Goal: Information Seeking & Learning: Learn about a topic

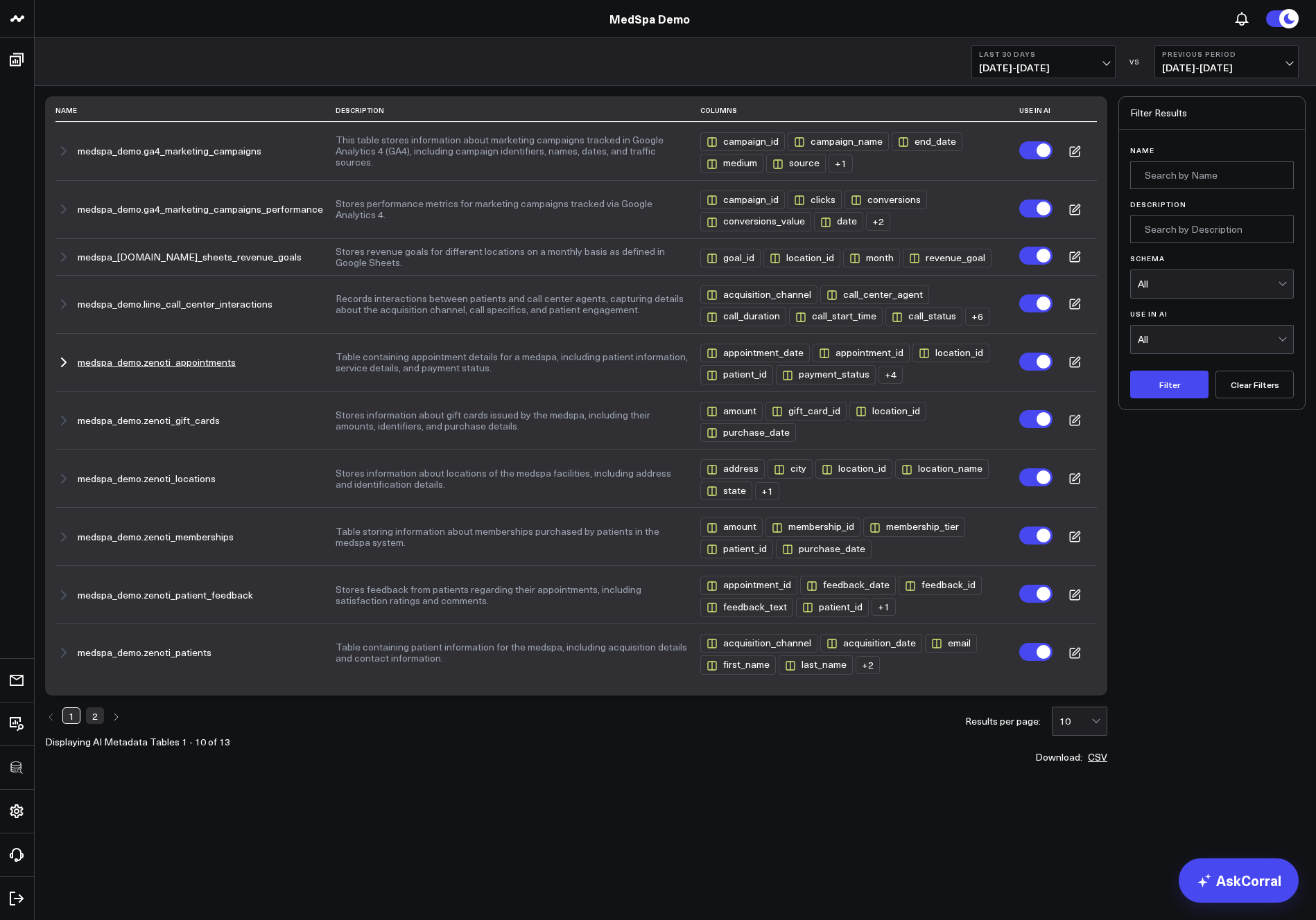
click at [561, 370] on button "Table containing appointment details for a medspa, including patient informatio…" at bounding box center [512, 362] width 352 height 22
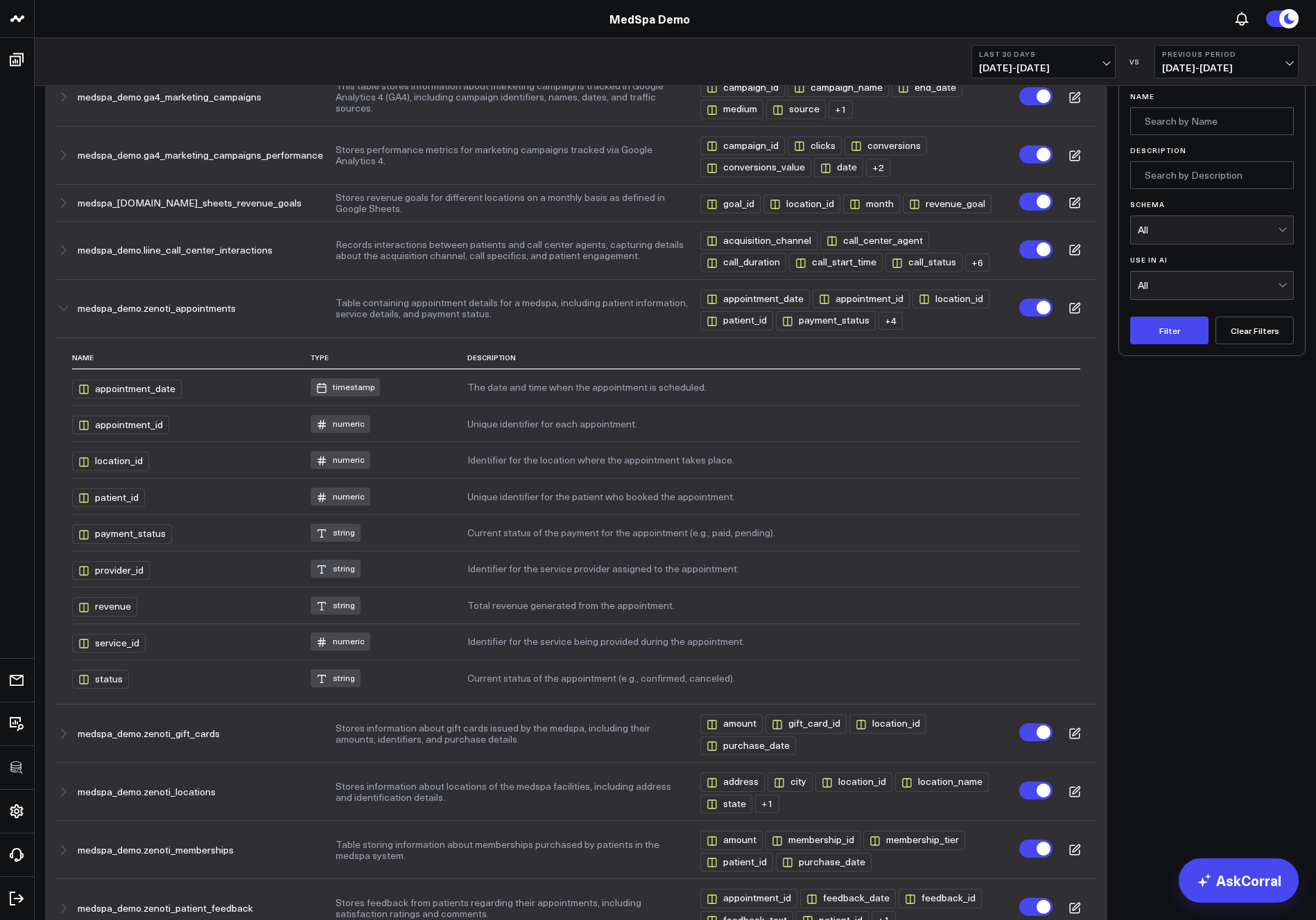
scroll to position [155, 0]
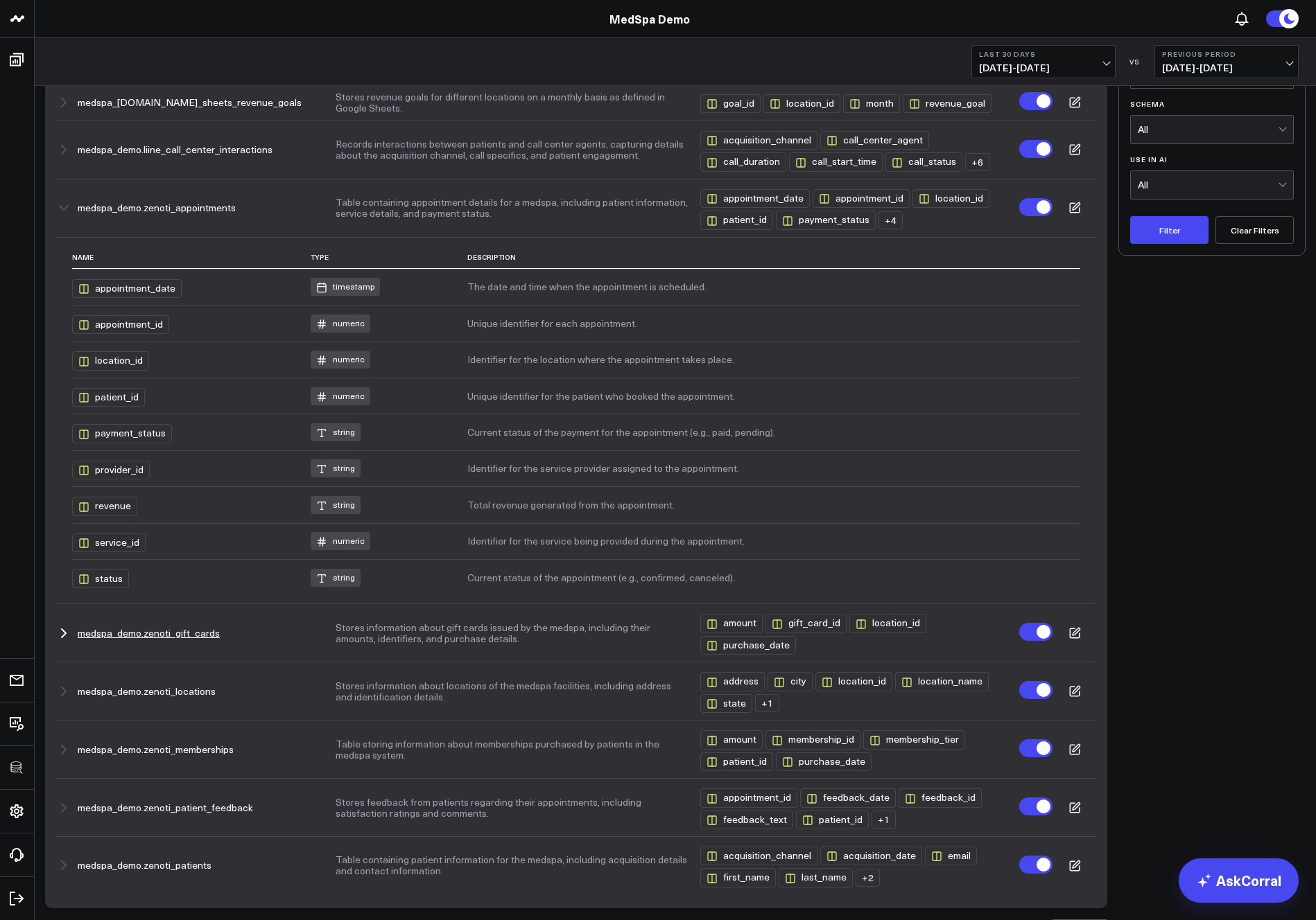
click at [426, 634] on button "Stores information about gift cards issued by the medspa, including their amoun…" at bounding box center [512, 634] width 352 height 22
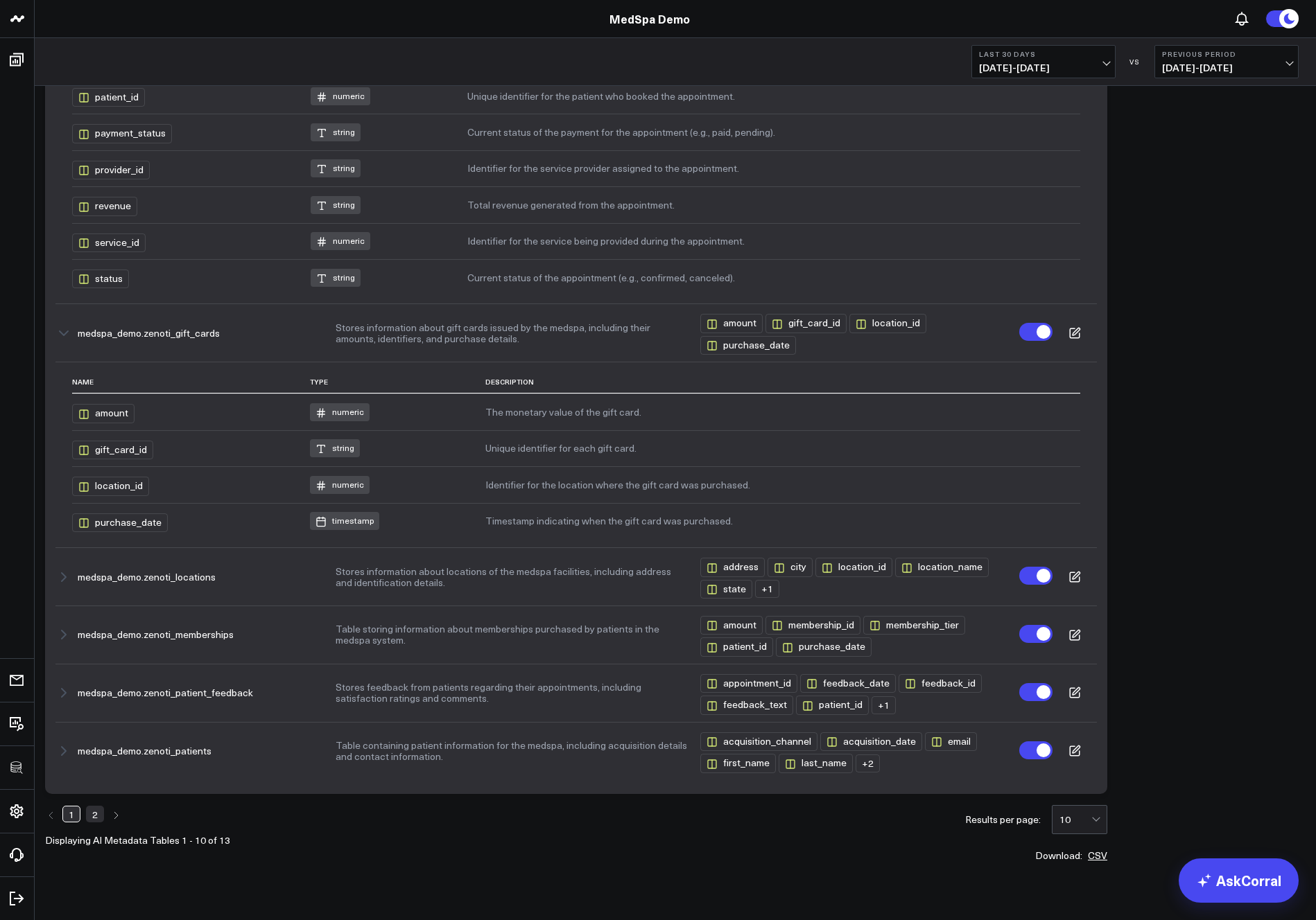
scroll to position [489, 0]
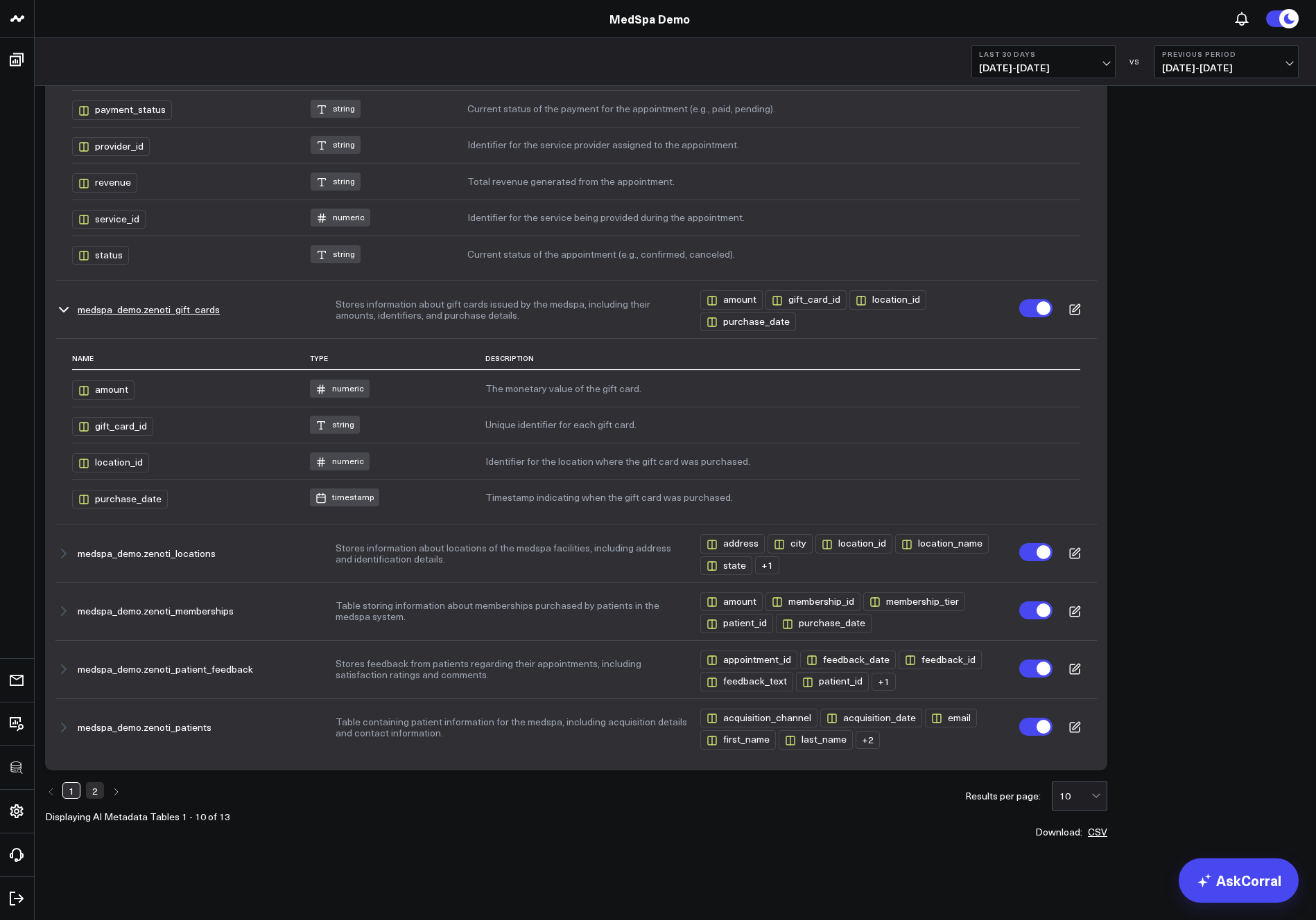
click at [1078, 305] on icon at bounding box center [1075, 308] width 7 height 7
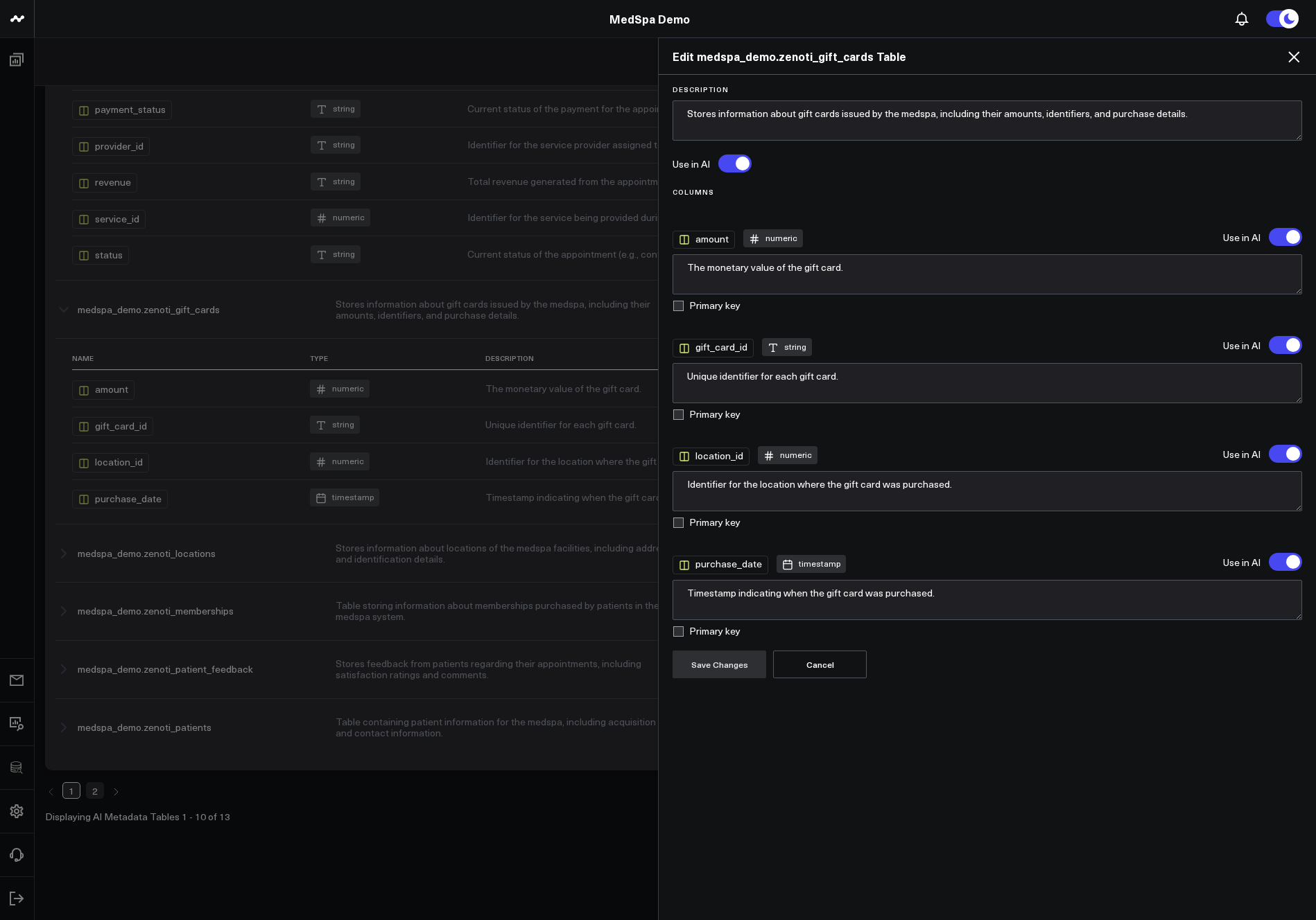
click at [834, 670] on button "Cancel" at bounding box center [820, 665] width 93 height 28
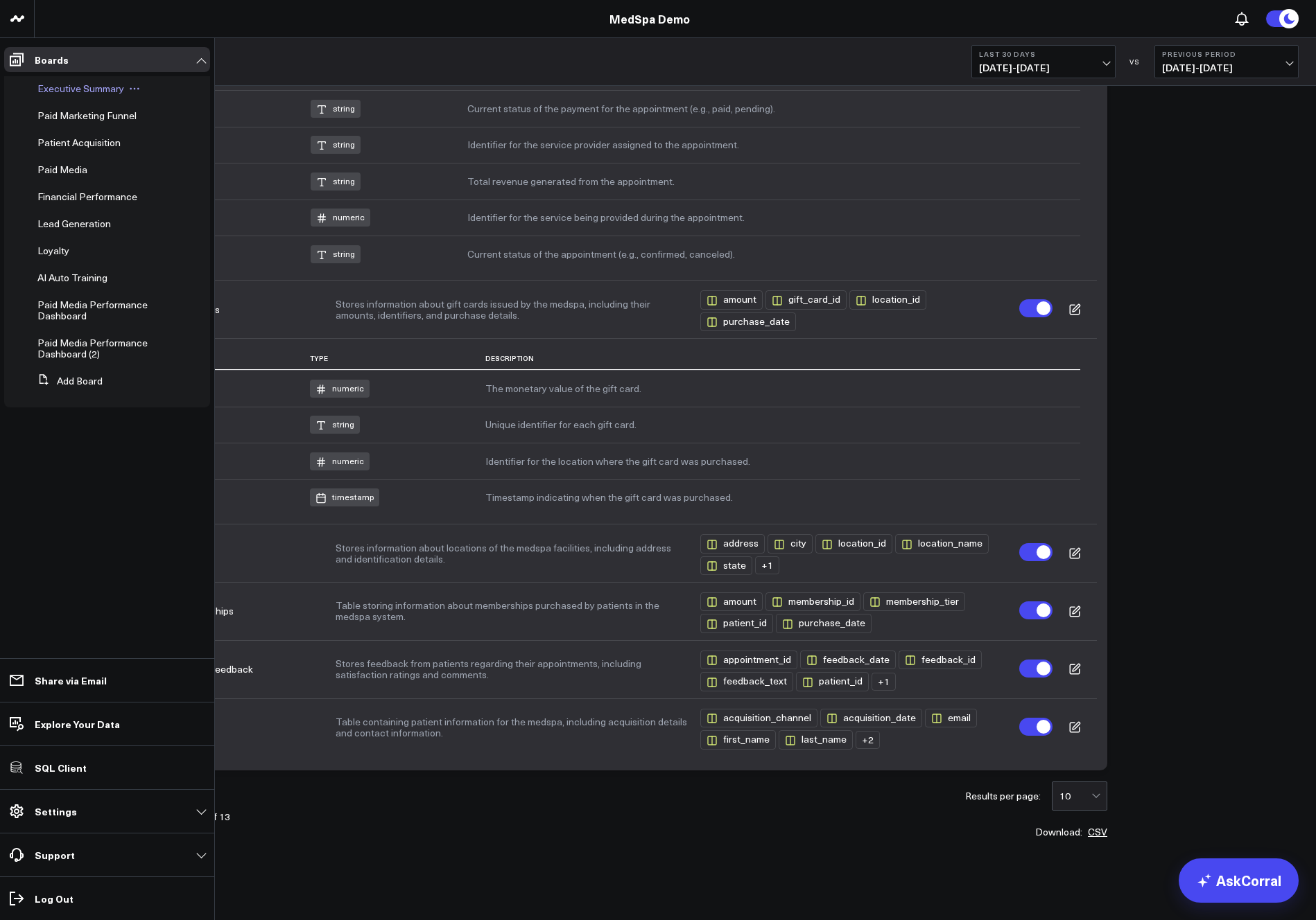
click at [58, 89] on span "Executive Summary" at bounding box center [80, 88] width 86 height 13
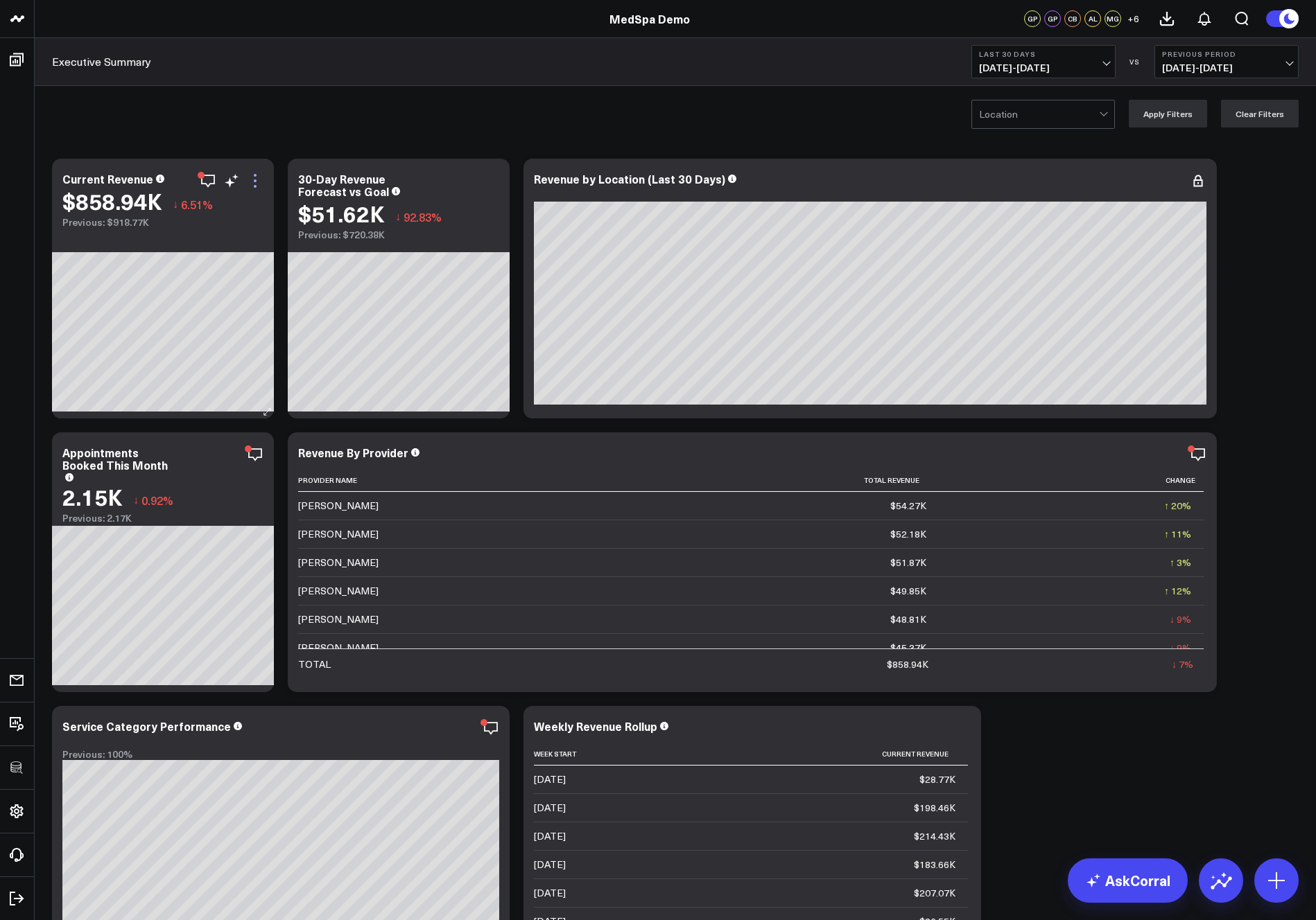
click at [256, 183] on icon at bounding box center [255, 181] width 16 height 16
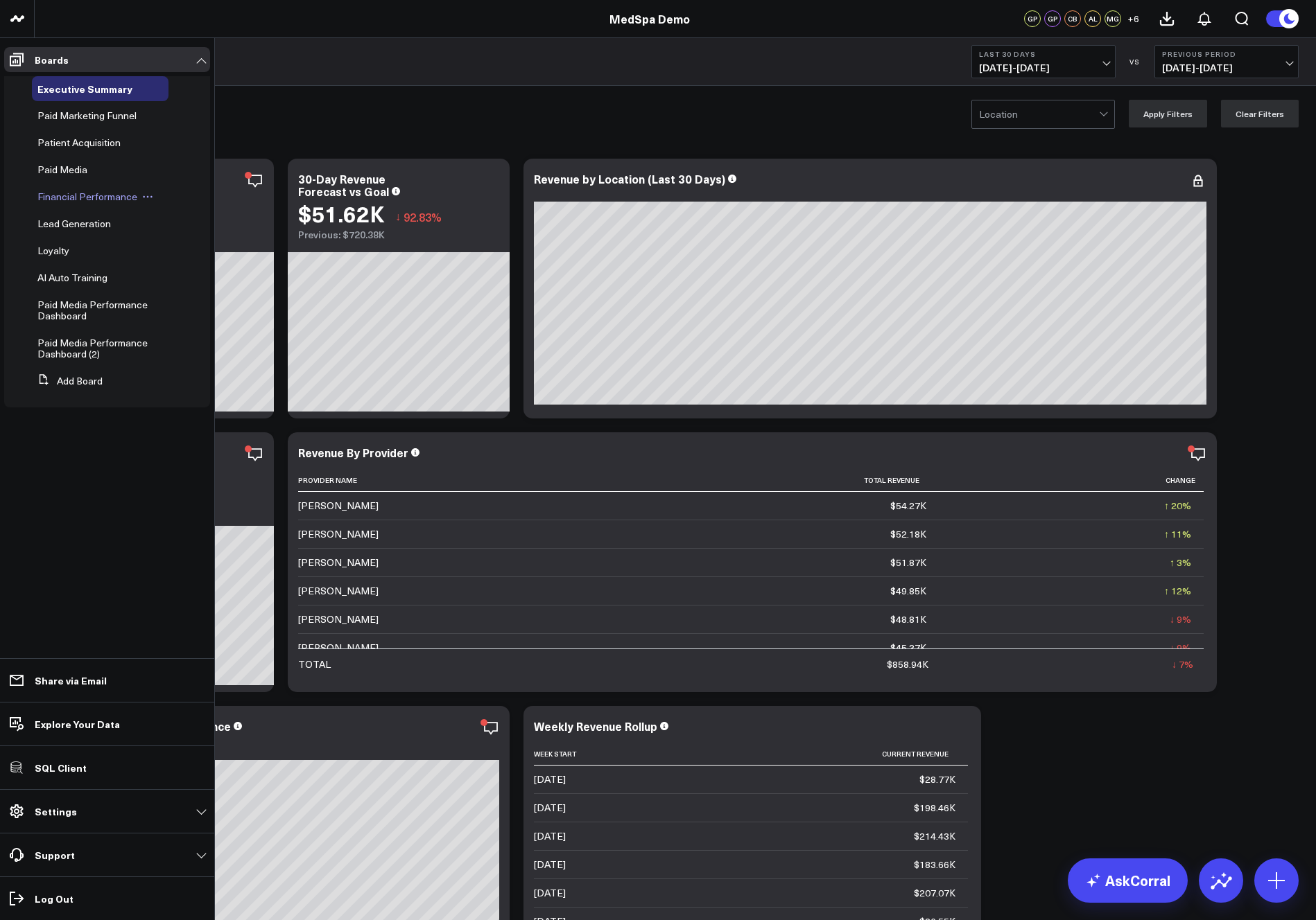
click at [70, 202] on span "Financial Performance" at bounding box center [87, 196] width 100 height 13
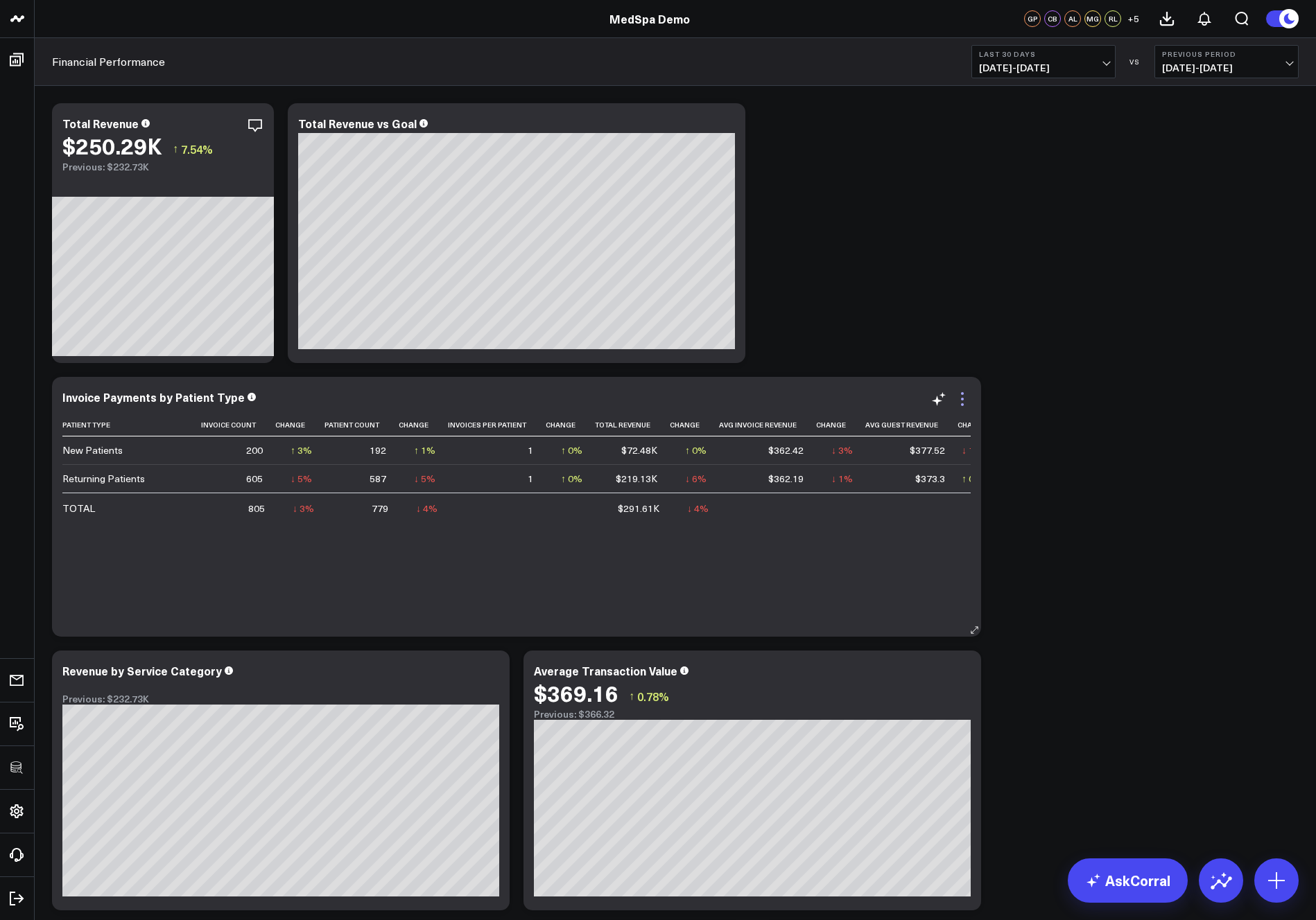
click at [962, 402] on icon at bounding box center [962, 399] width 16 height 16
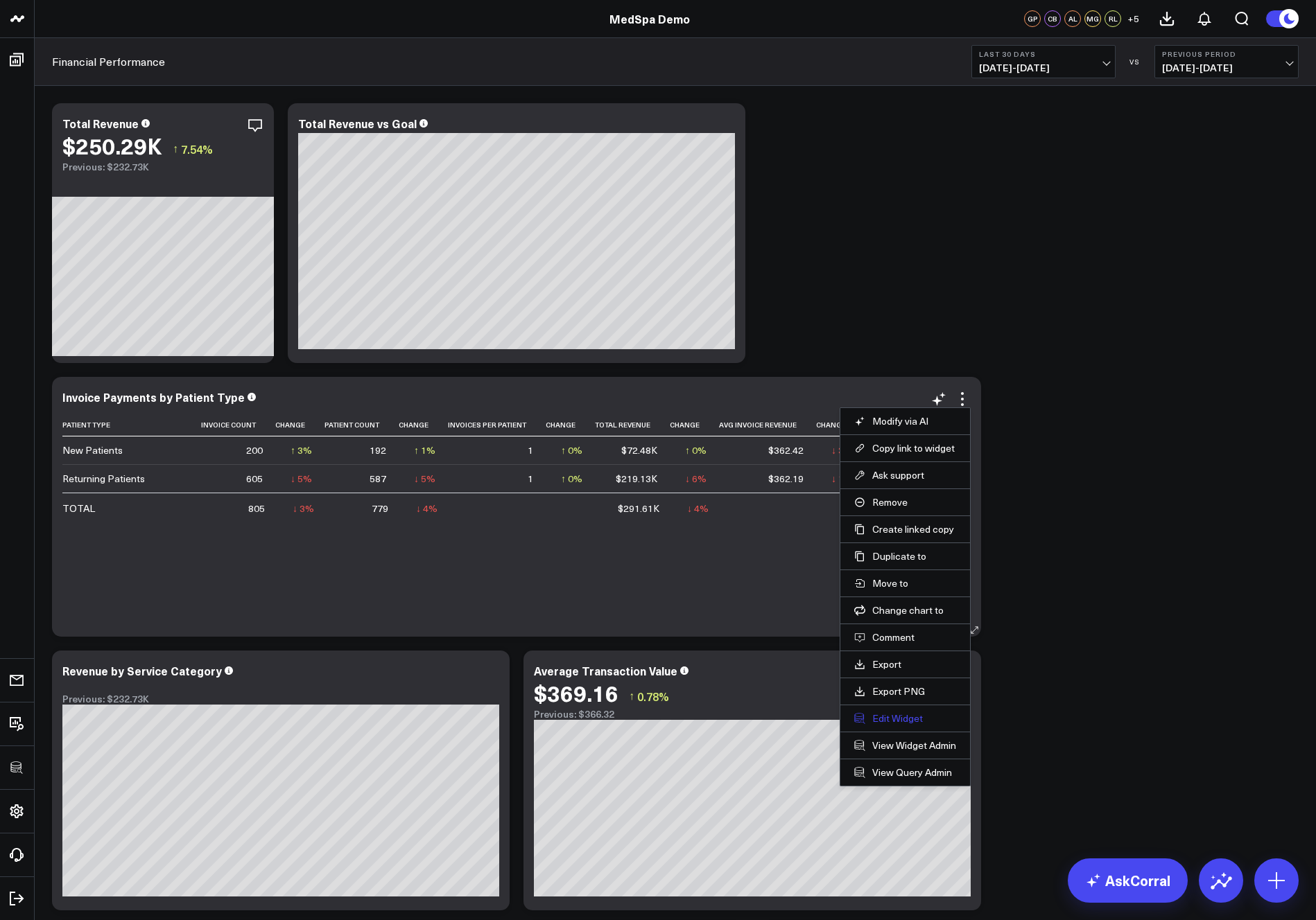
click at [889, 714] on button "Edit Widget" at bounding box center [905, 718] width 102 height 12
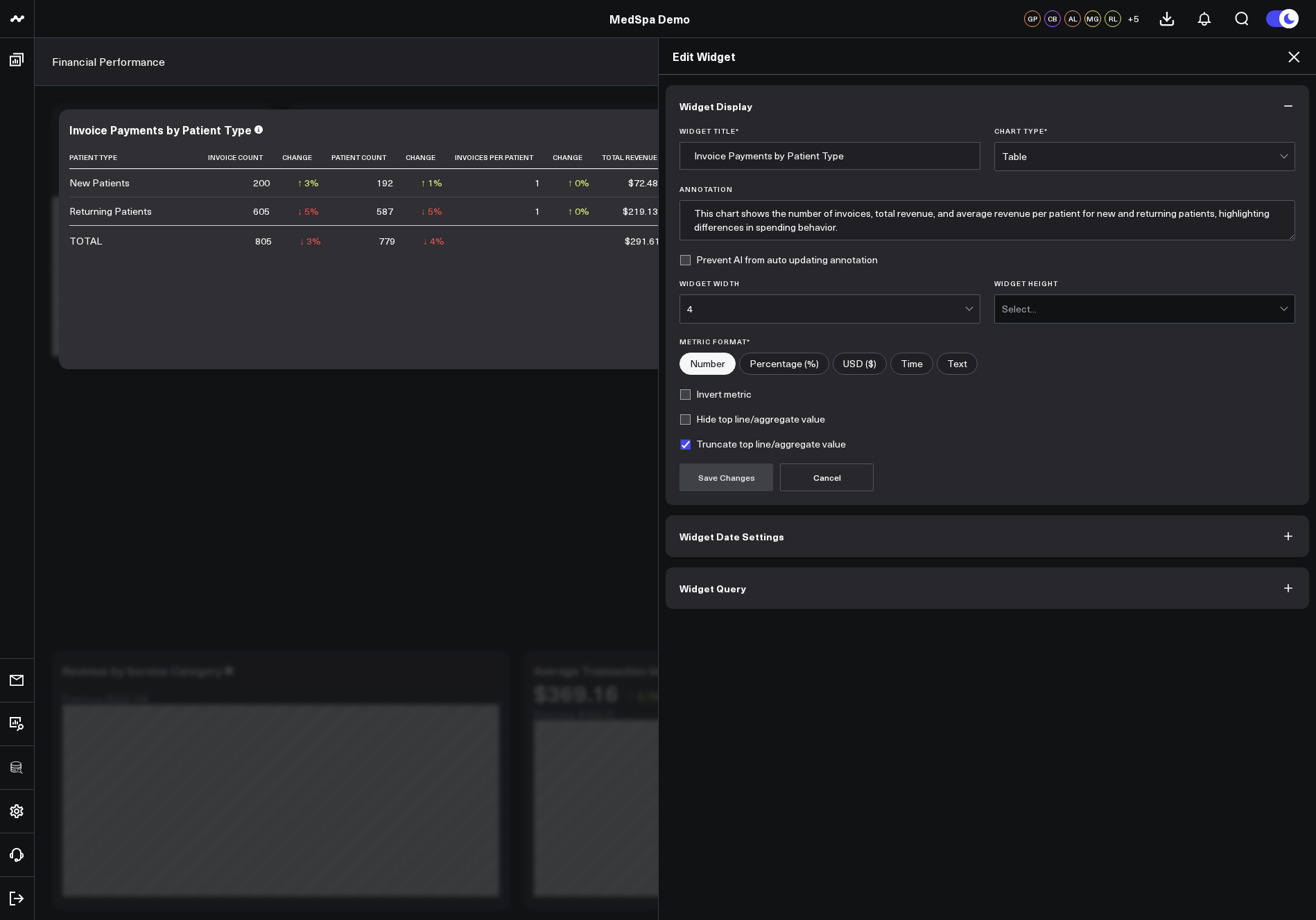
click at [819, 591] on button "Widget Query" at bounding box center [987, 588] width 643 height 41
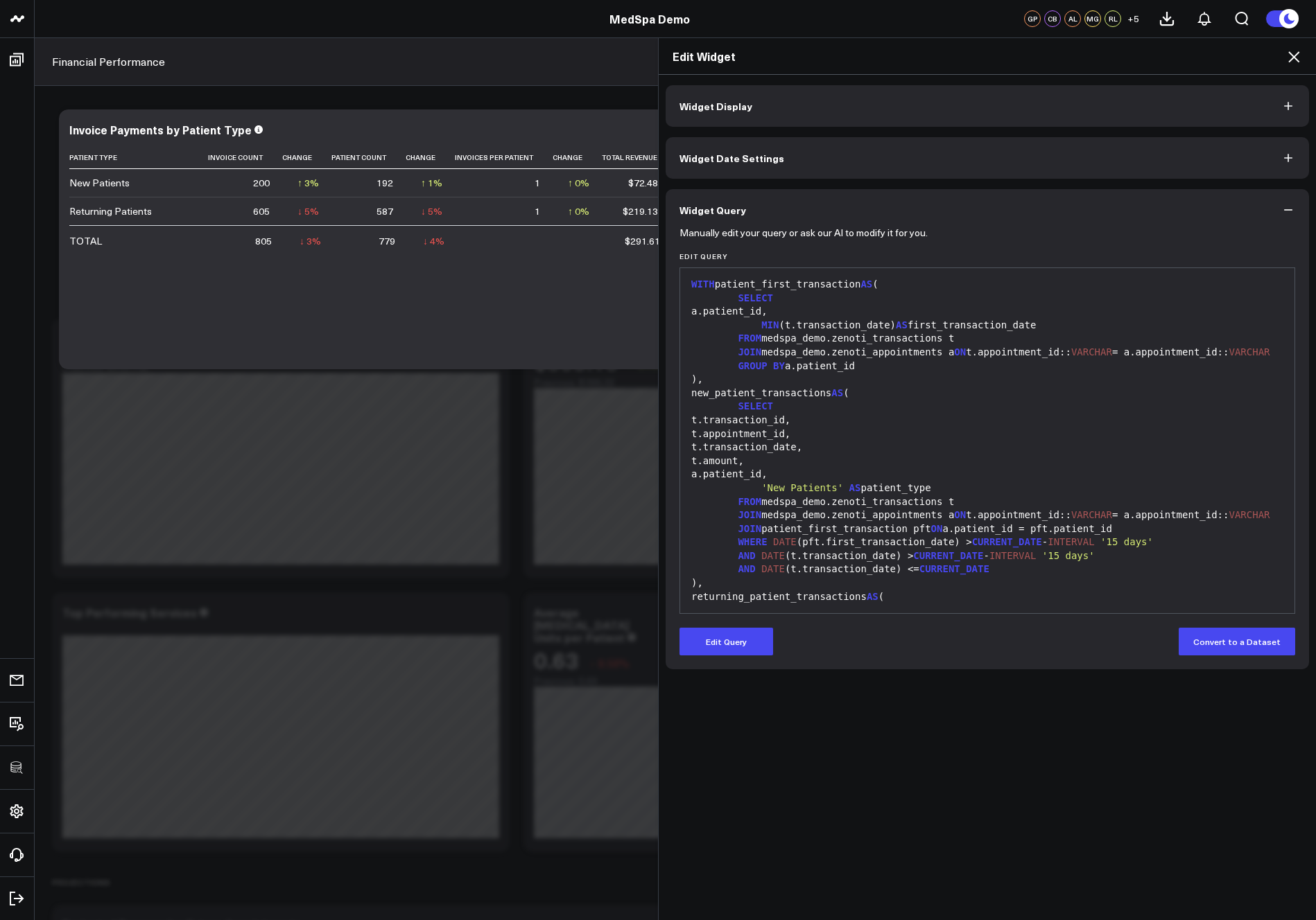
drag, startPoint x: 1295, startPoint y: 57, endPoint x: 1058, endPoint y: 222, distance: 288.8
click at [1295, 56] on icon at bounding box center [1293, 56] width 16 height 16
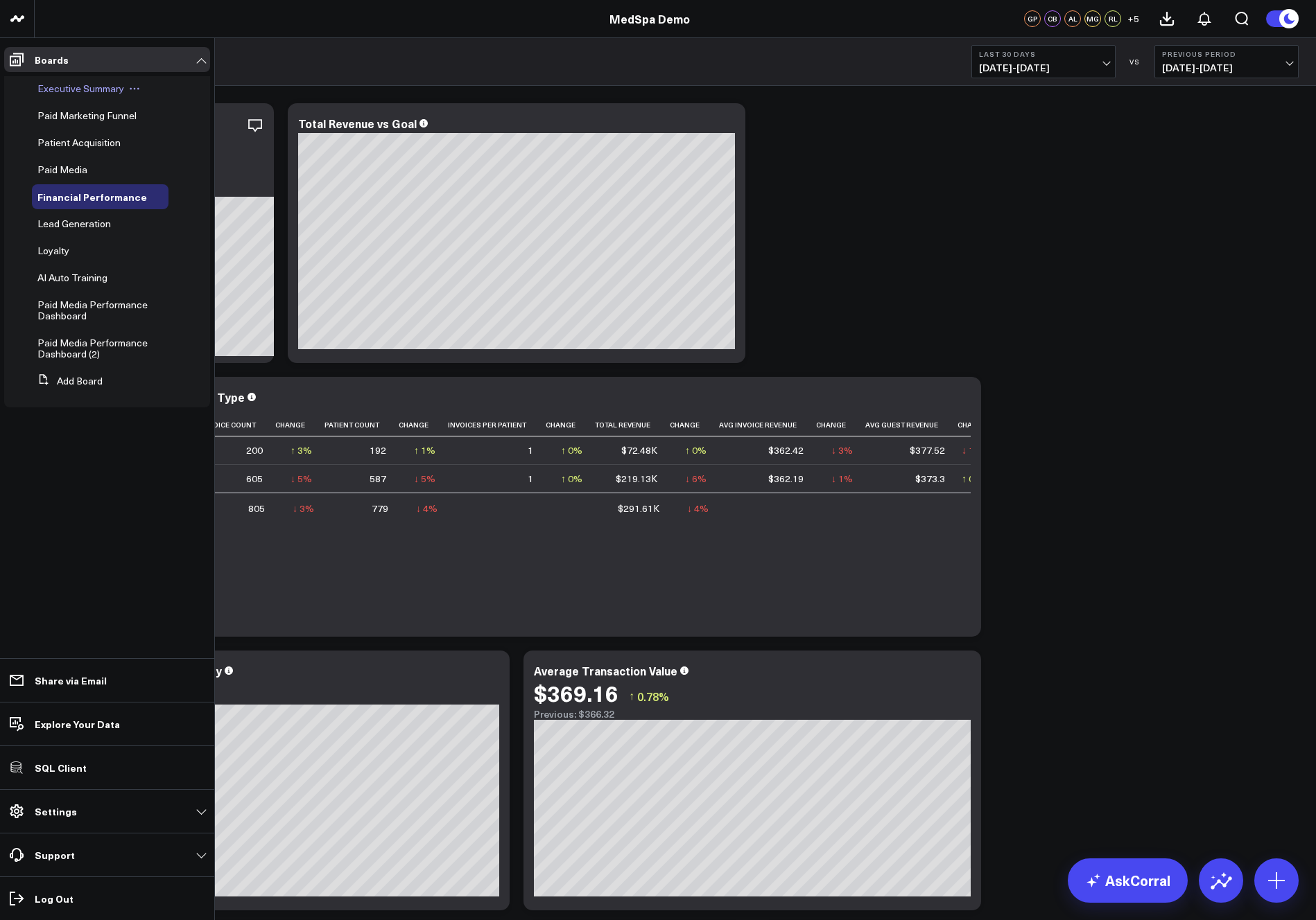
click at [60, 91] on span "Executive Summary" at bounding box center [80, 88] width 86 height 13
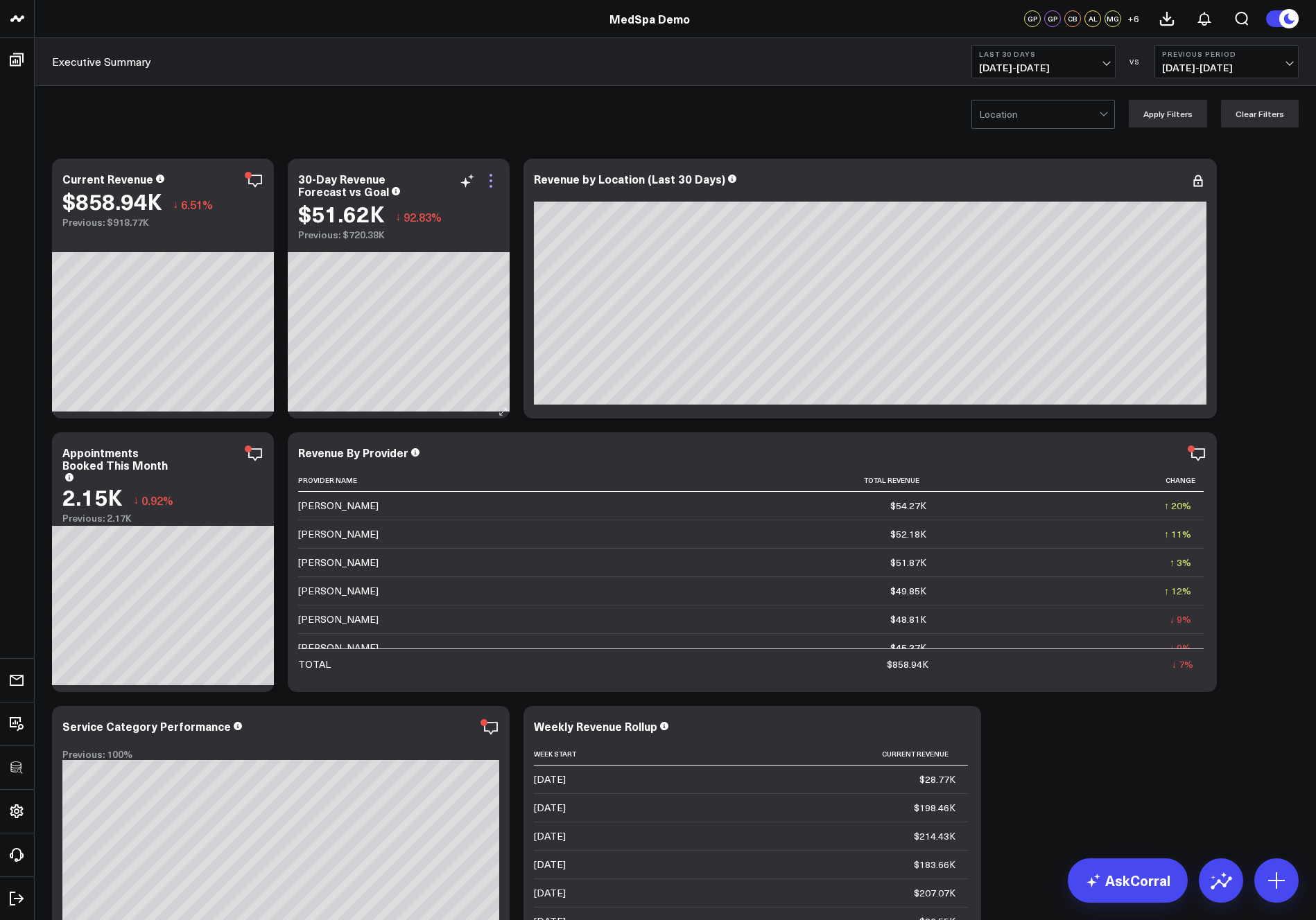
click at [487, 180] on icon at bounding box center [491, 181] width 16 height 16
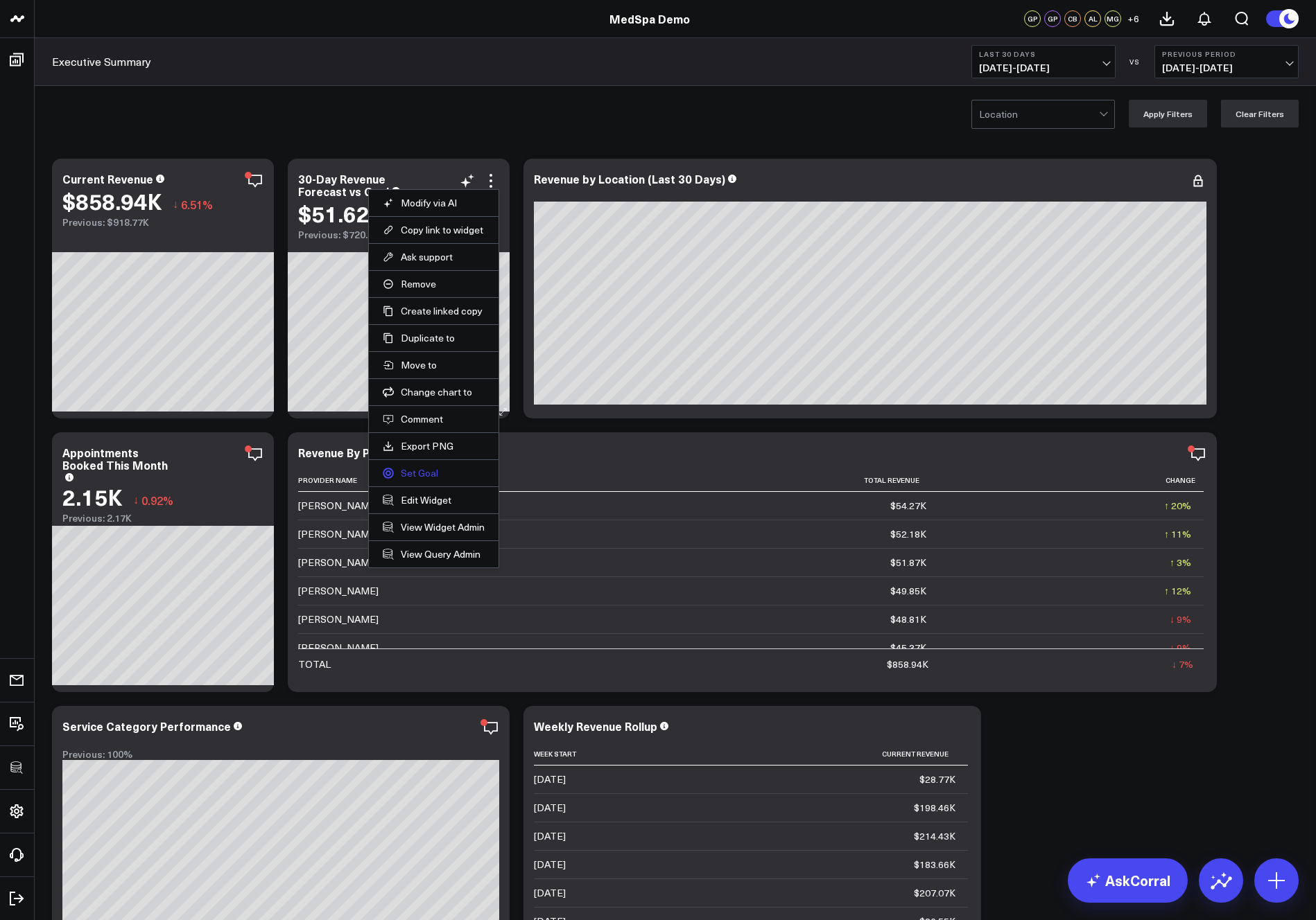
click at [427, 473] on link "Set Goal" at bounding box center [434, 473] width 102 height 12
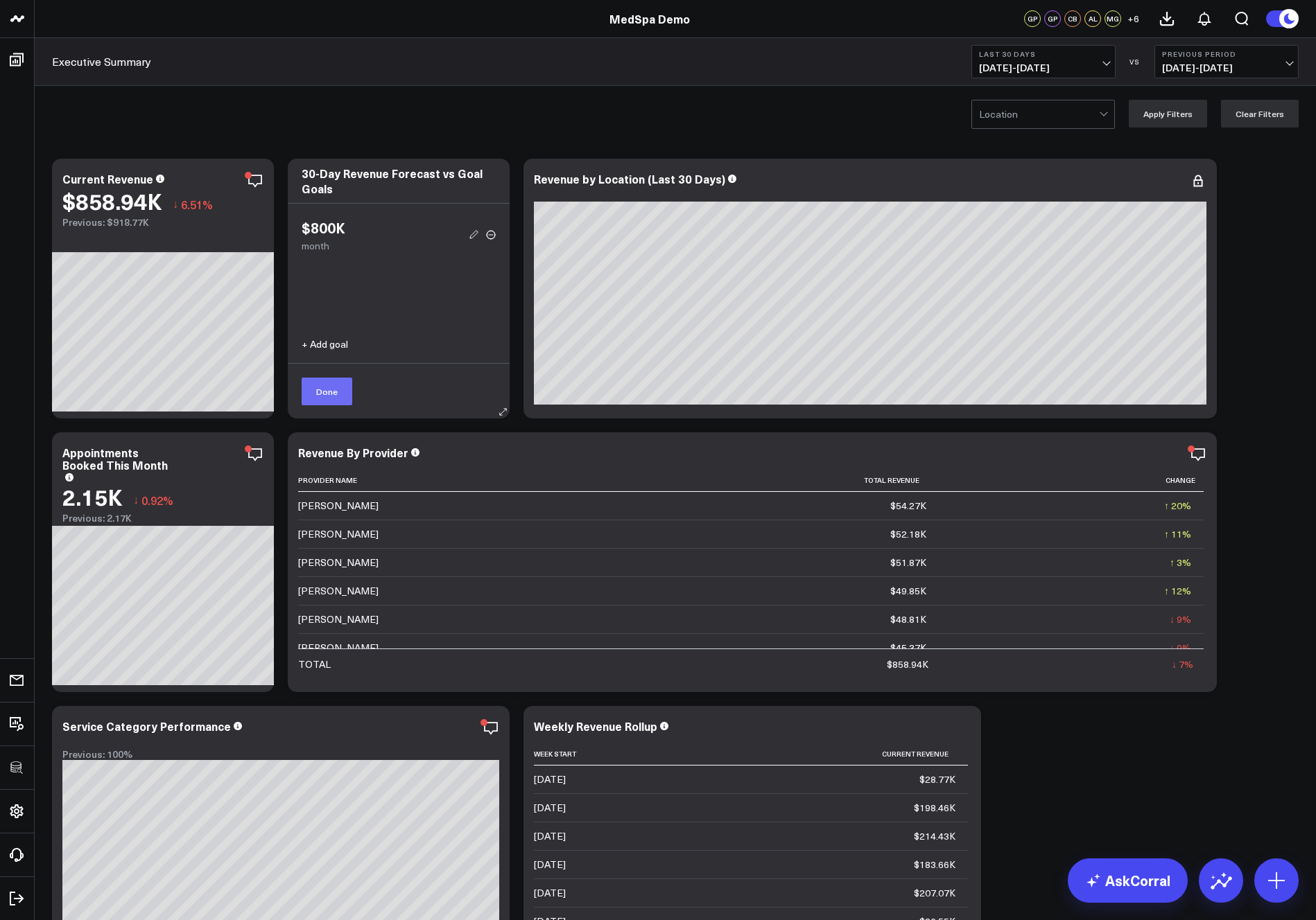
click at [333, 394] on button "Done" at bounding box center [326, 392] width 51 height 28
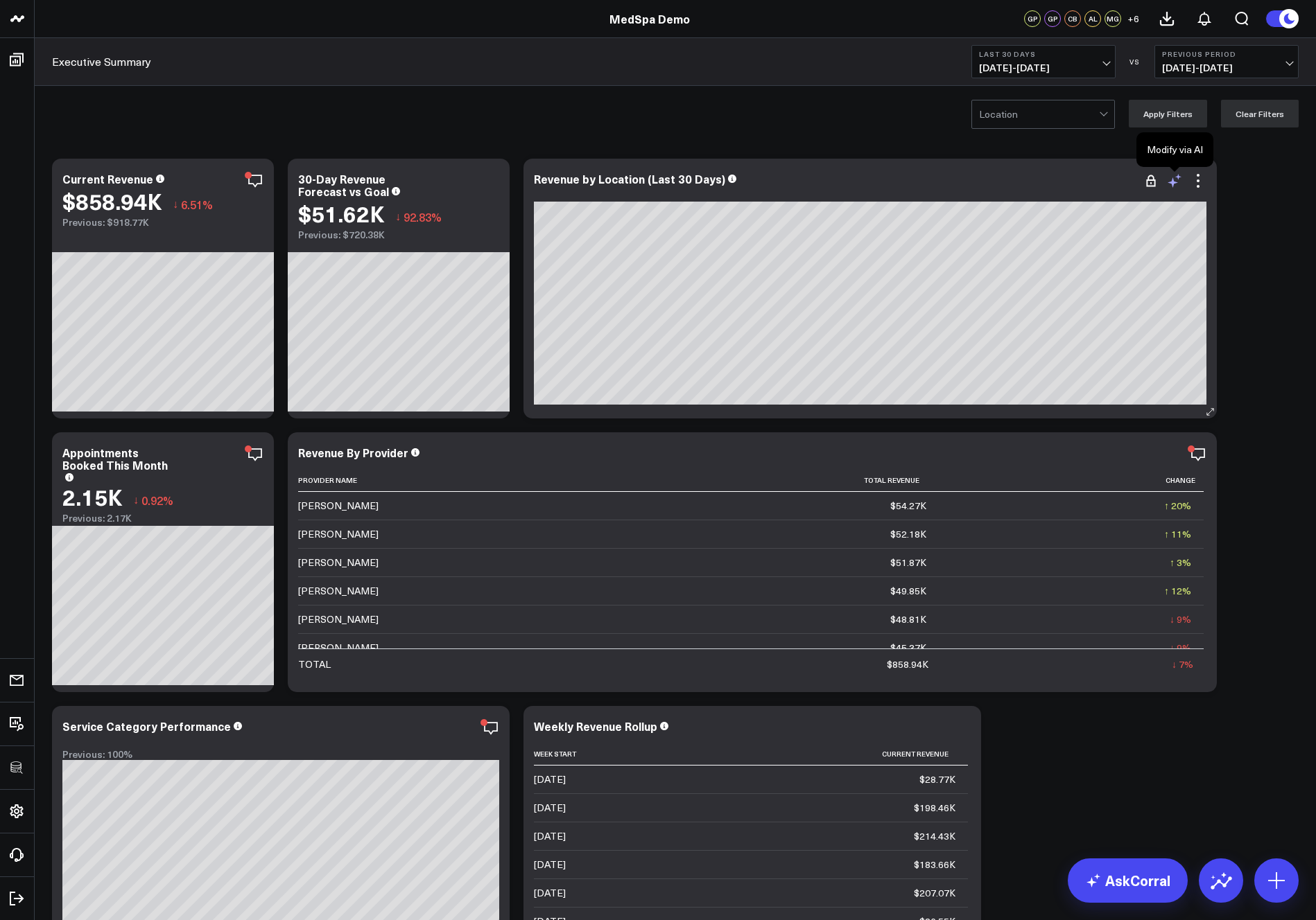
click at [1177, 181] on icon at bounding box center [1174, 181] width 16 height 16
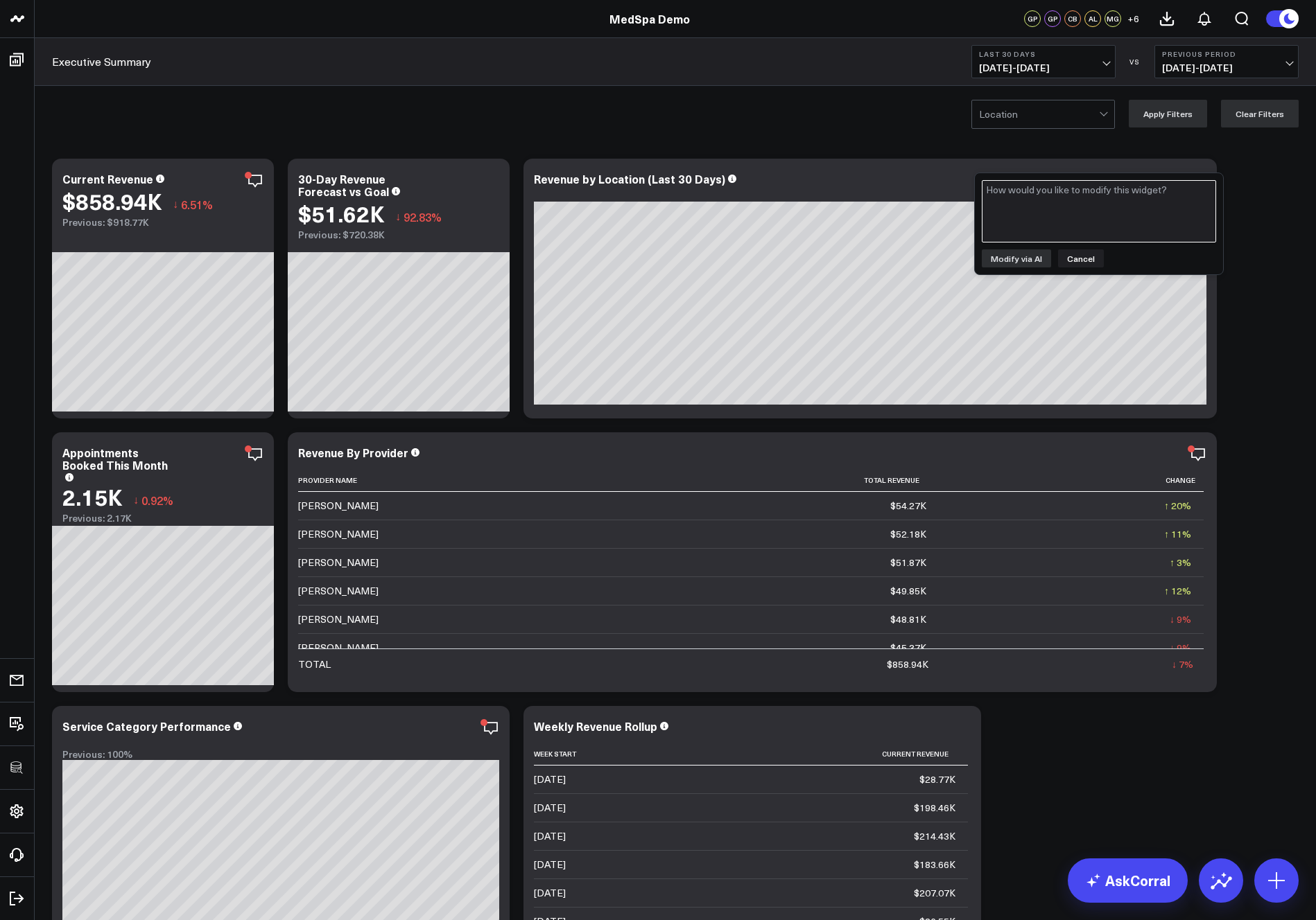
click at [1111, 213] on textarea at bounding box center [1099, 212] width 234 height 62
click at [1077, 265] on button "Cancel" at bounding box center [1081, 258] width 46 height 18
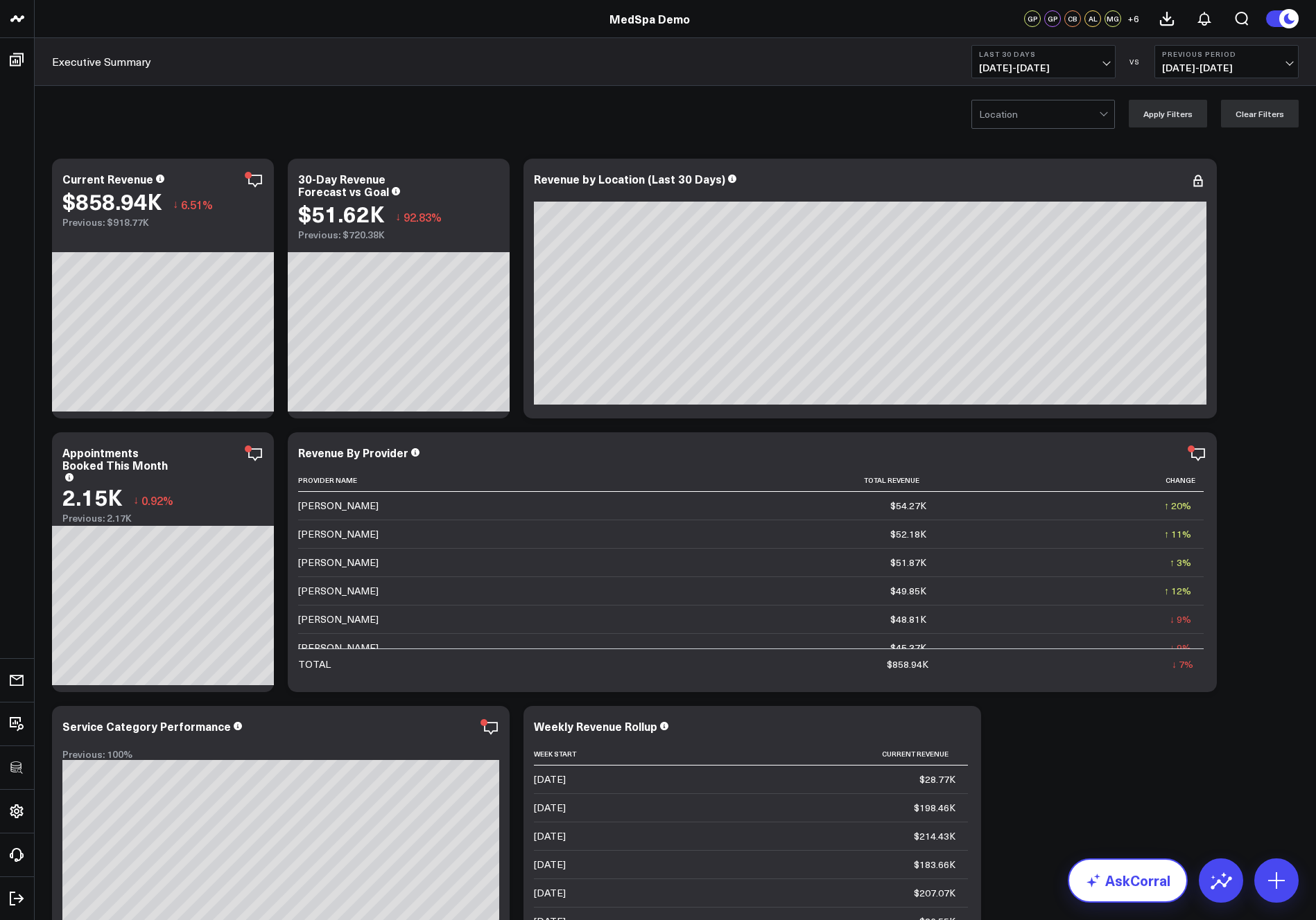
click at [1123, 888] on link "AskCorral" at bounding box center [1128, 880] width 120 height 44
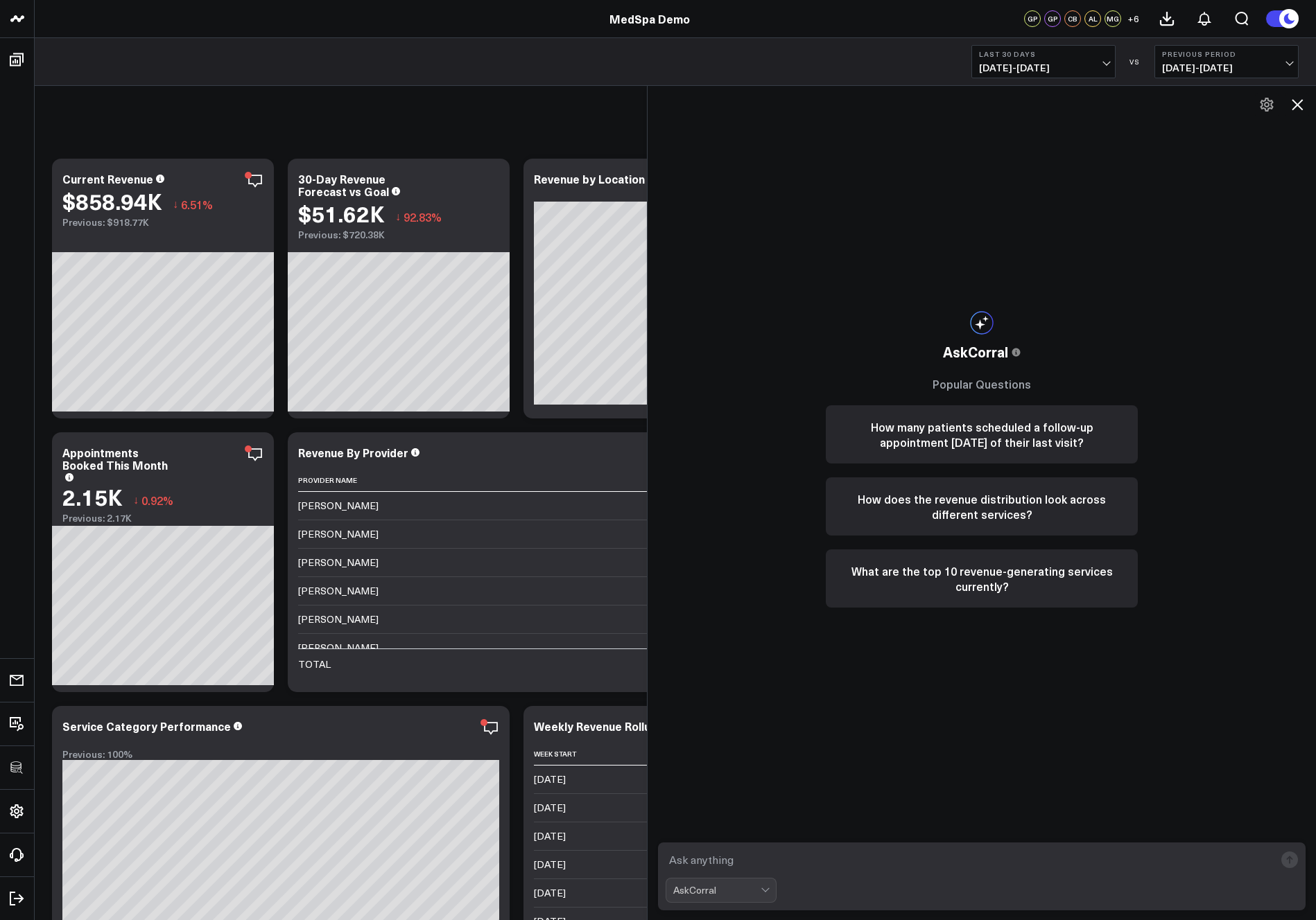
click at [950, 864] on textarea at bounding box center [970, 860] width 609 height 25
type textarea "what are my top performing services over the past 90 days?"
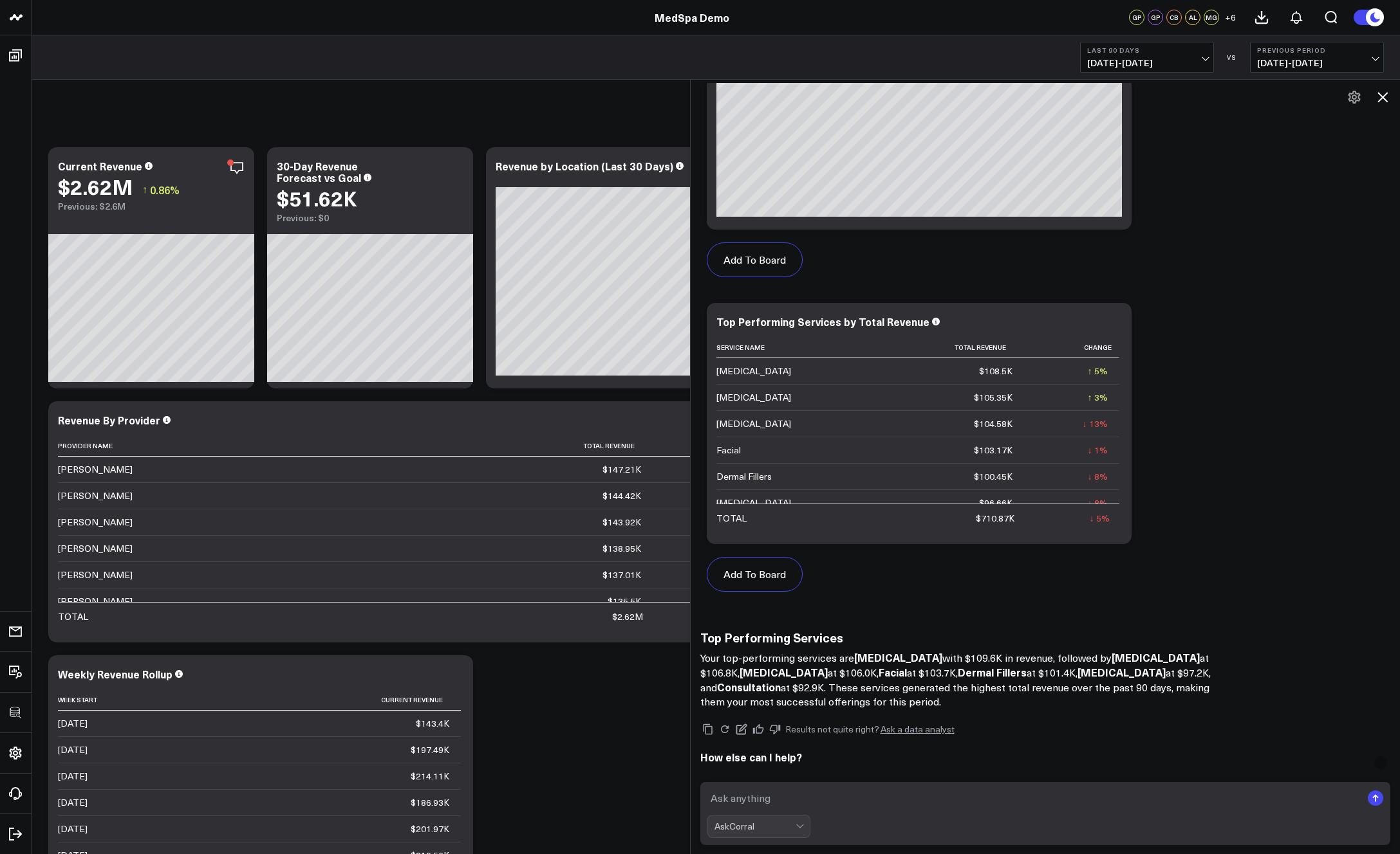
scroll to position [556, 0]
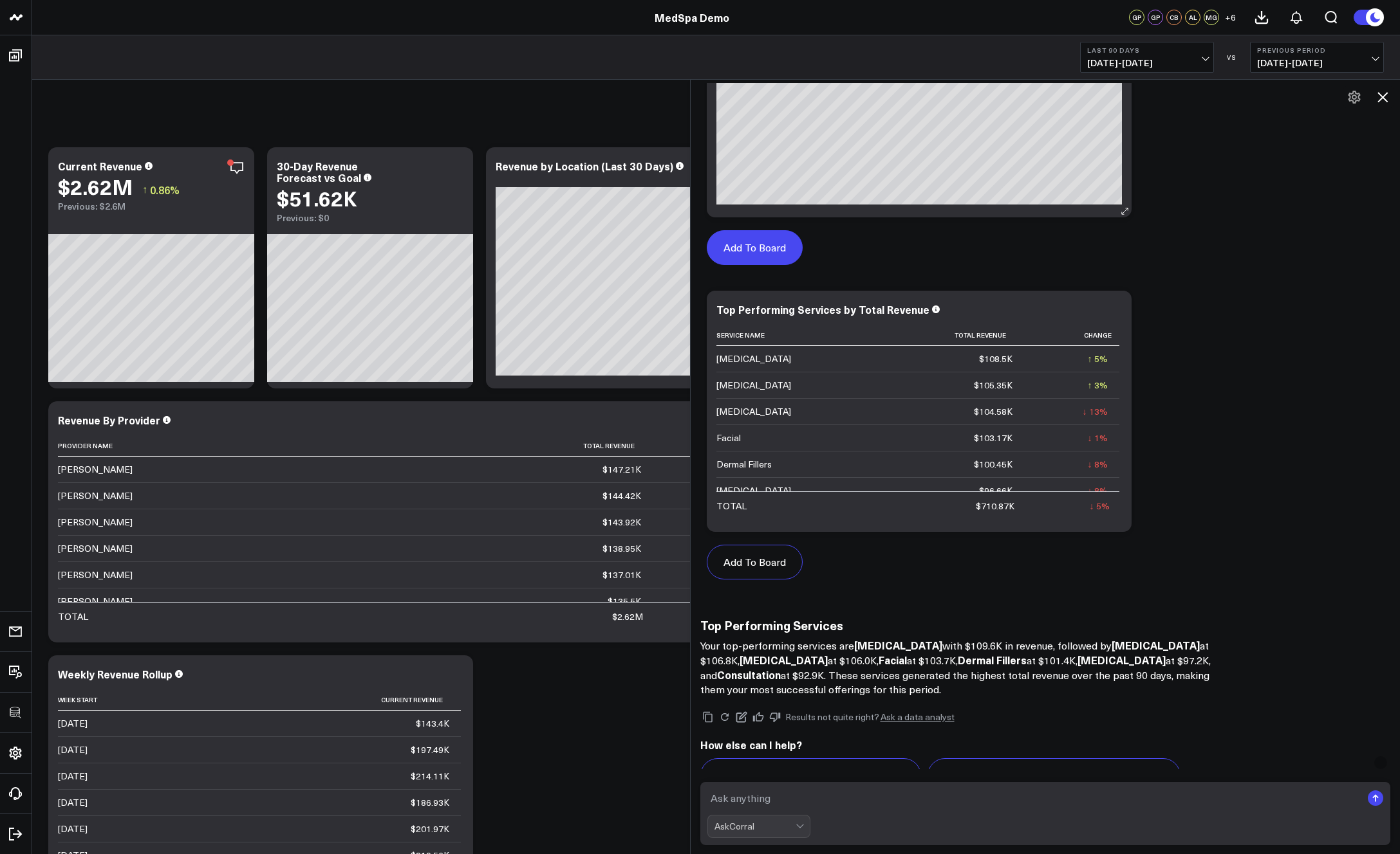
click at [770, 254] on button "Add To Board" at bounding box center [755, 248] width 96 height 35
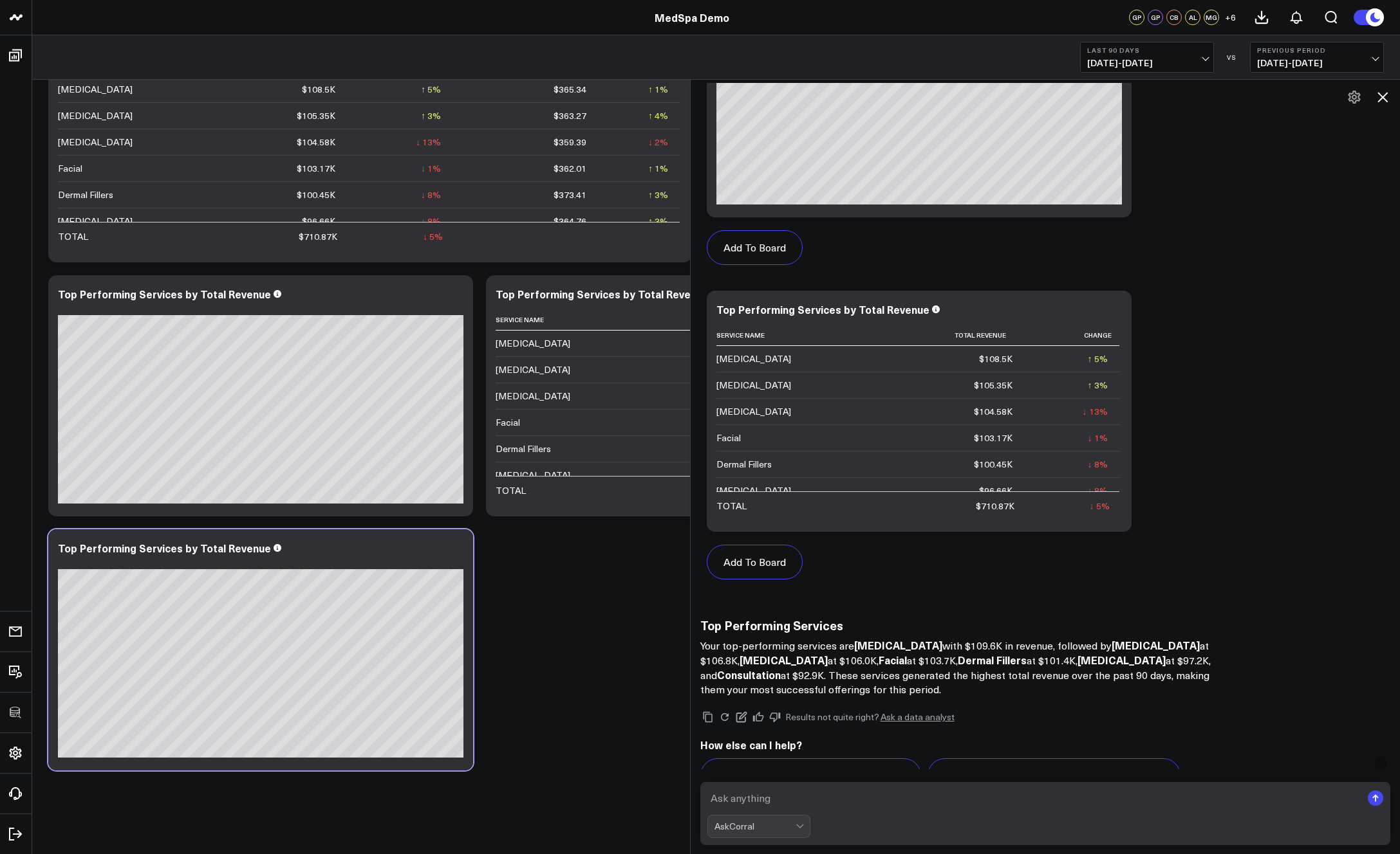
scroll to position [632, 0]
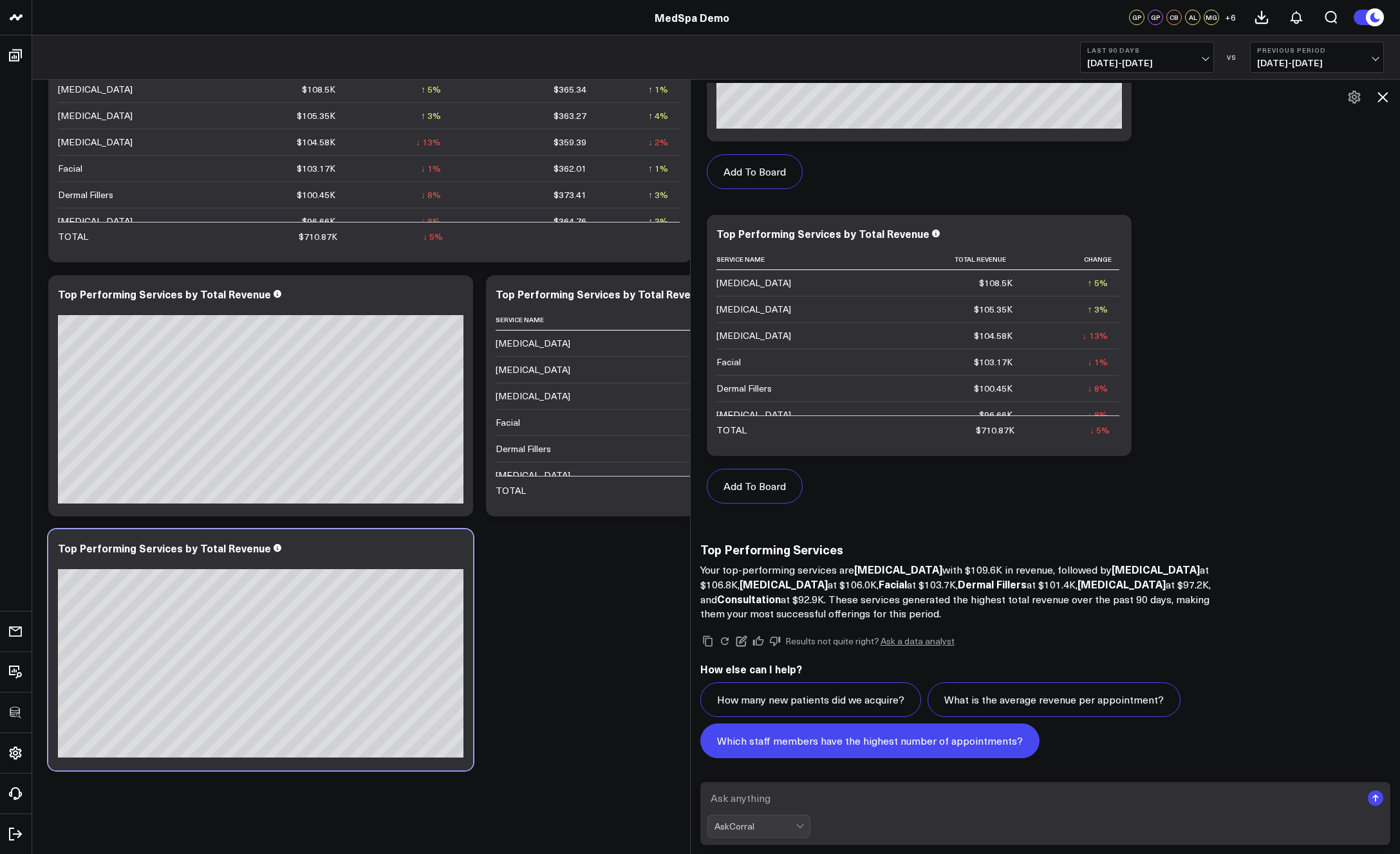
drag, startPoint x: 740, startPoint y: 792, endPoint x: 790, endPoint y: 731, distance: 78.9
click at [740, 792] on textarea at bounding box center [1035, 798] width 655 height 23
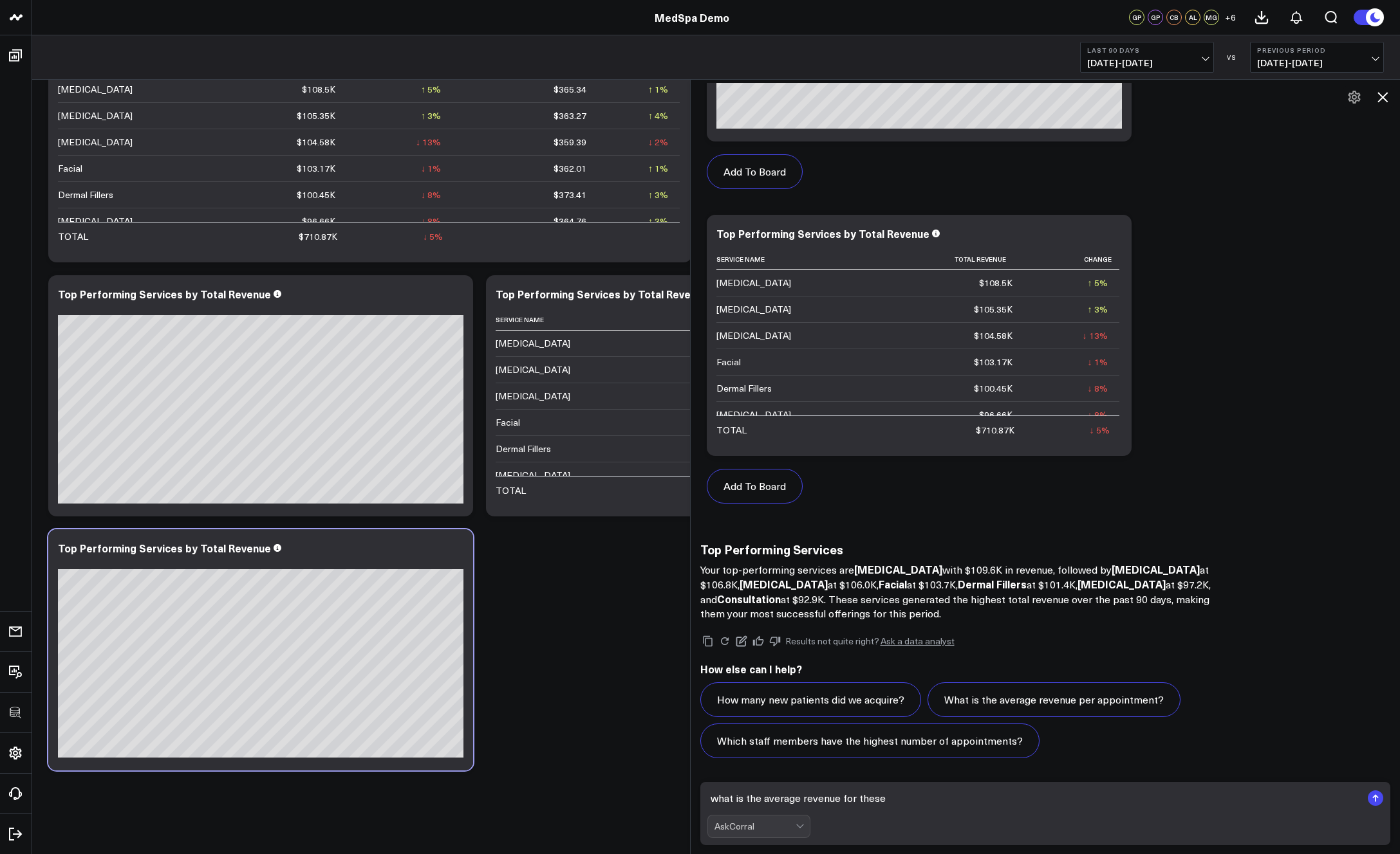
type textarea "what is the average revenue for these?"
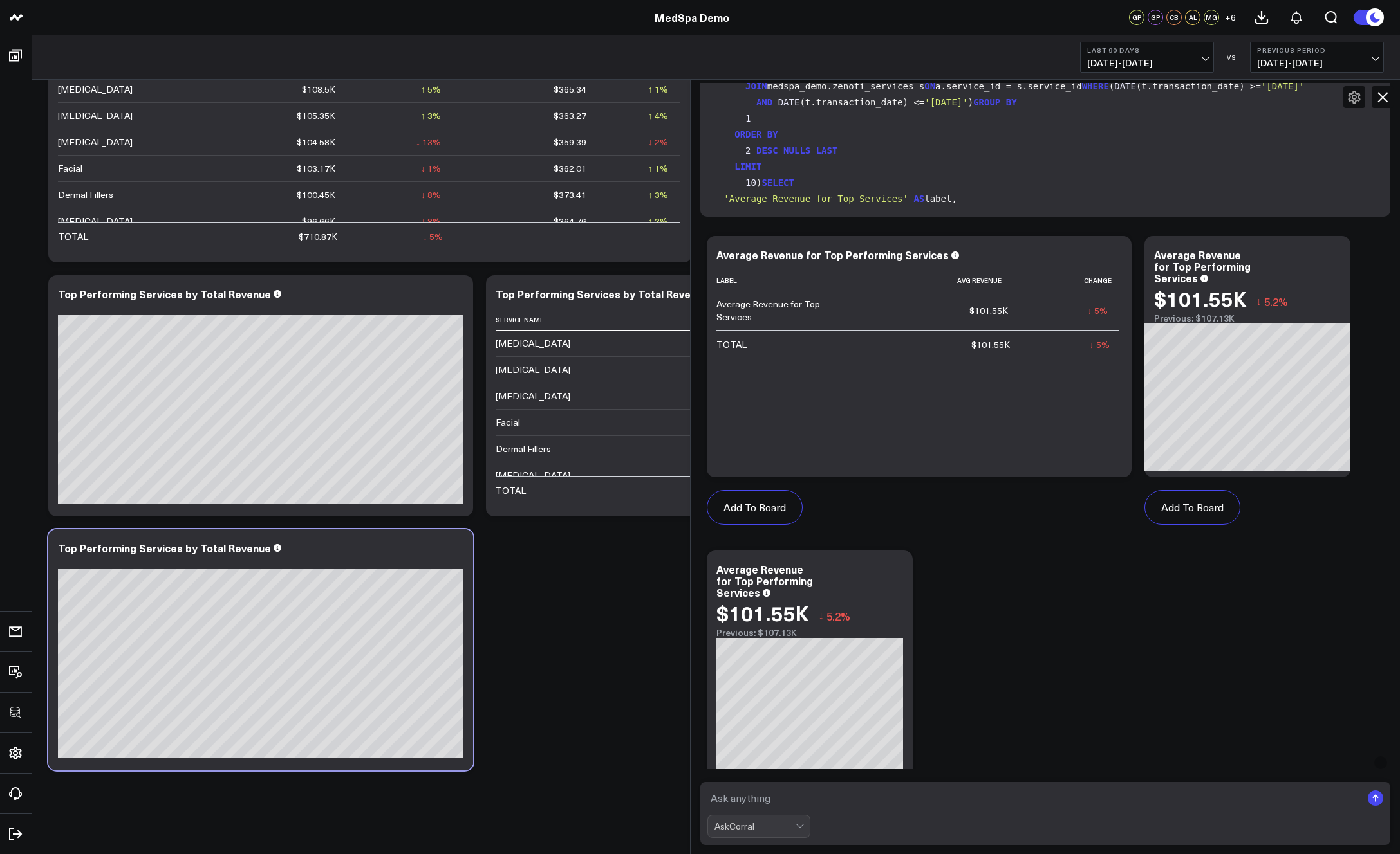
scroll to position [1364, 0]
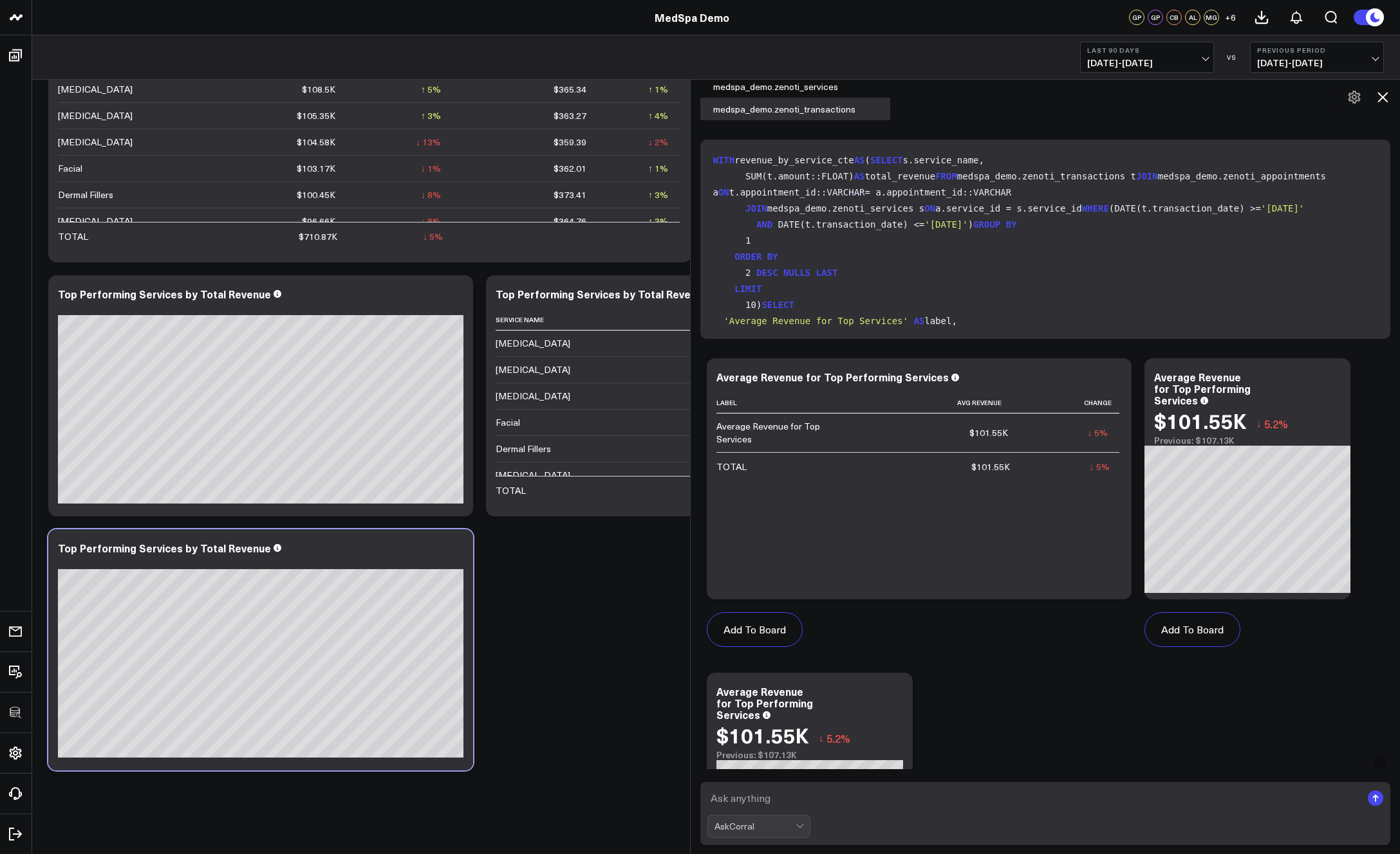
click at [1221, 94] on icon at bounding box center [1382, 97] width 15 height 15
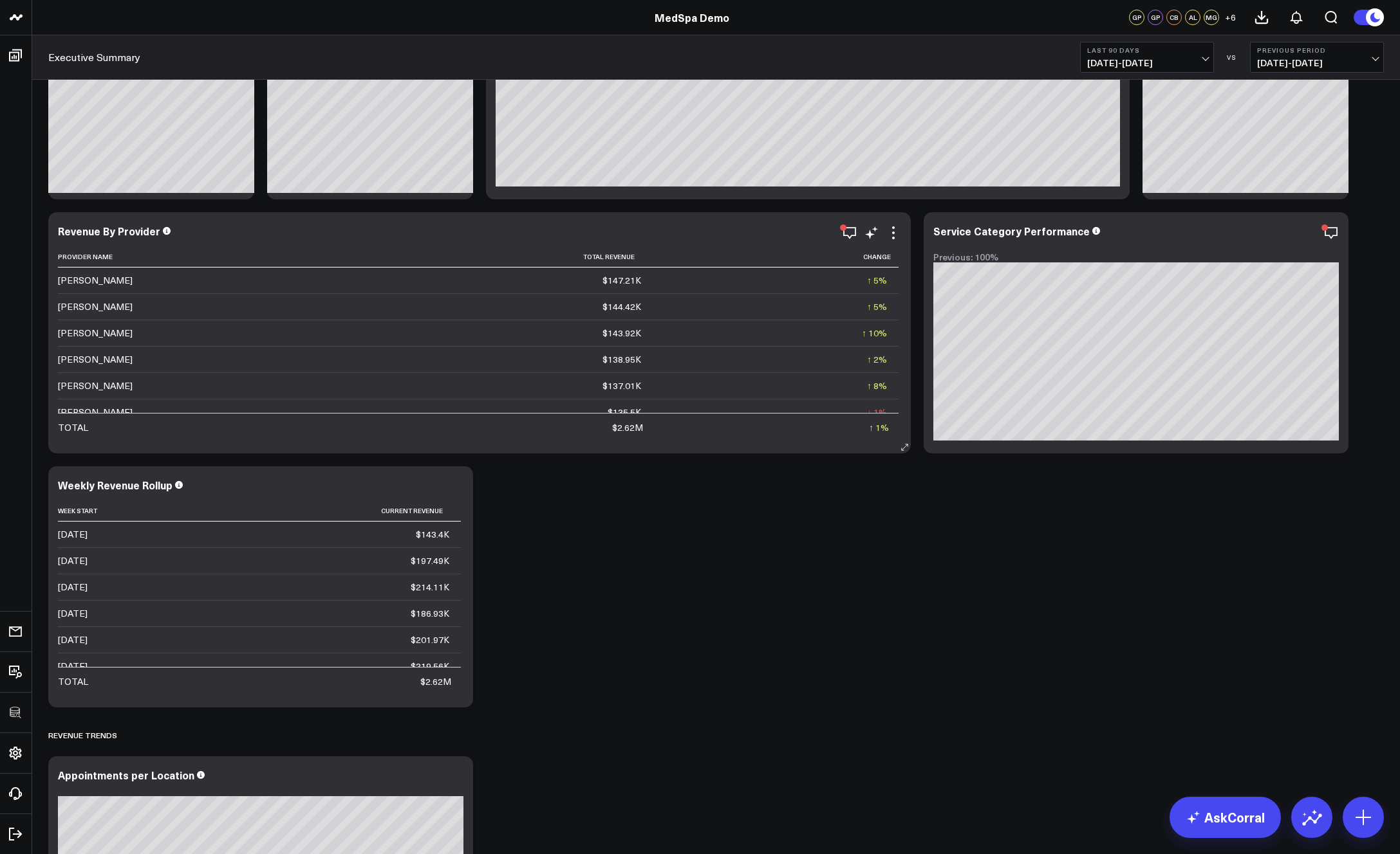
scroll to position [0, 0]
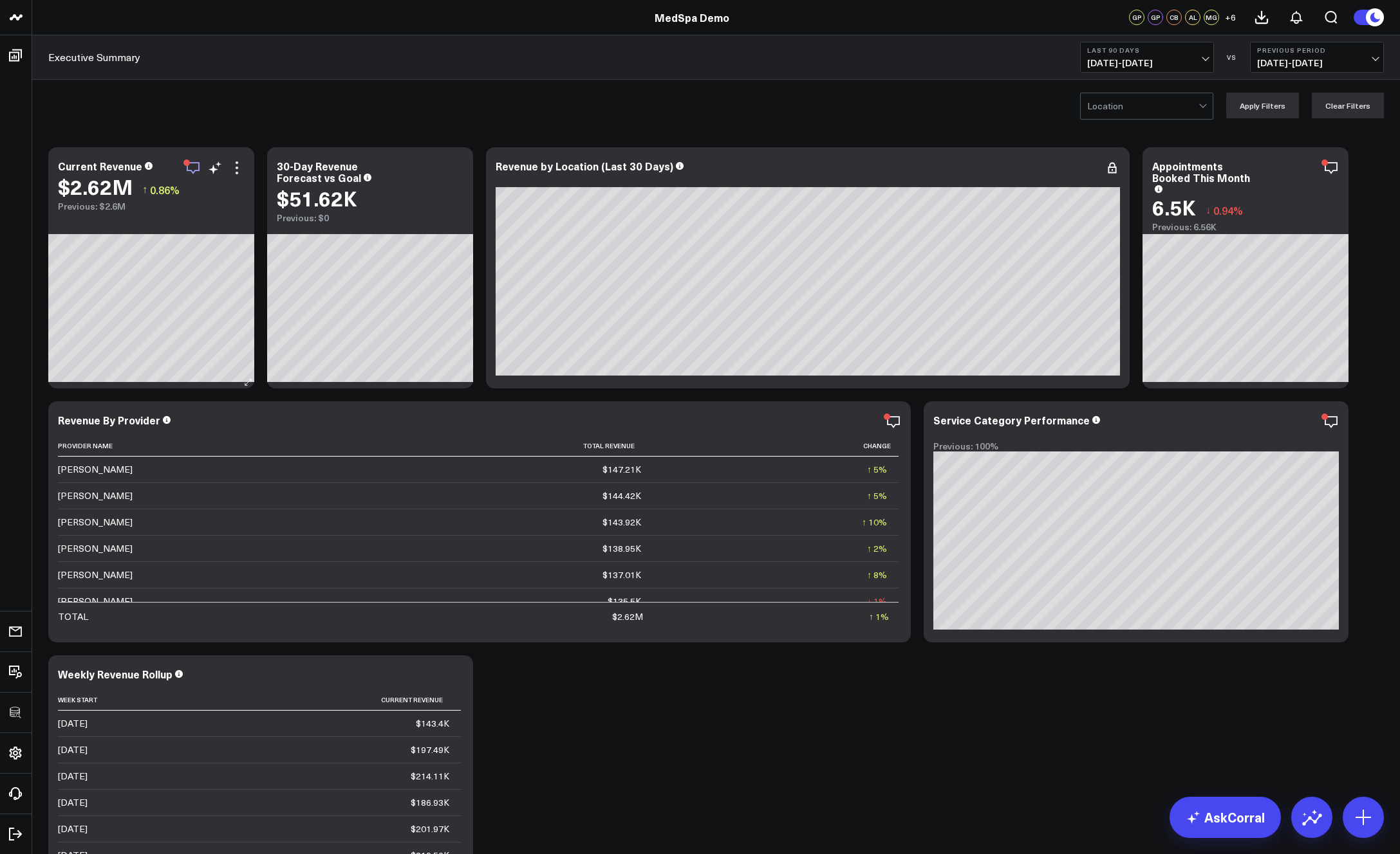
click at [192, 167] on icon "button" at bounding box center [192, 168] width 15 height 15
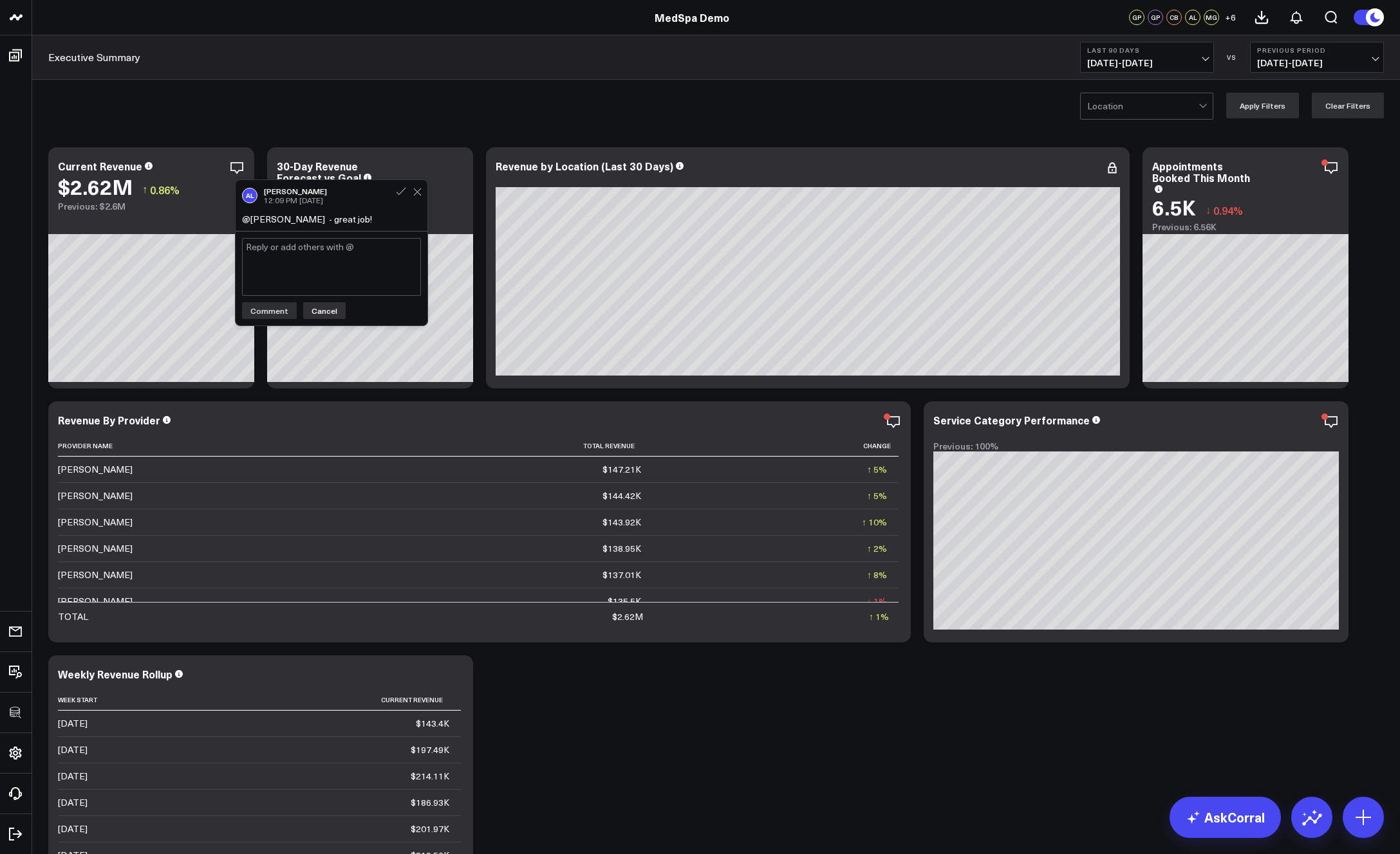
click at [326, 312] on button "Cancel" at bounding box center [324, 310] width 43 height 17
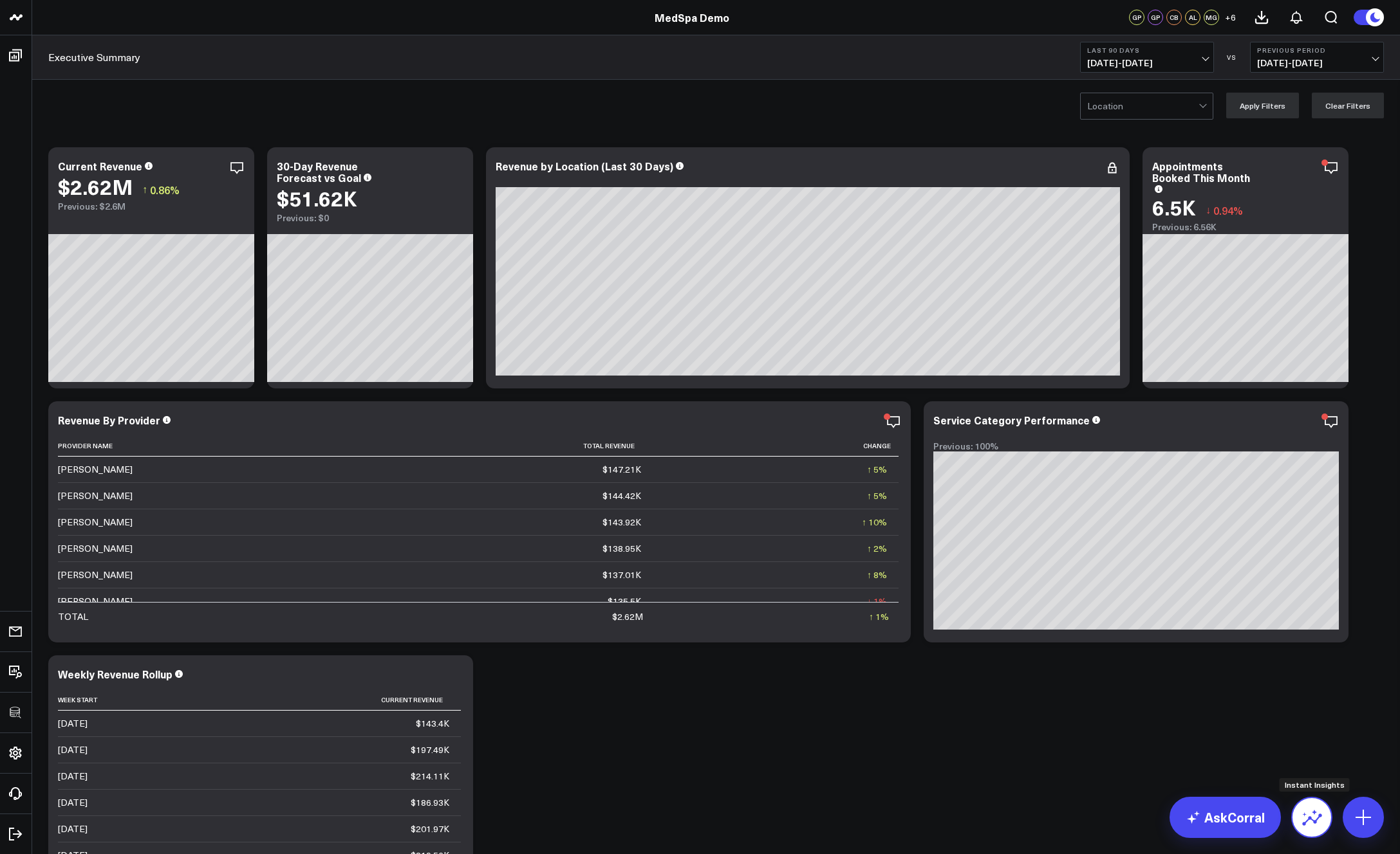
click at [1221, 820] on icon at bounding box center [1311, 817] width 20 height 20
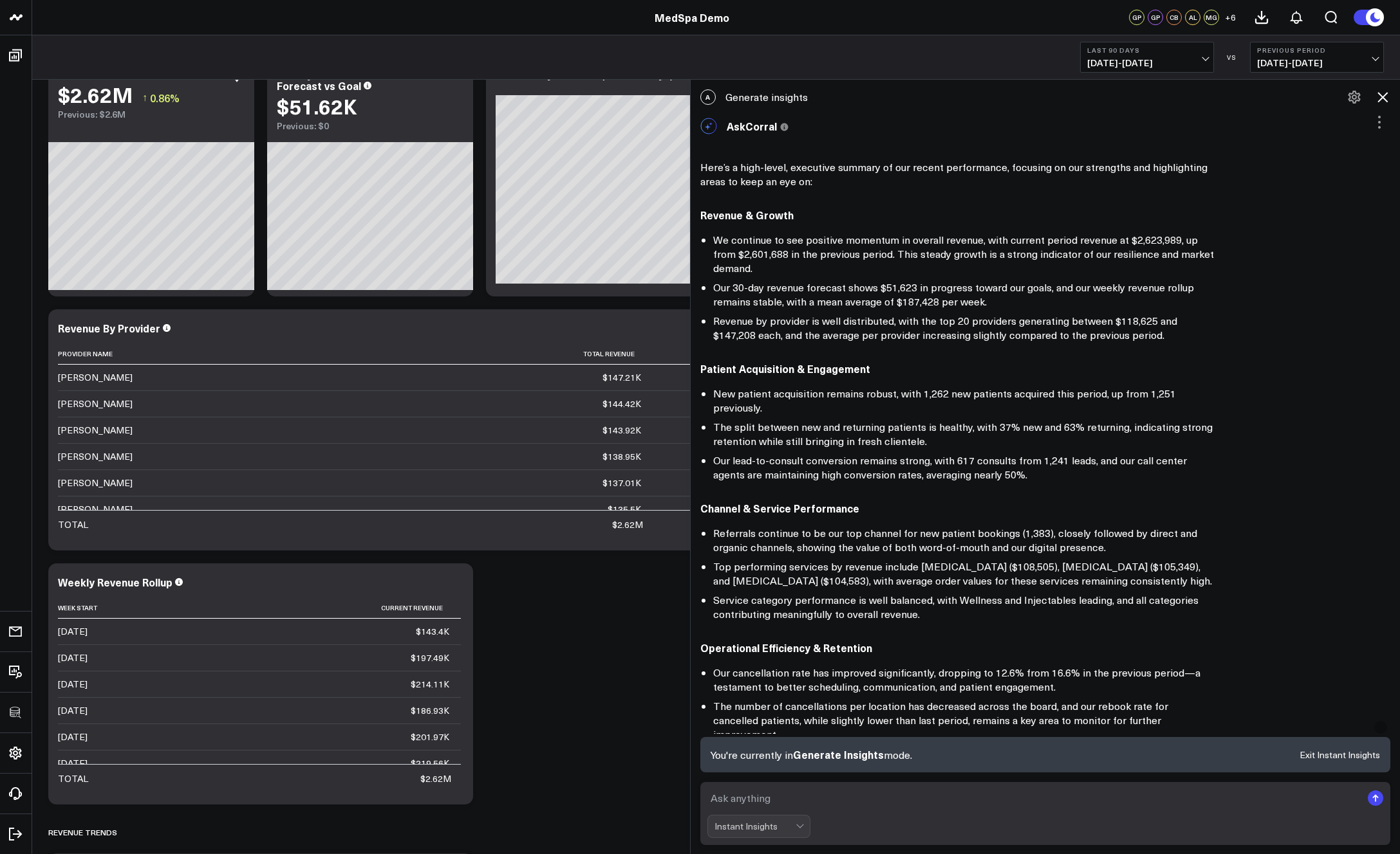
click at [1221, 97] on icon at bounding box center [1382, 97] width 10 height 10
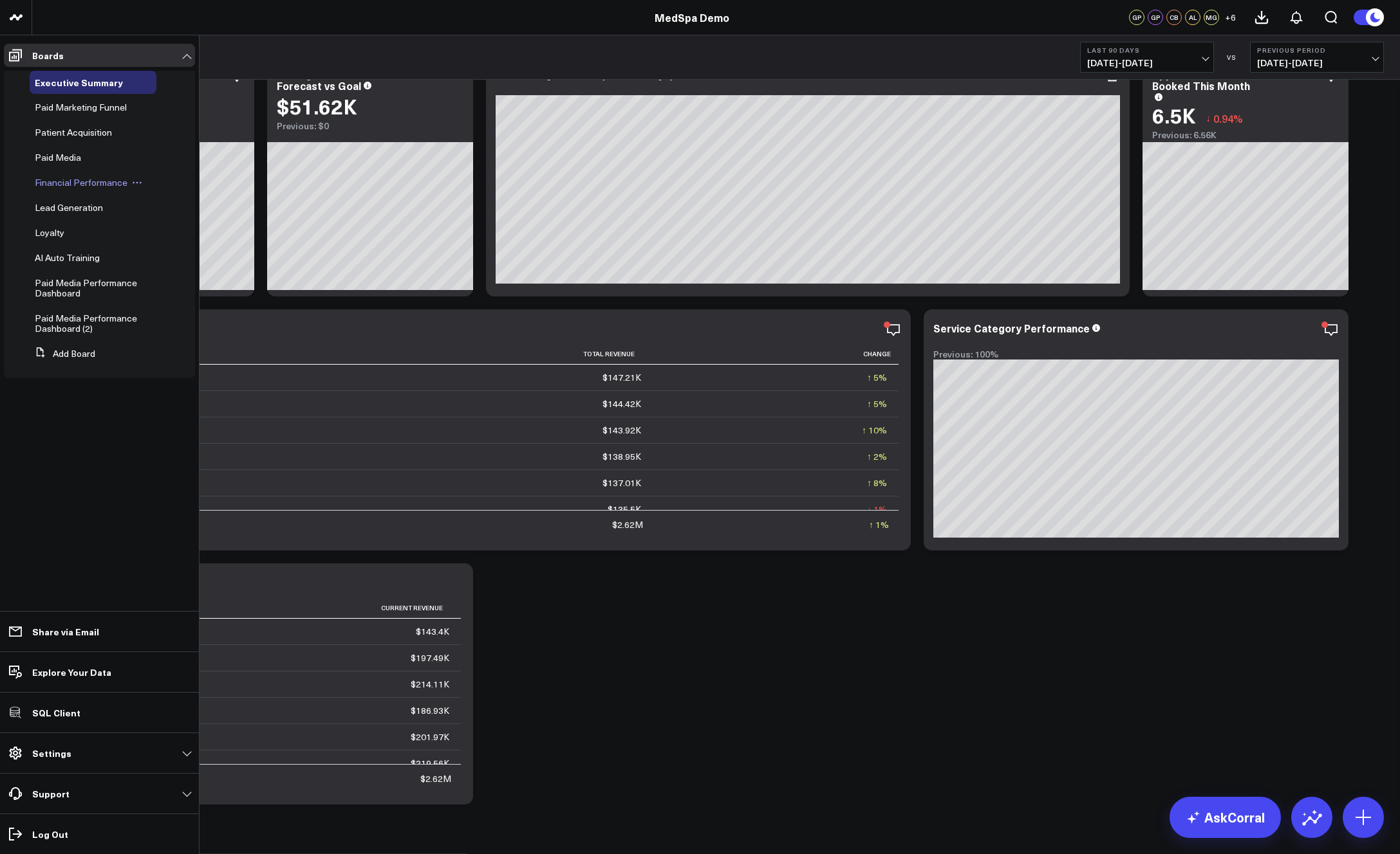
click at [64, 179] on span "Financial Performance" at bounding box center [81, 182] width 93 height 12
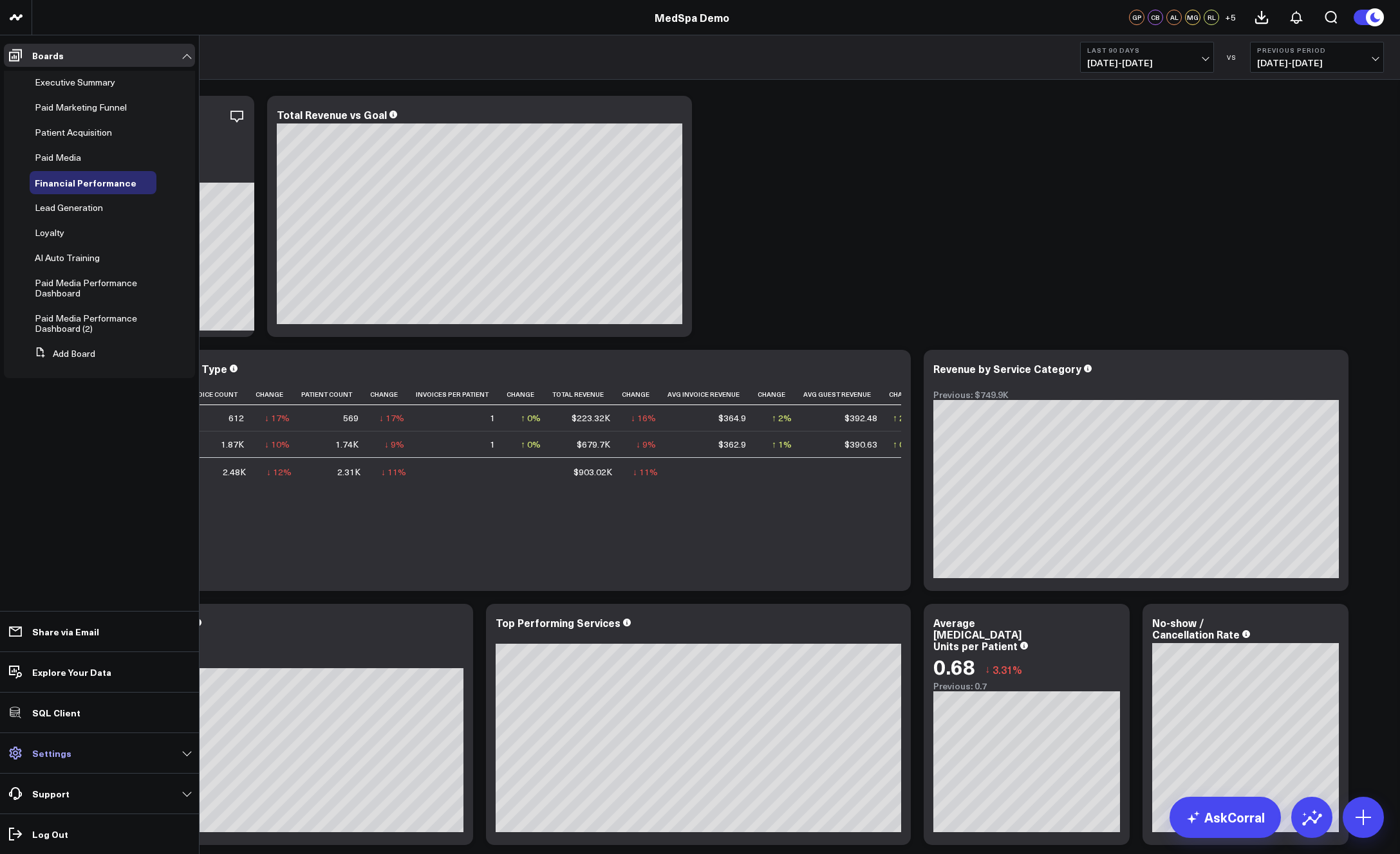
click at [56, 756] on p "Settings" at bounding box center [52, 754] width 39 height 10
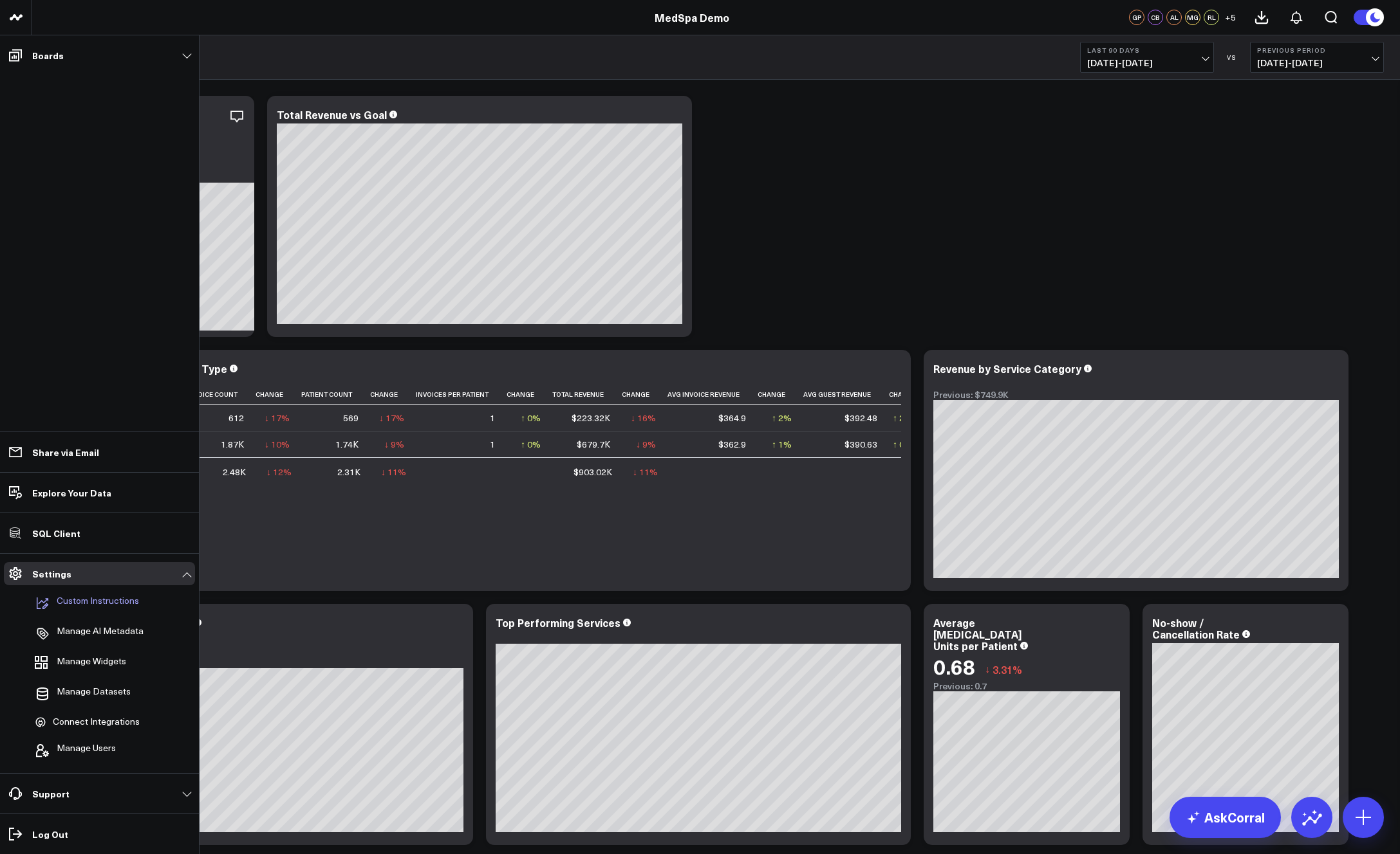
click at [98, 604] on p "Custom Instructions" at bounding box center [98, 603] width 82 height 15
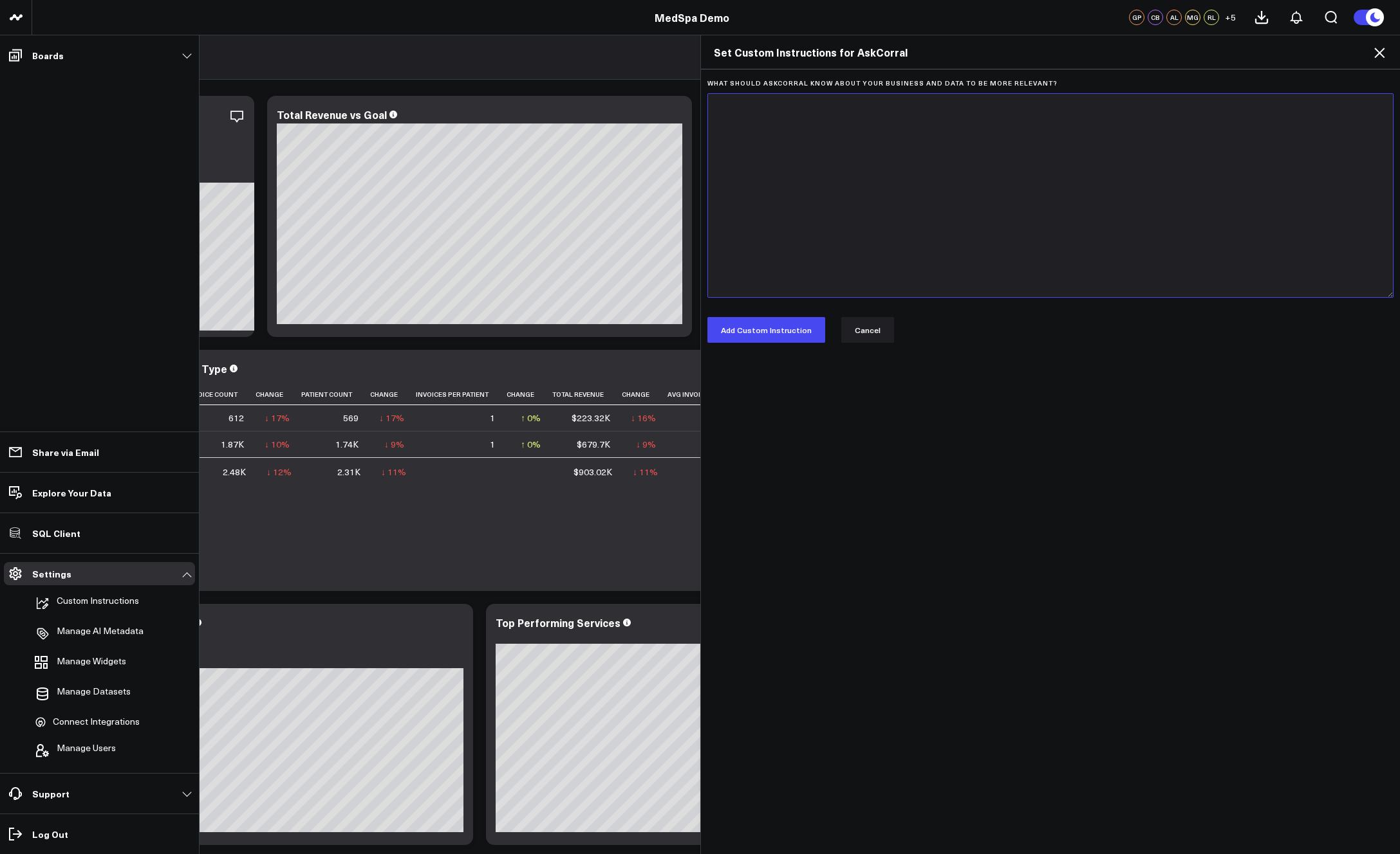
click at [802, 228] on textarea "What should AskCorral know about your business and data to be more relevant?" at bounding box center [1051, 195] width 687 height 204
click at [869, 329] on button "Cancel" at bounding box center [867, 330] width 53 height 26
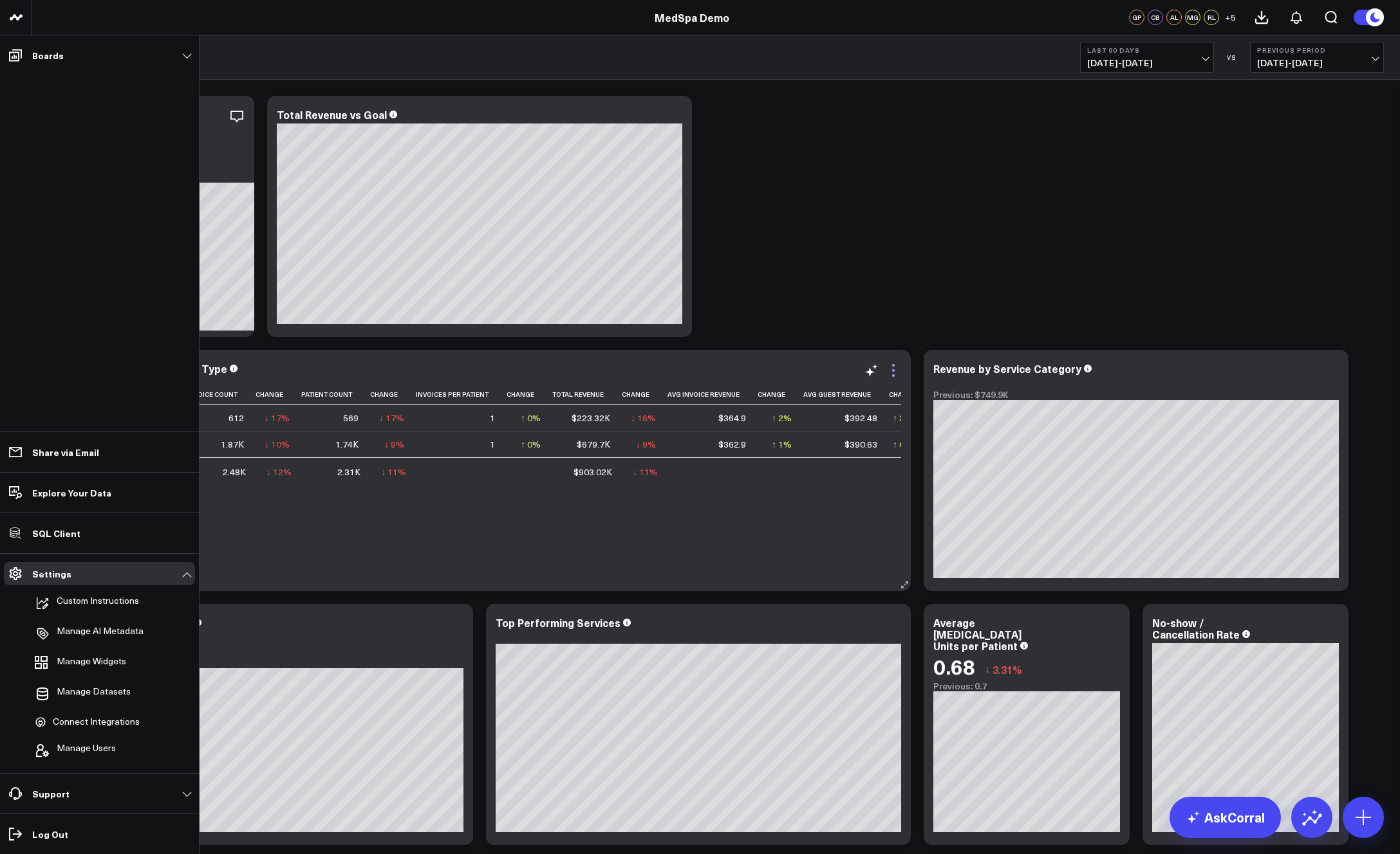
click at [890, 368] on icon at bounding box center [893, 370] width 15 height 15
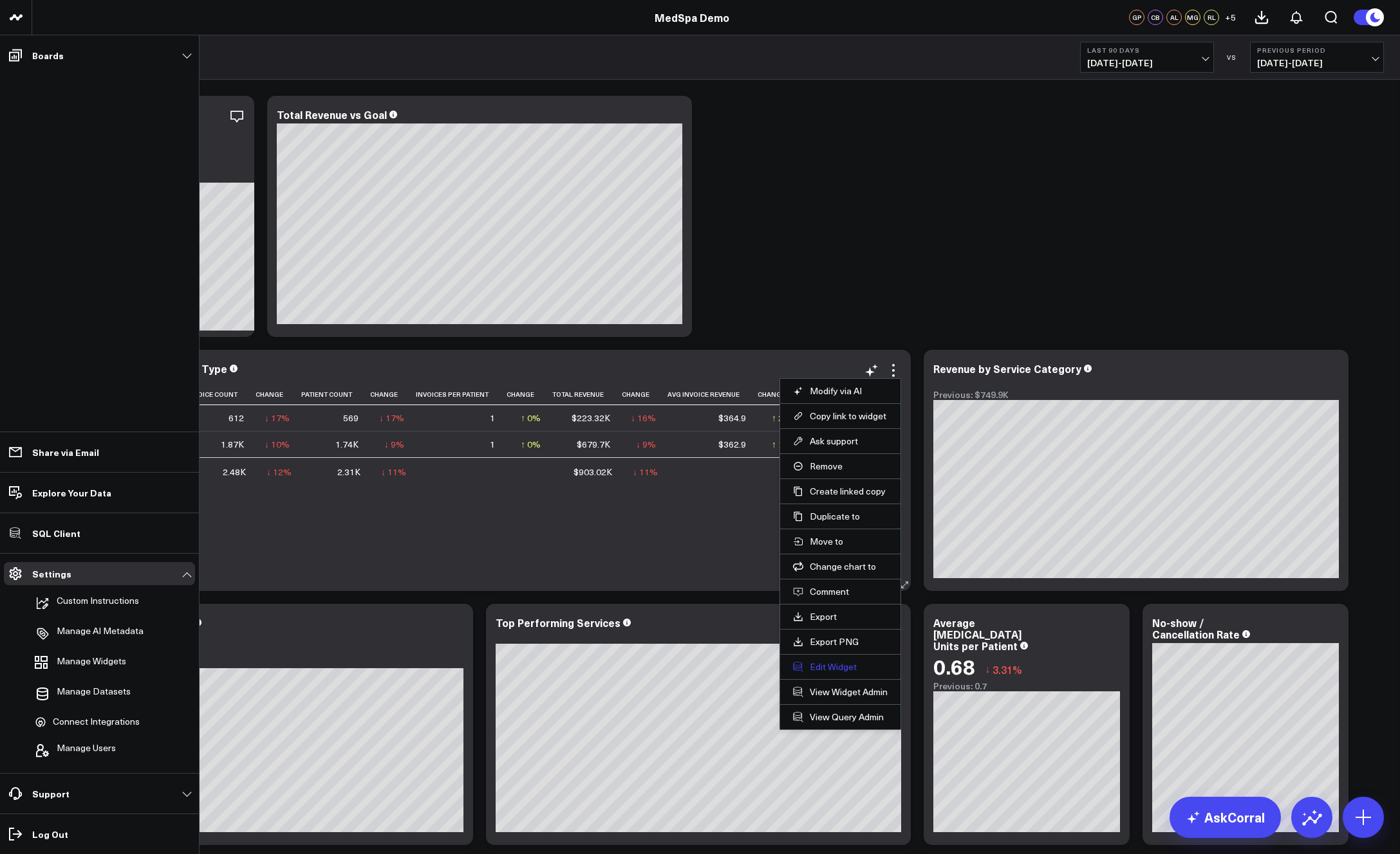
click at [825, 663] on button "Edit Widget" at bounding box center [840, 667] width 95 height 12
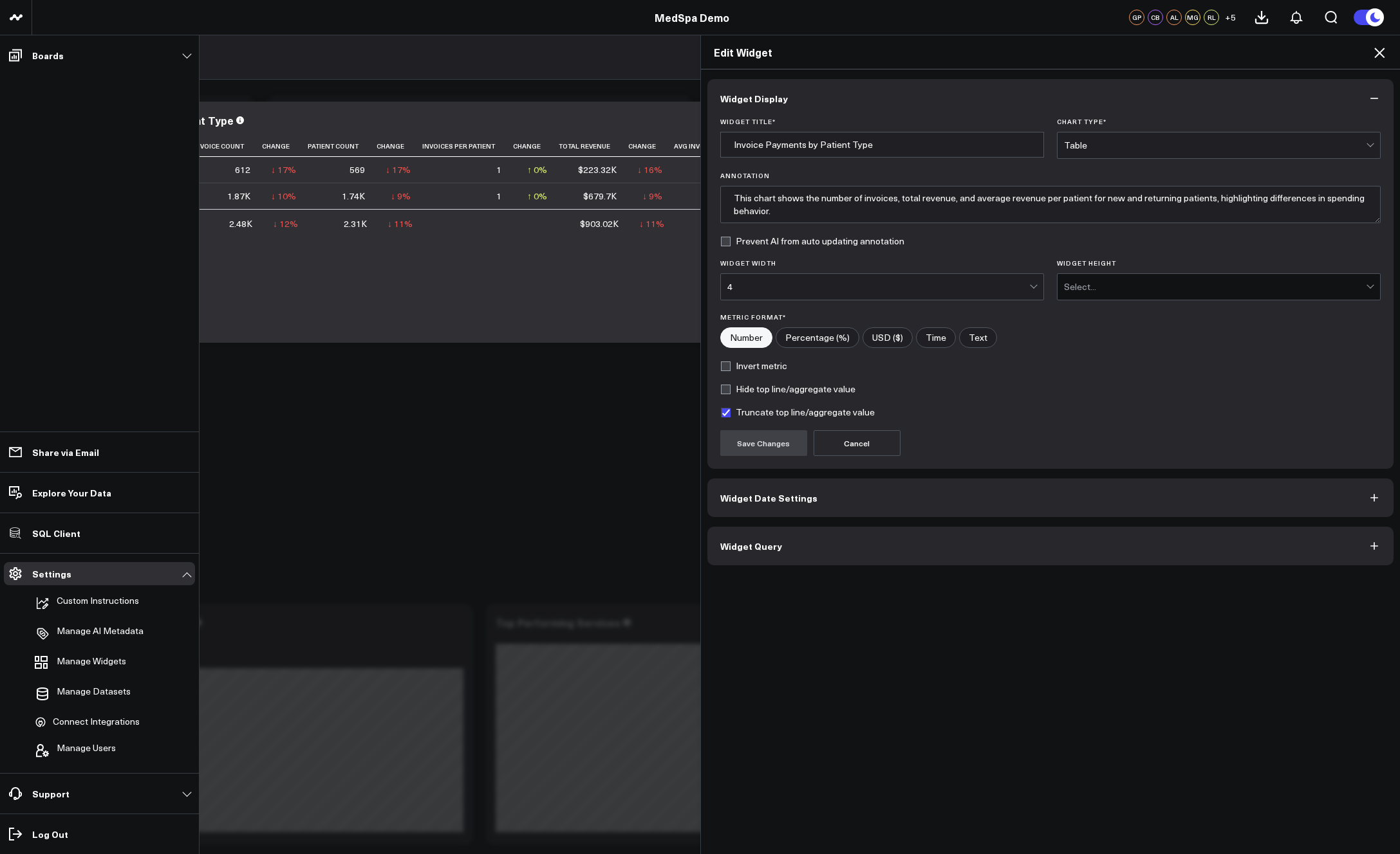
click at [798, 552] on button "Widget Query" at bounding box center [1051, 545] width 687 height 38
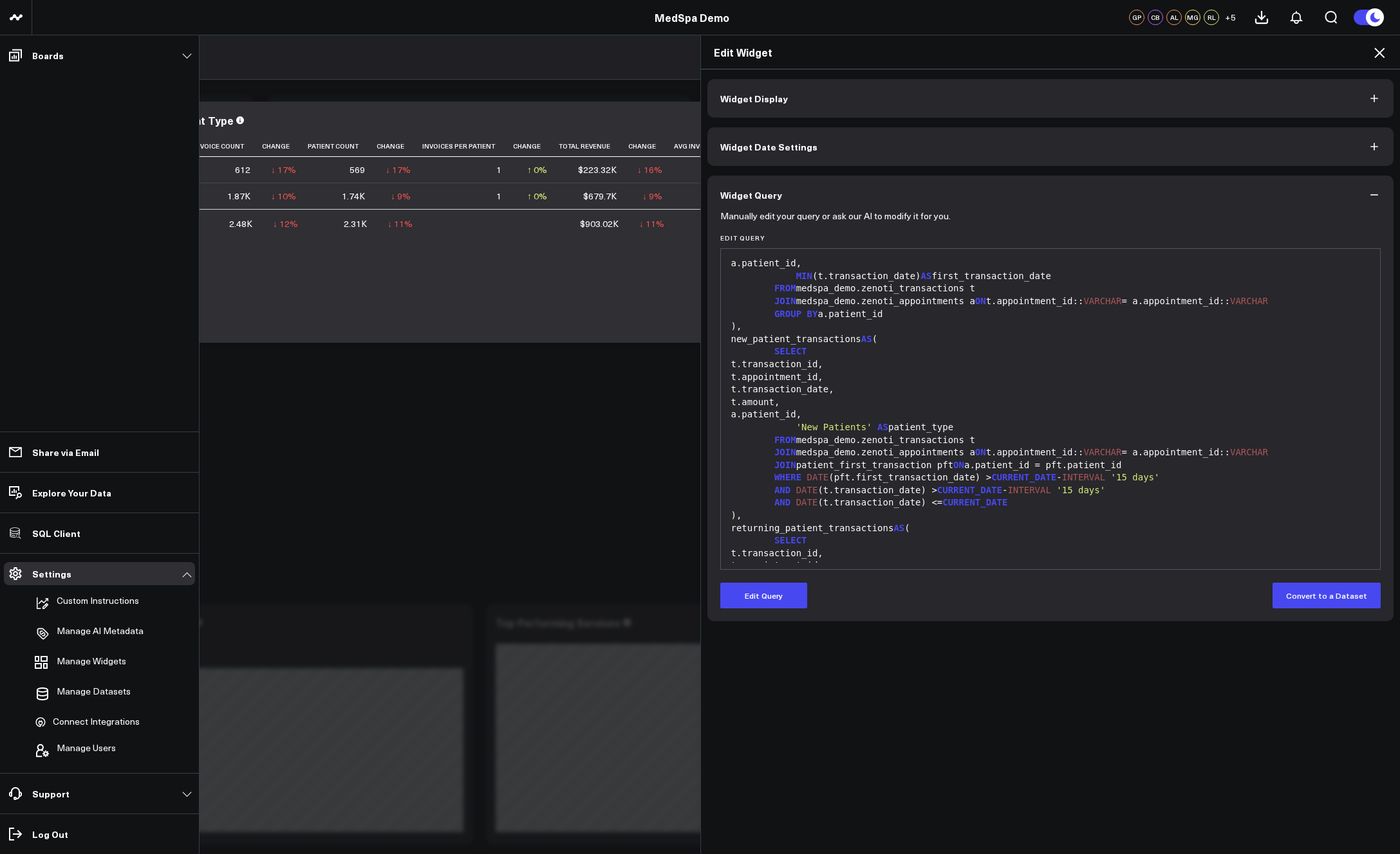
scroll to position [25, 0]
click at [1221, 51] on icon at bounding box center [1379, 53] width 10 height 10
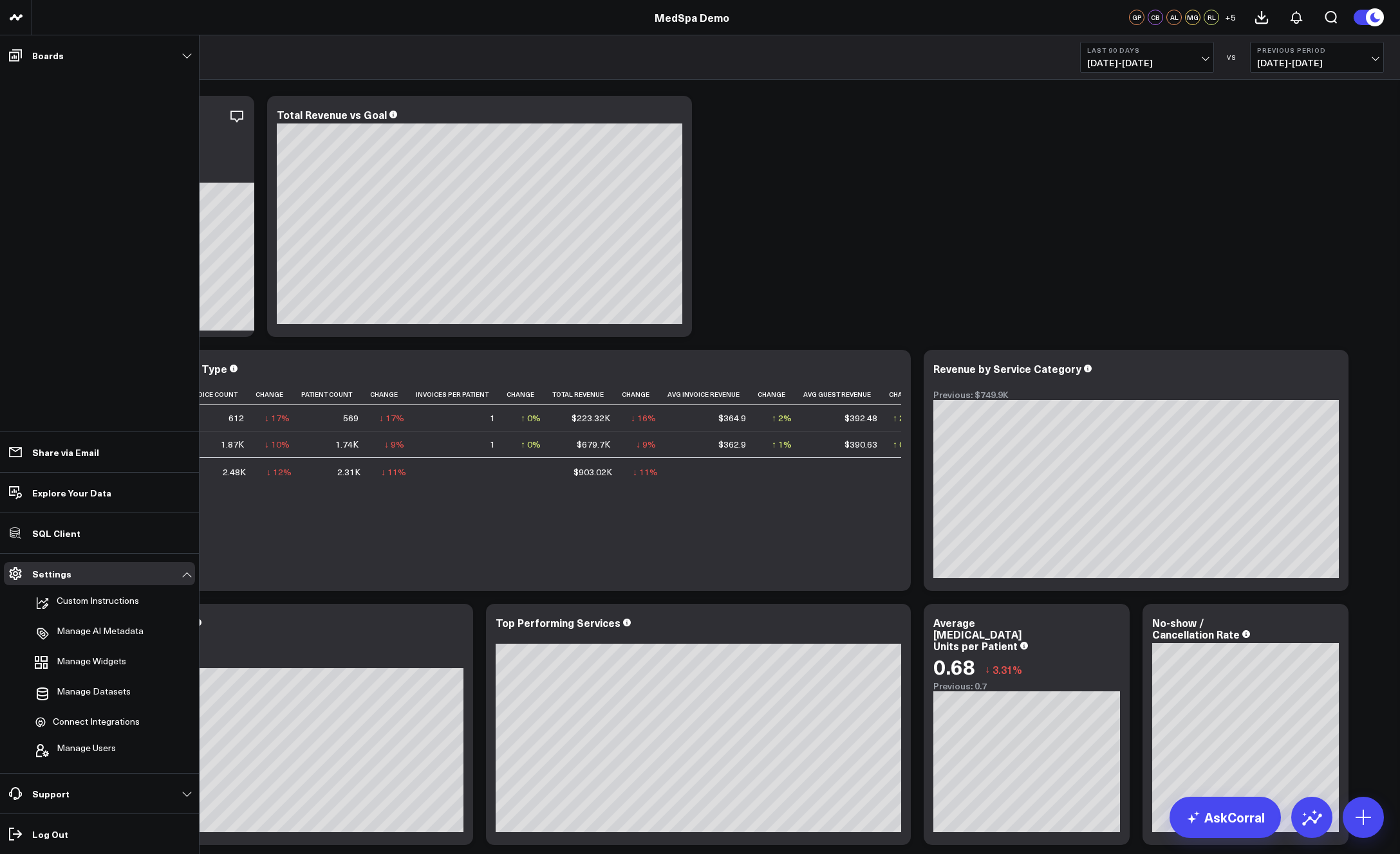
click at [1221, 18] on icon at bounding box center [1375, 17] width 14 height 14
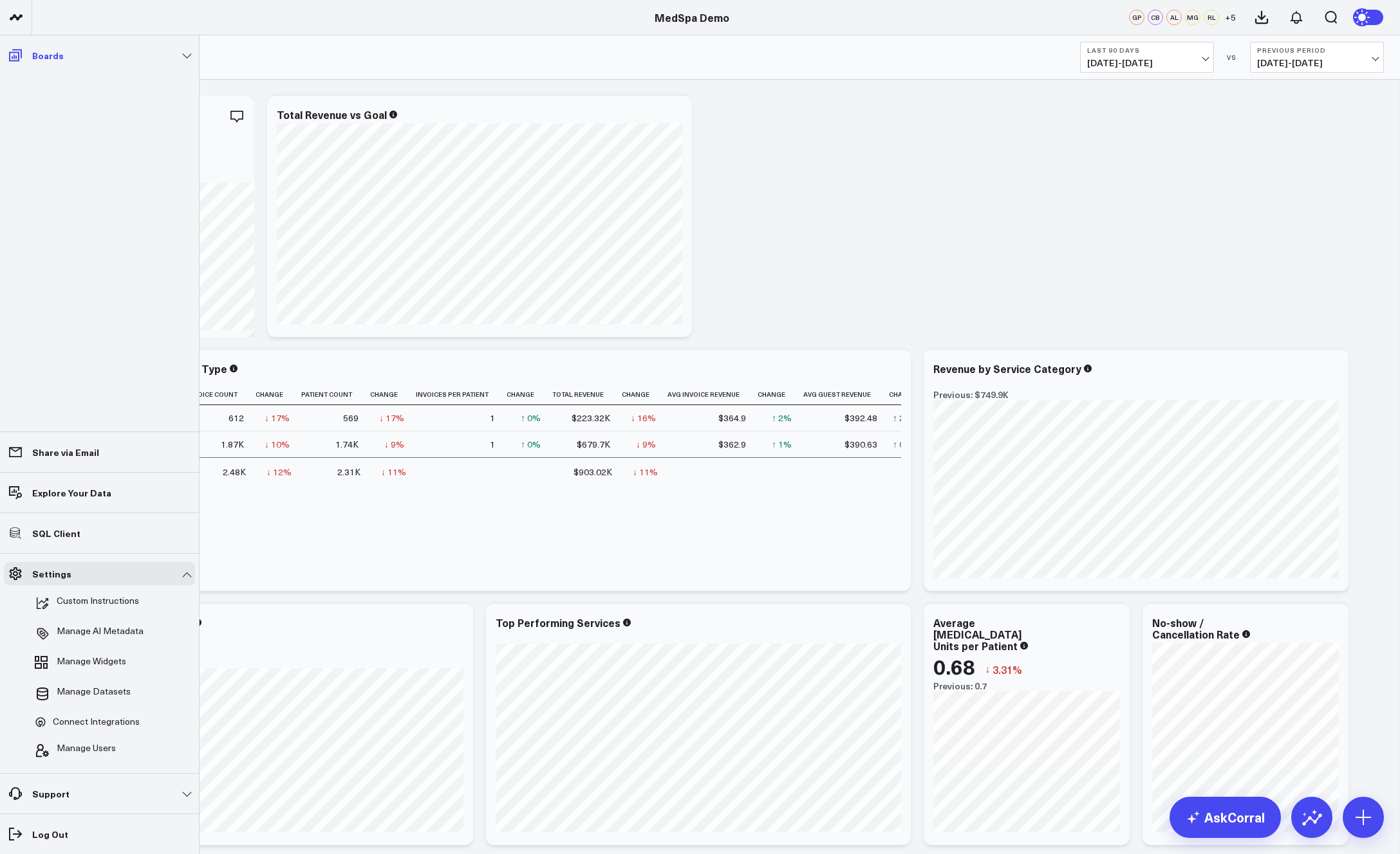
click at [182, 53] on link "Boards" at bounding box center [99, 56] width 191 height 23
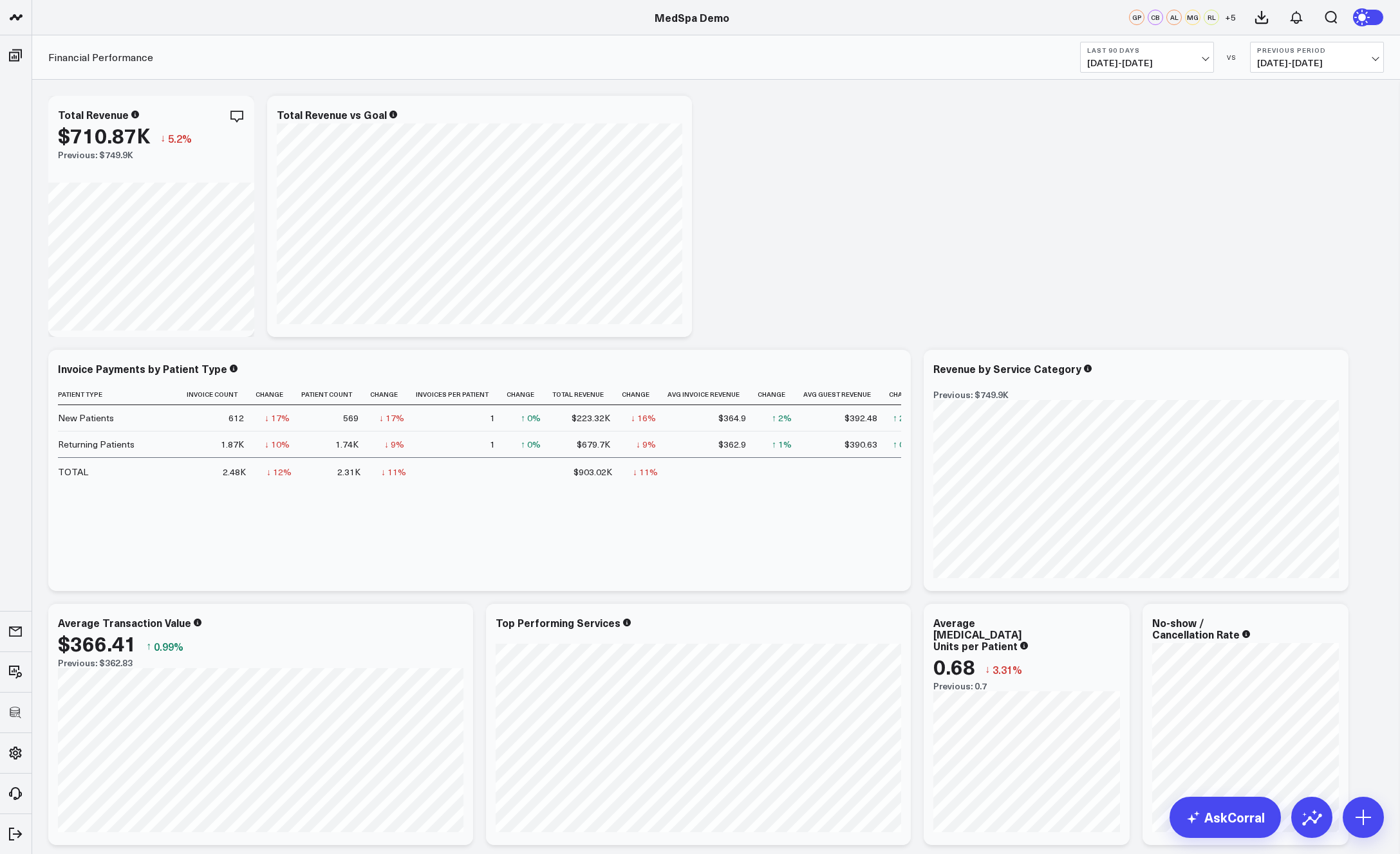
click at [1221, 19] on circle at bounding box center [1362, 17] width 18 height 18
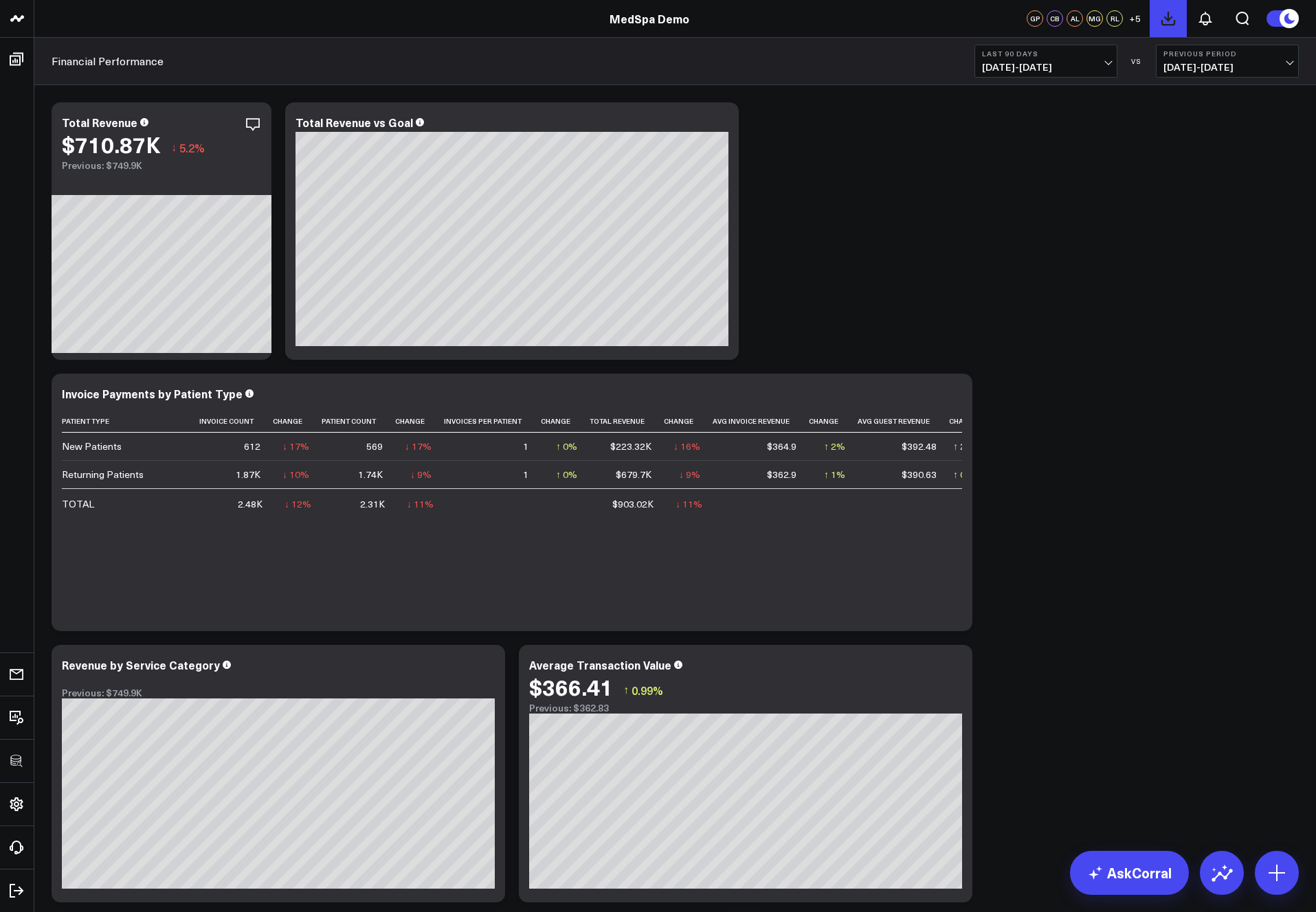
click at [1172, 19] on icon at bounding box center [1168, 18] width 16 height 16
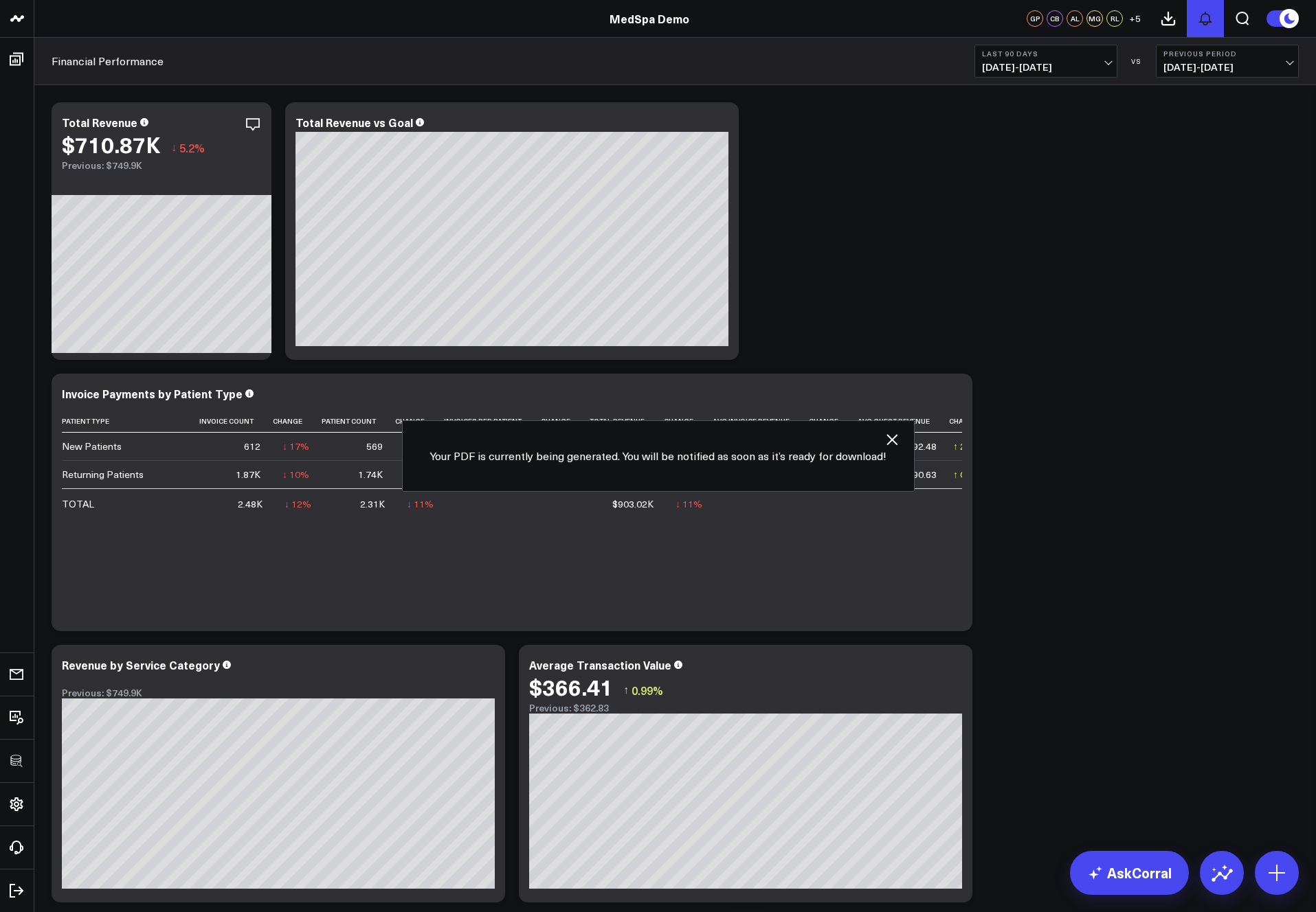
click at [1206, 22] on icon at bounding box center [1206, 19] width 11 height 12
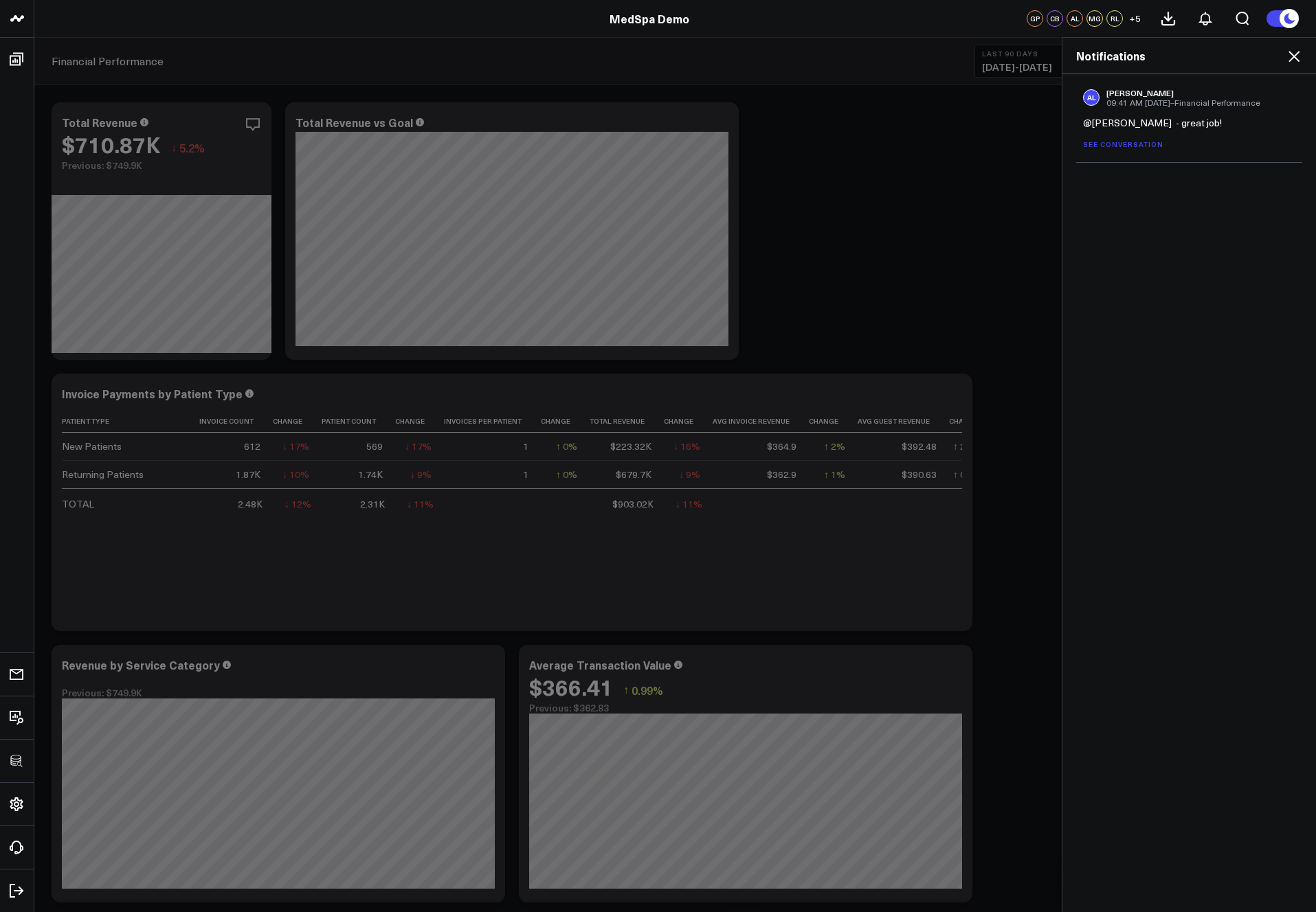
click at [1292, 55] on icon at bounding box center [1294, 56] width 11 height 11
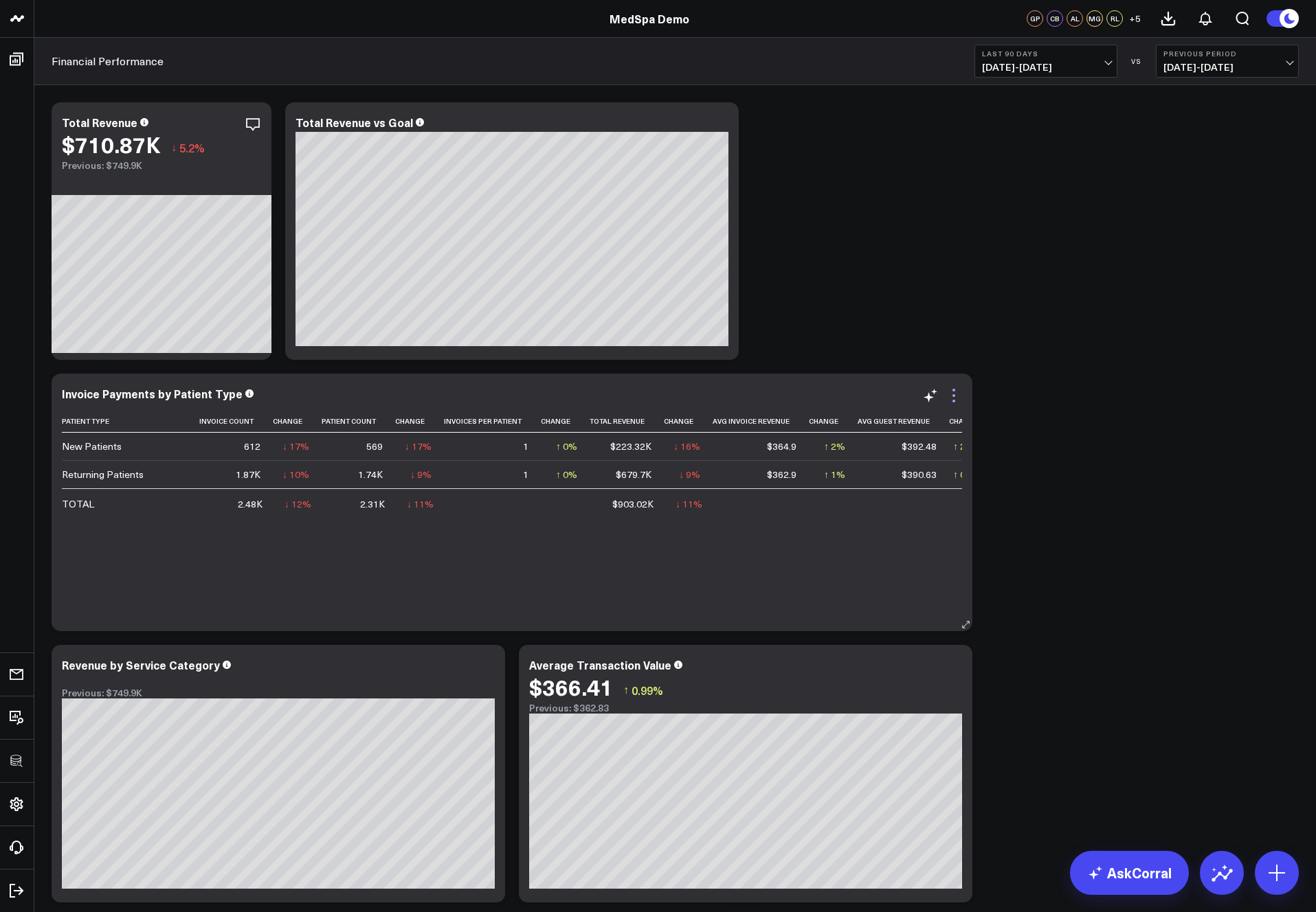
click at [957, 399] on icon at bounding box center [953, 395] width 16 height 16
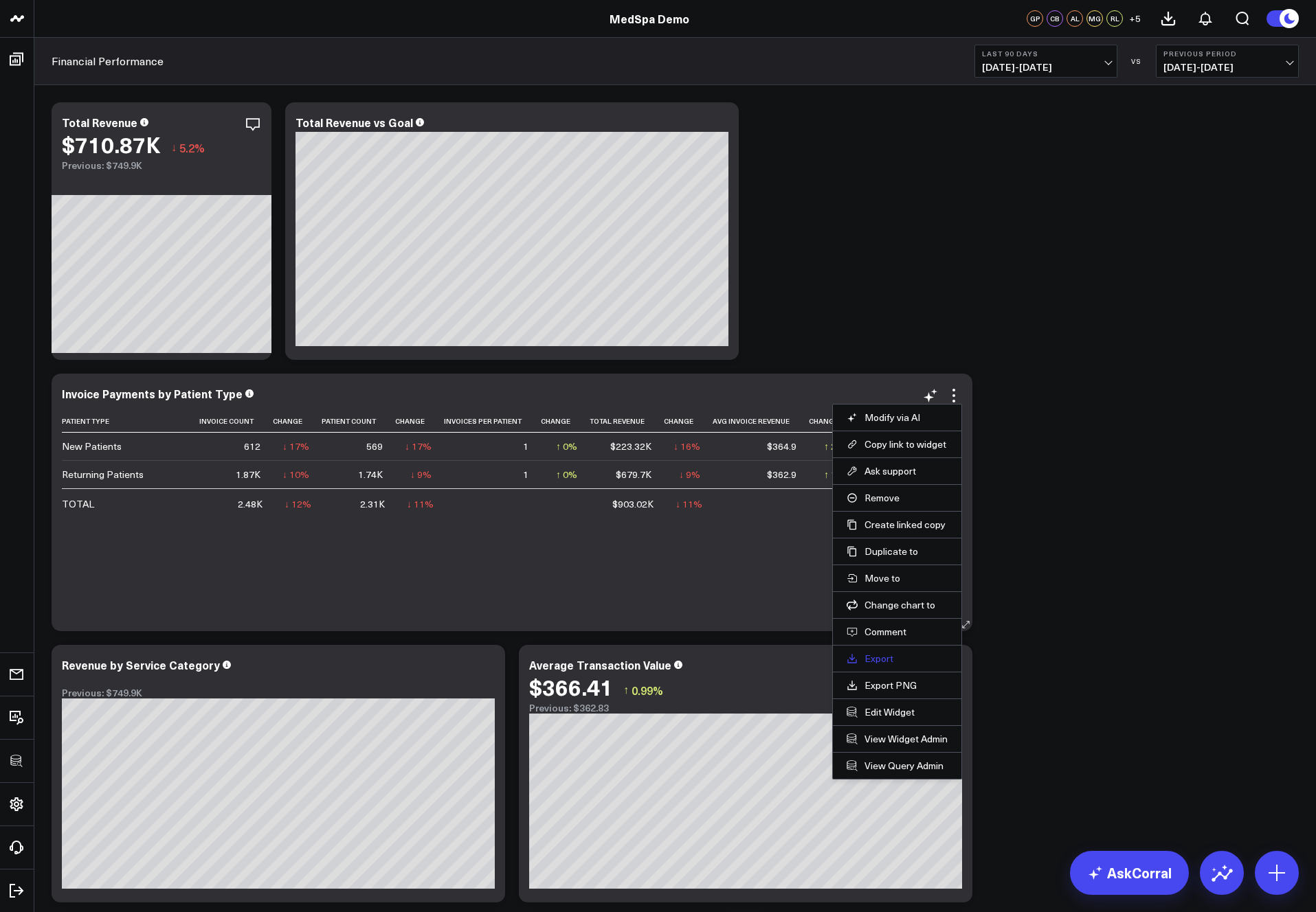
click at [881, 658] on link "Export" at bounding box center [897, 659] width 101 height 12
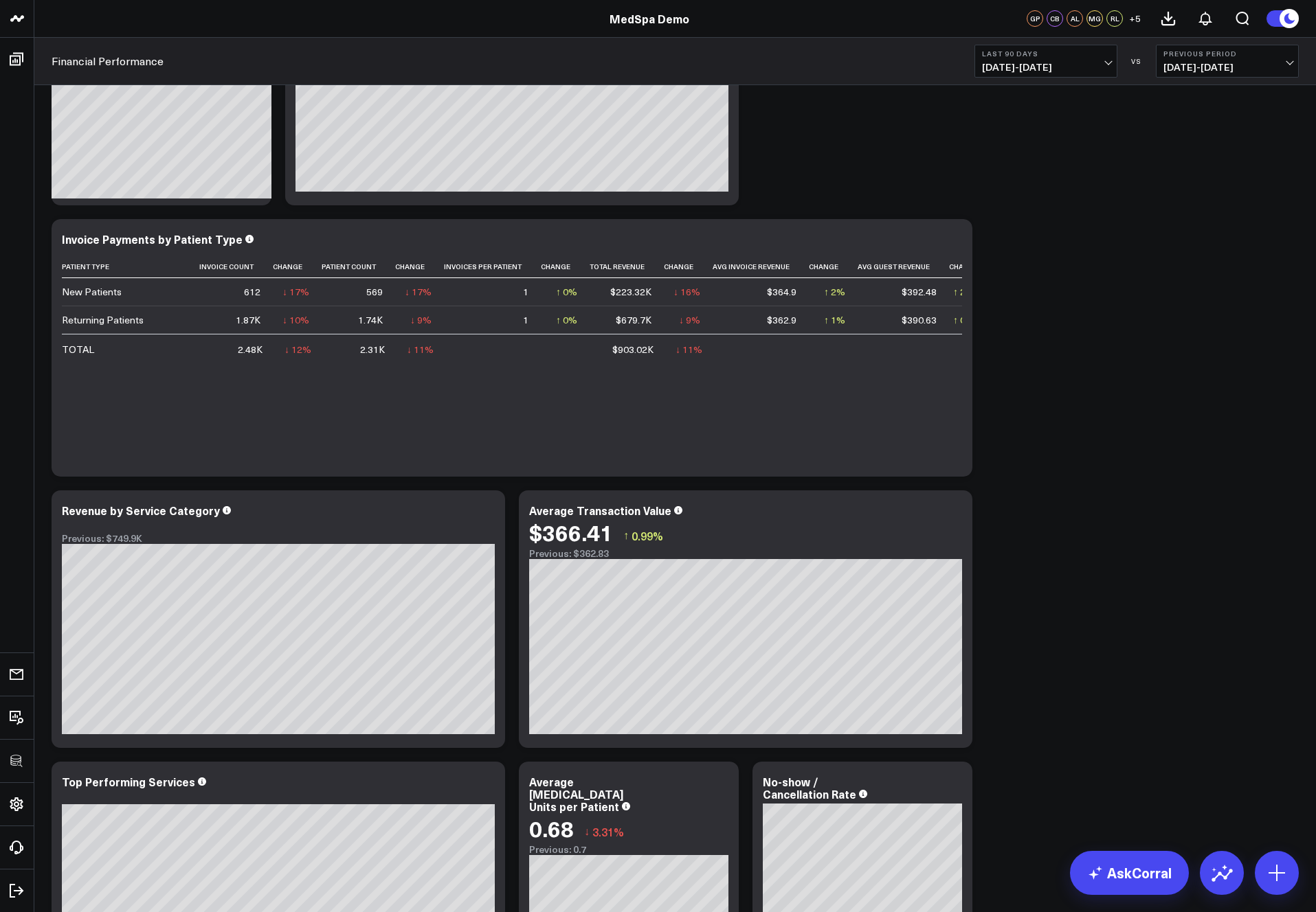
scroll to position [157, 0]
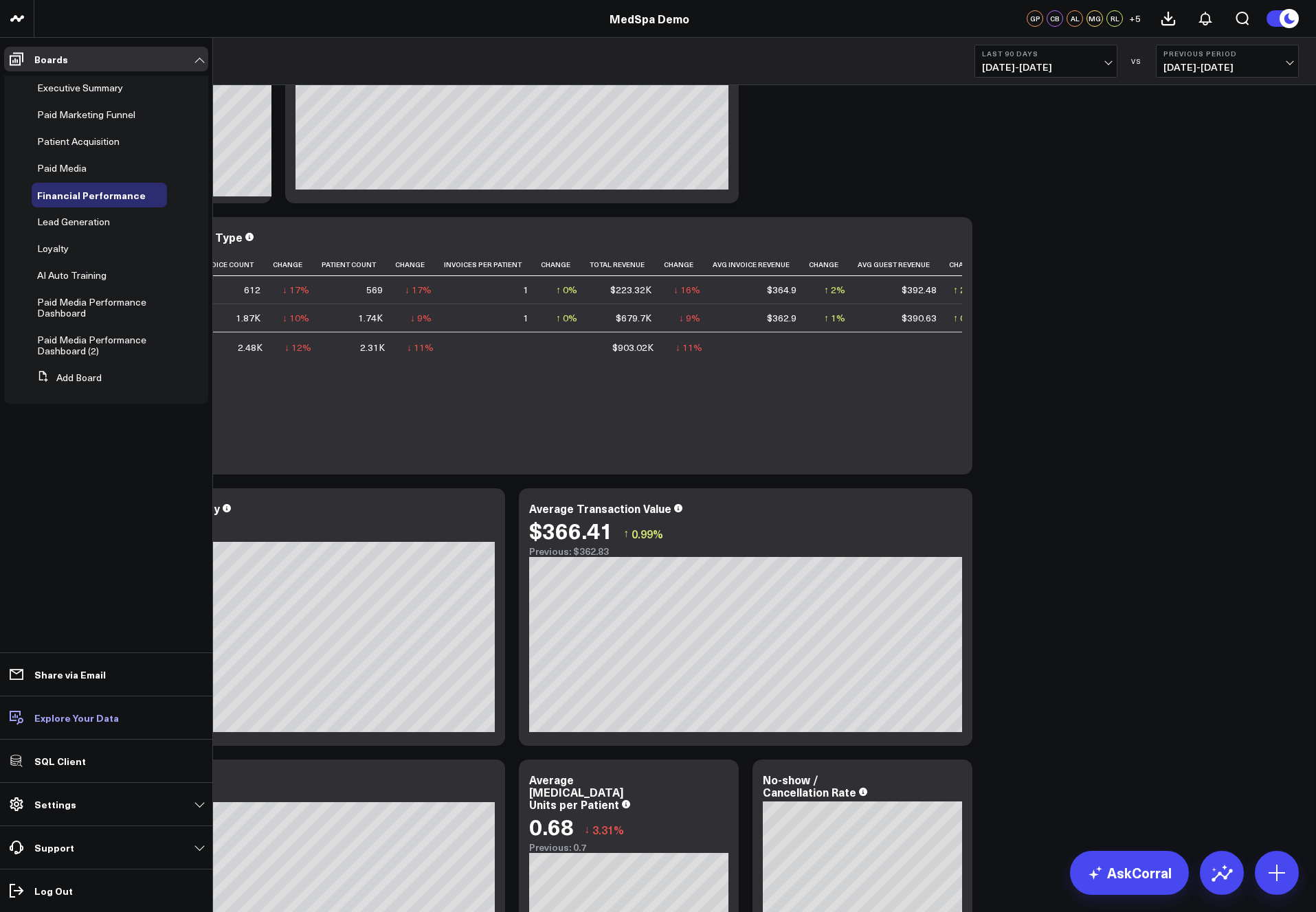
click at [68, 718] on p "Explore Your Data" at bounding box center [77, 718] width 85 height 11
click at [76, 797] on link "Settings" at bounding box center [106, 805] width 204 height 25
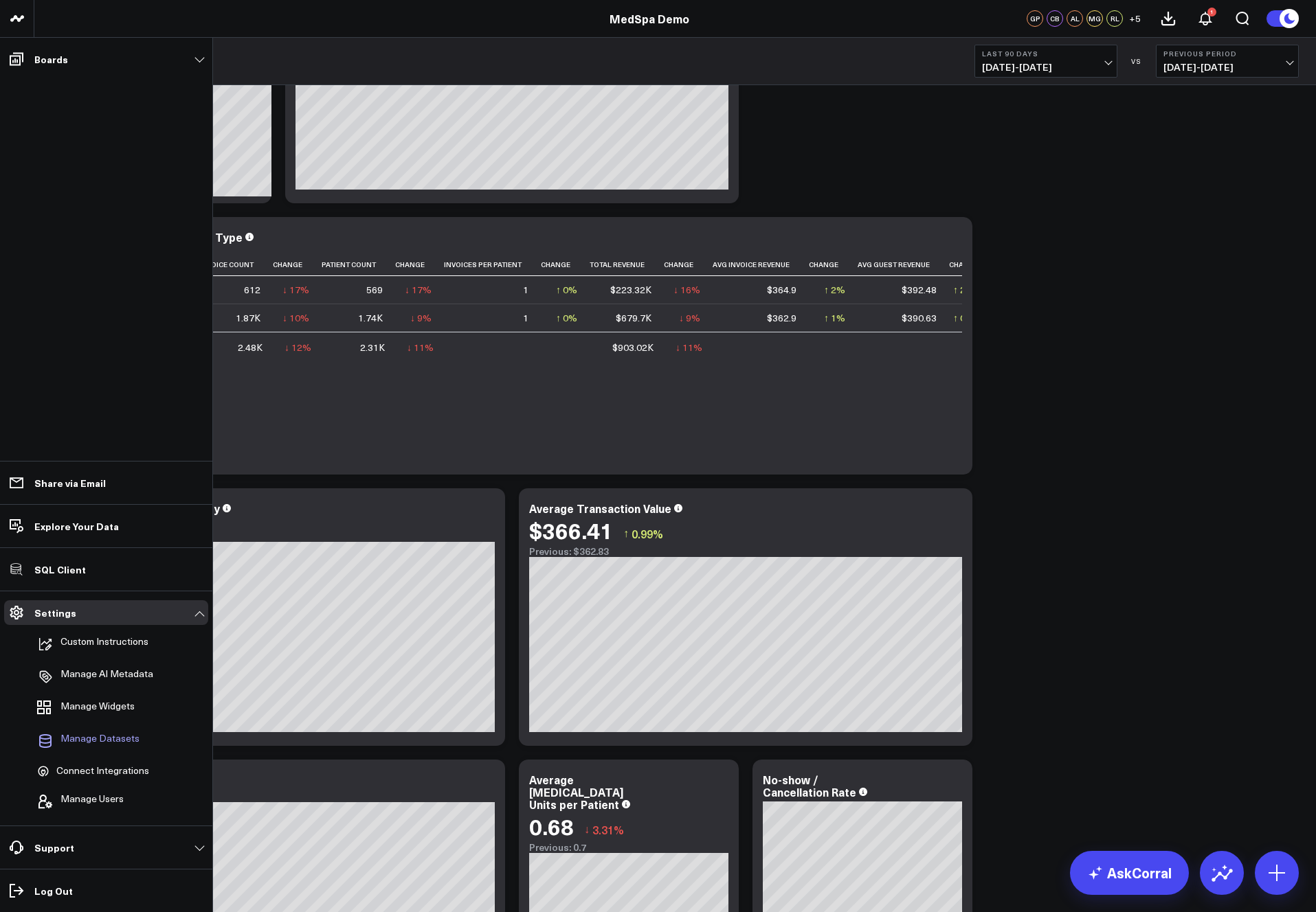
click at [111, 737] on span "Manage Datasets" at bounding box center [100, 741] width 79 height 16
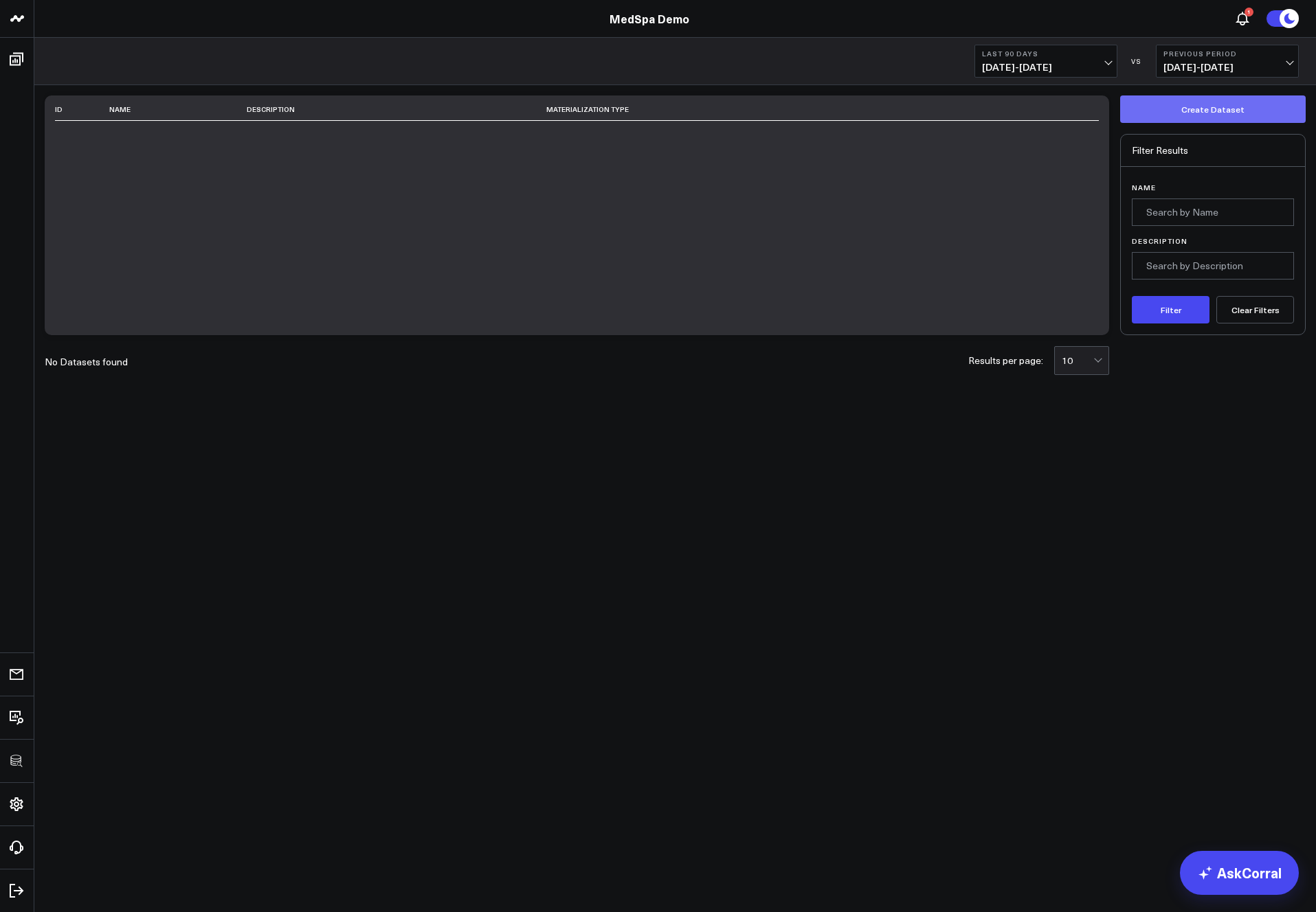
click at [1176, 109] on button "Create Dataset" at bounding box center [1213, 110] width 185 height 28
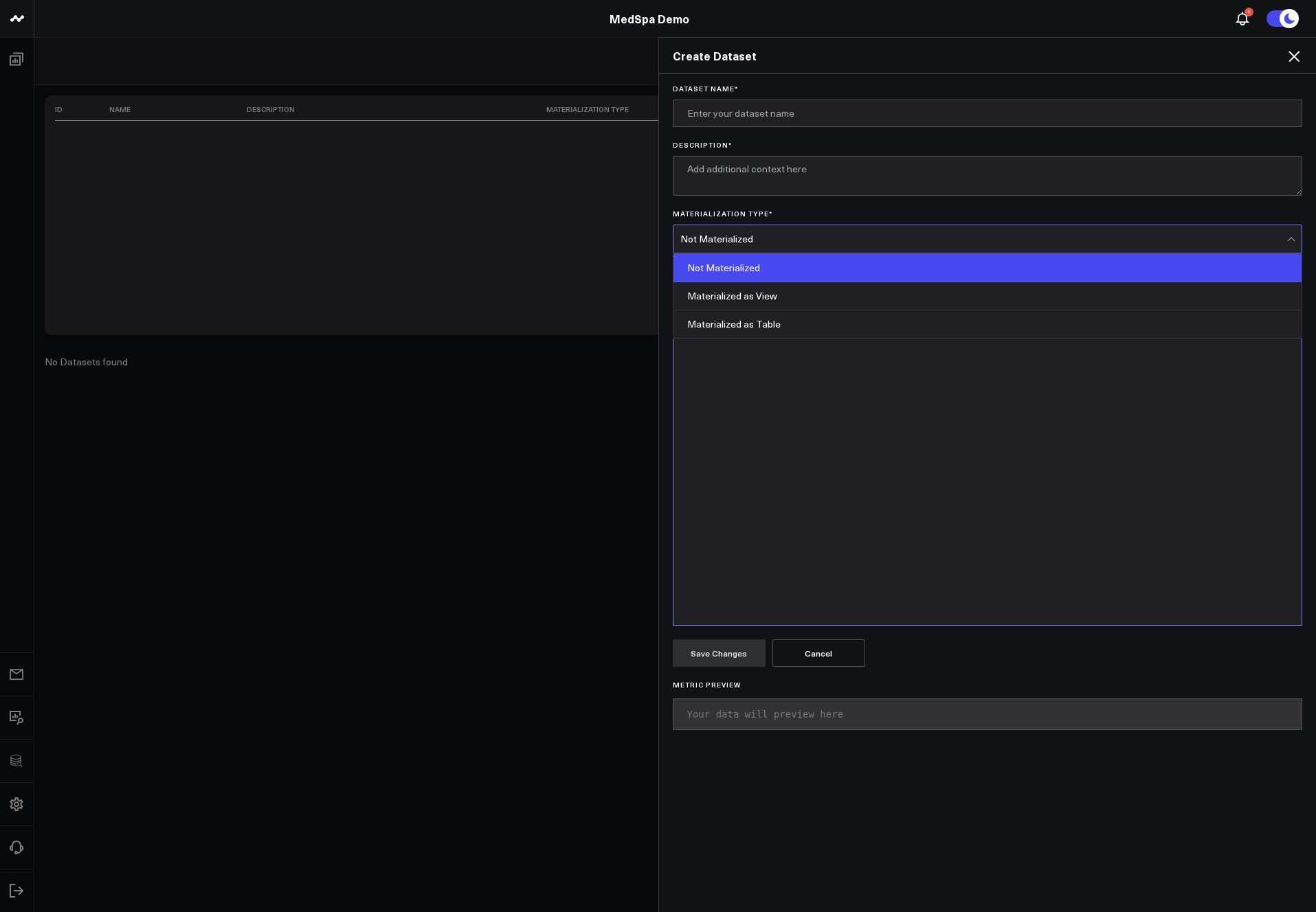
click at [794, 241] on div "Not Materialized" at bounding box center [984, 239] width 607 height 11
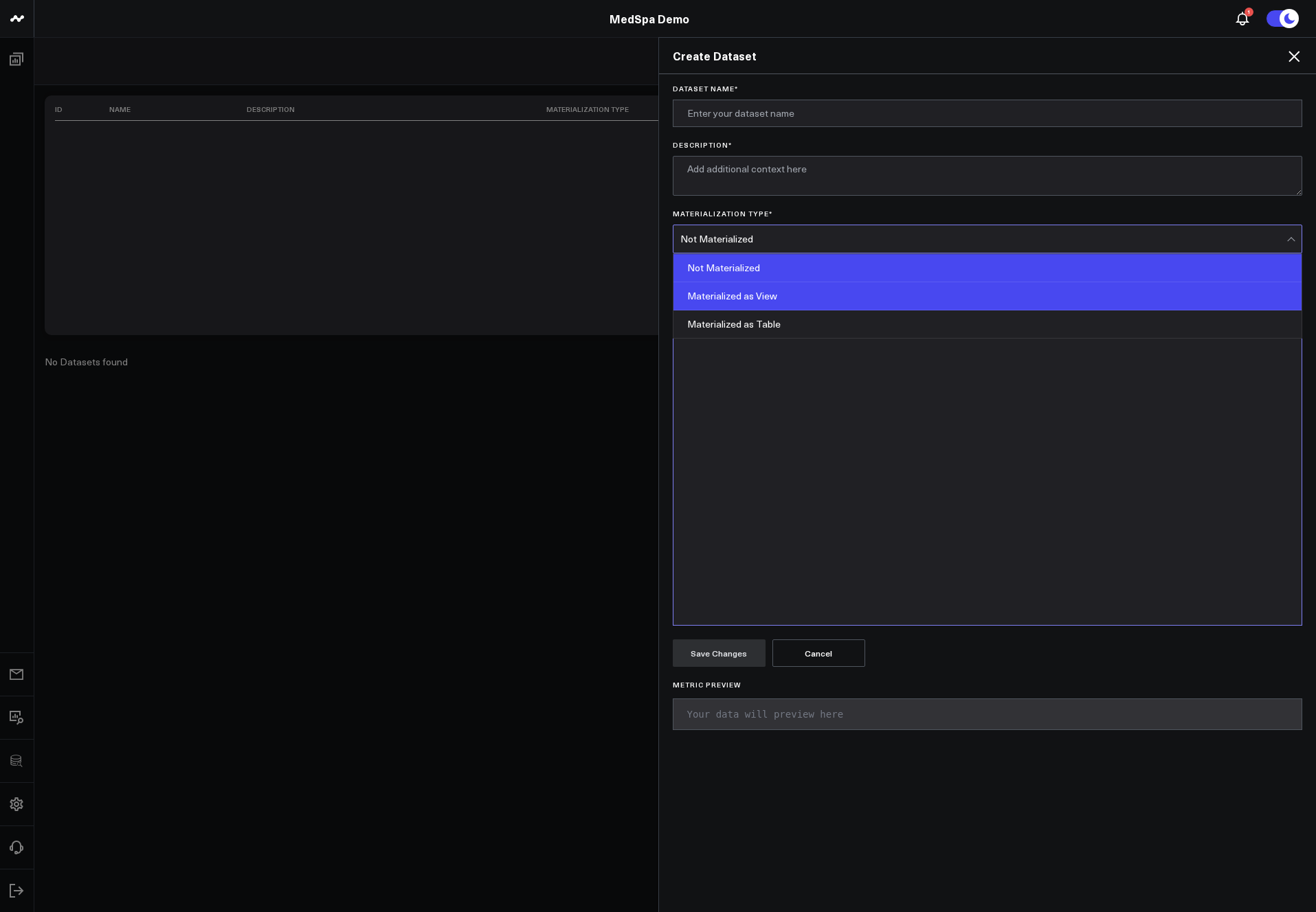
click at [783, 299] on div "Materialized as View" at bounding box center [988, 296] width 629 height 29
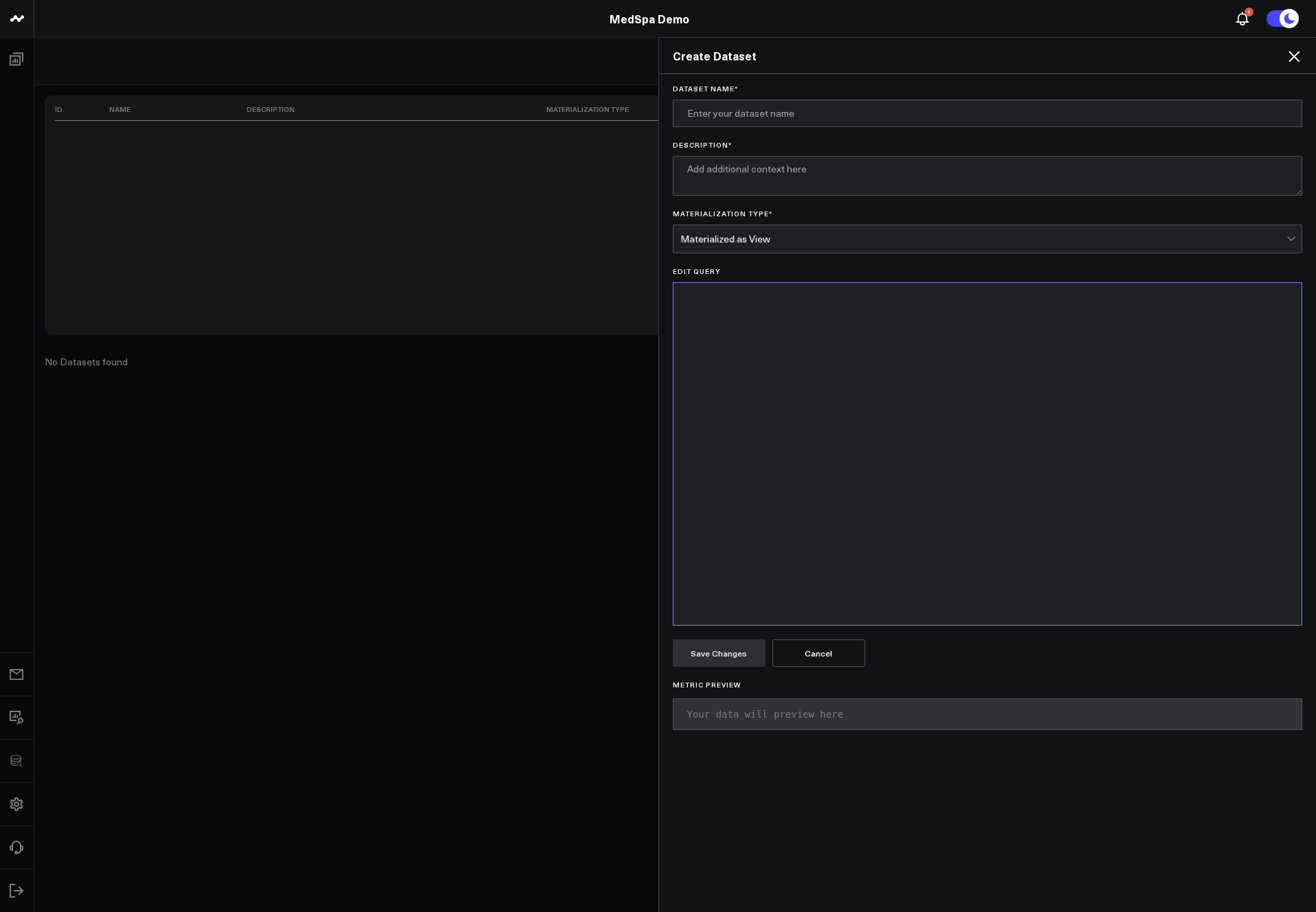
click at [1291, 55] on icon at bounding box center [1294, 56] width 16 height 16
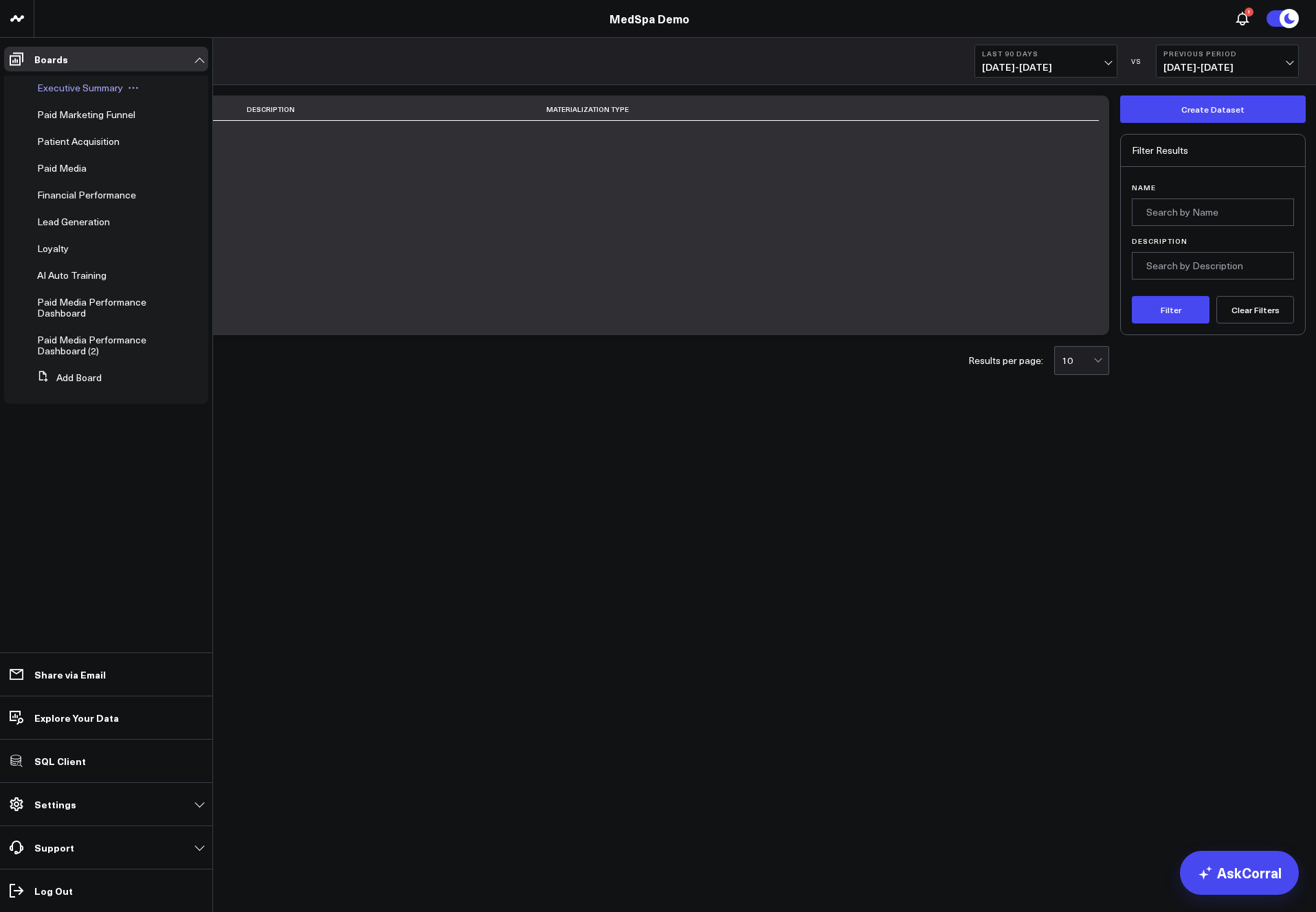
click at [60, 91] on span "Executive Summary" at bounding box center [80, 87] width 86 height 13
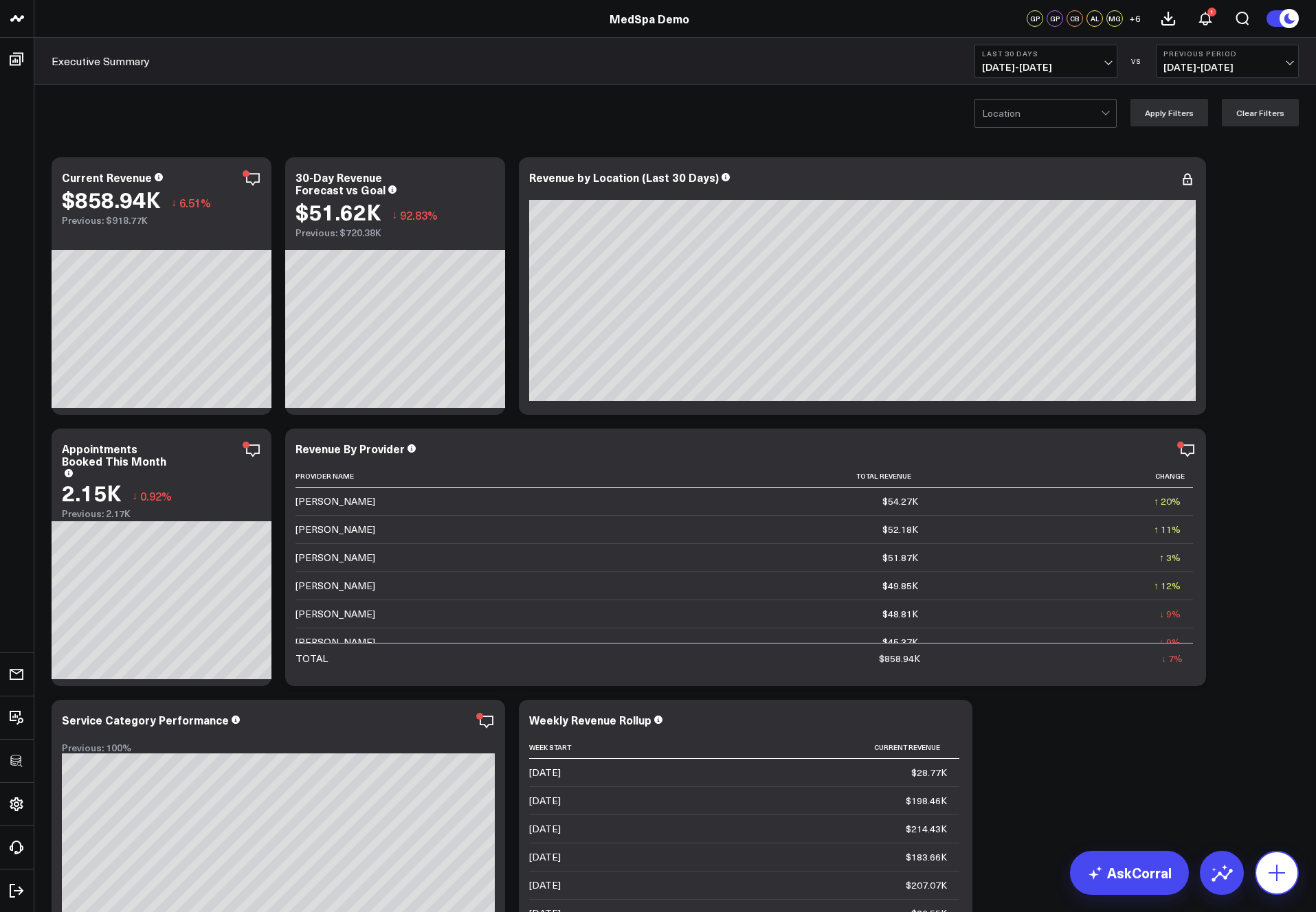
click at [1287, 869] on icon at bounding box center [1277, 873] width 22 height 22
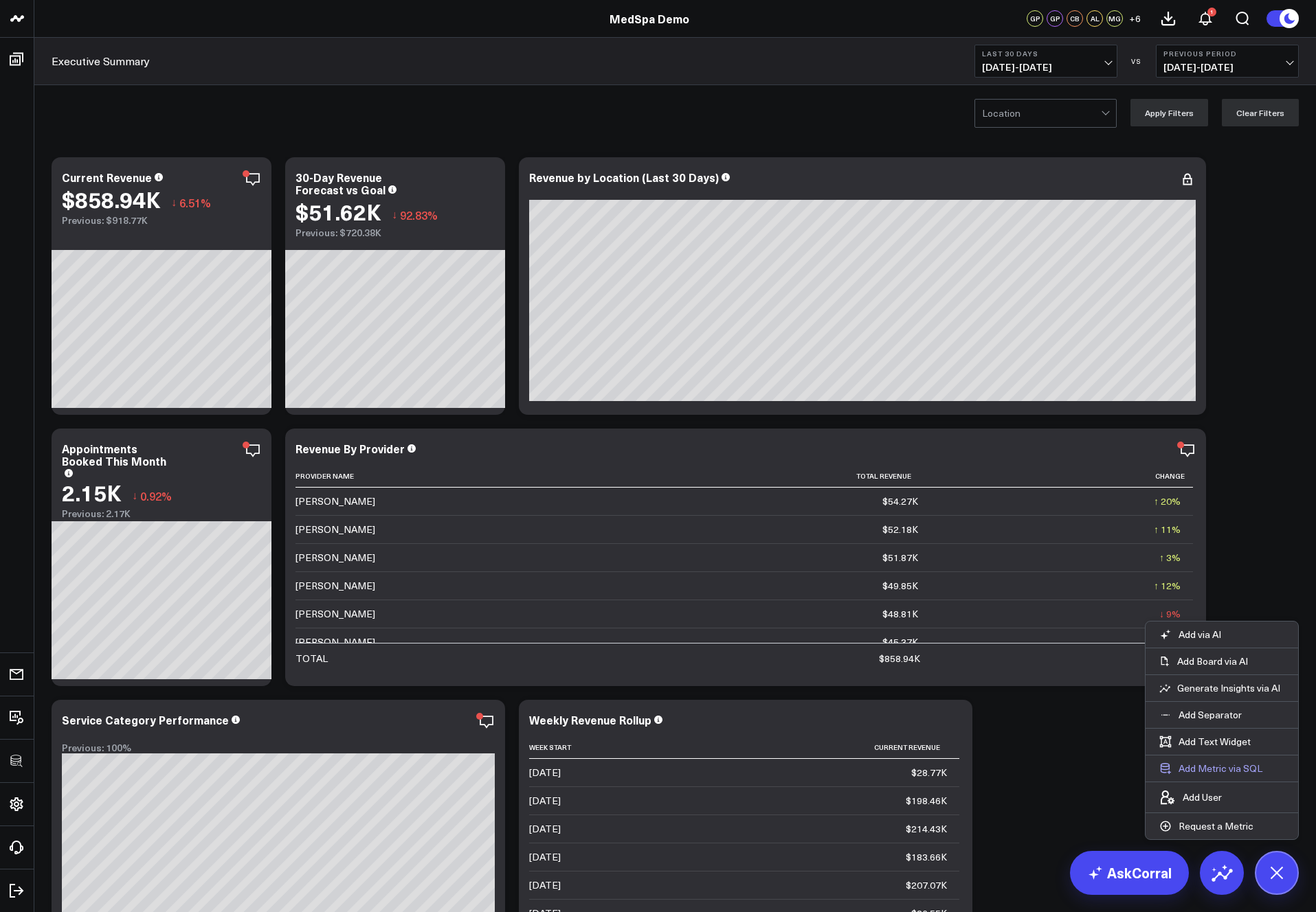
click at [1225, 766] on button "Add Metric via SQL" at bounding box center [1210, 768] width 130 height 26
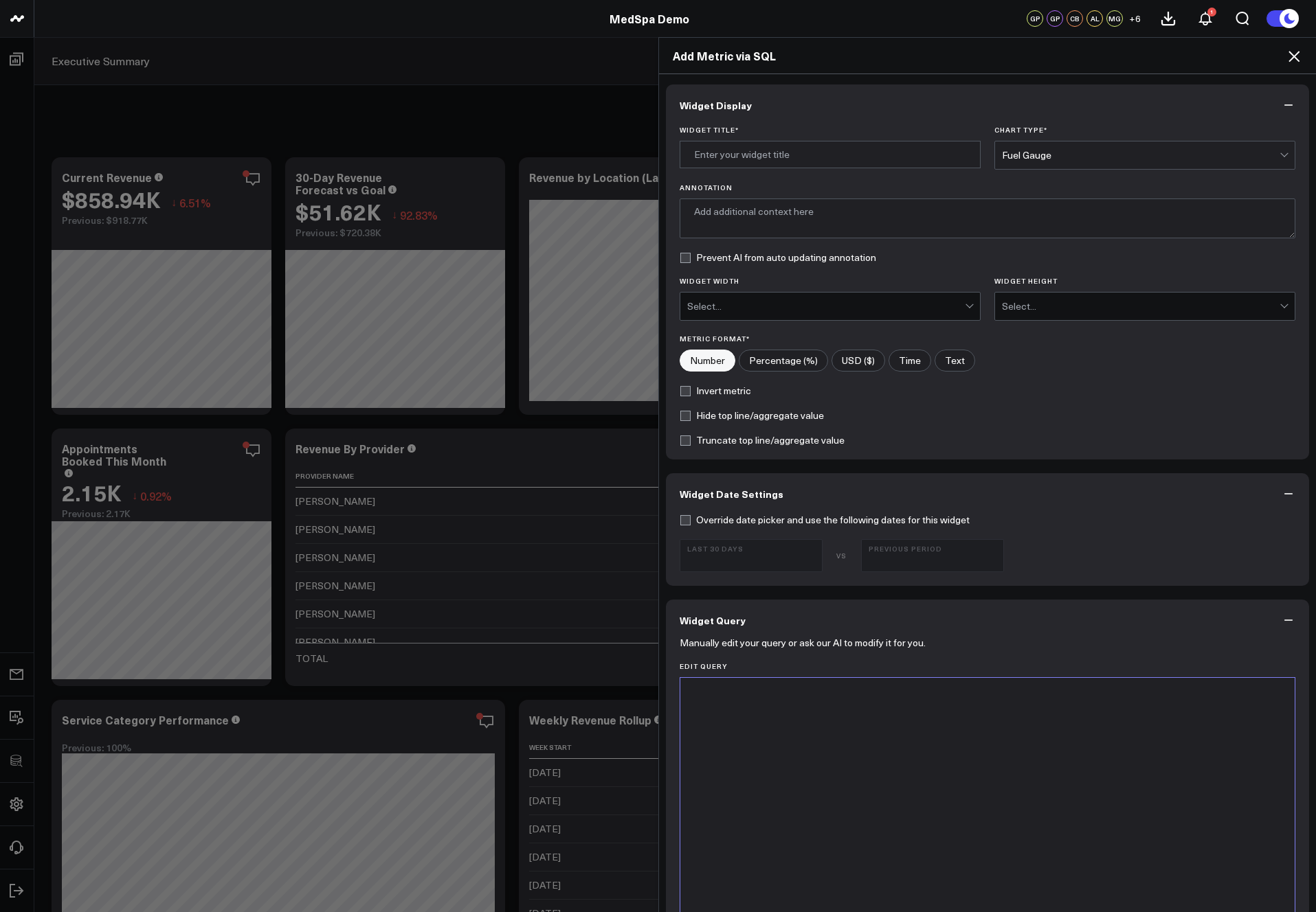
click at [834, 740] on div at bounding box center [987, 850] width 601 height 329
click at [1294, 50] on icon at bounding box center [1294, 56] width 16 height 16
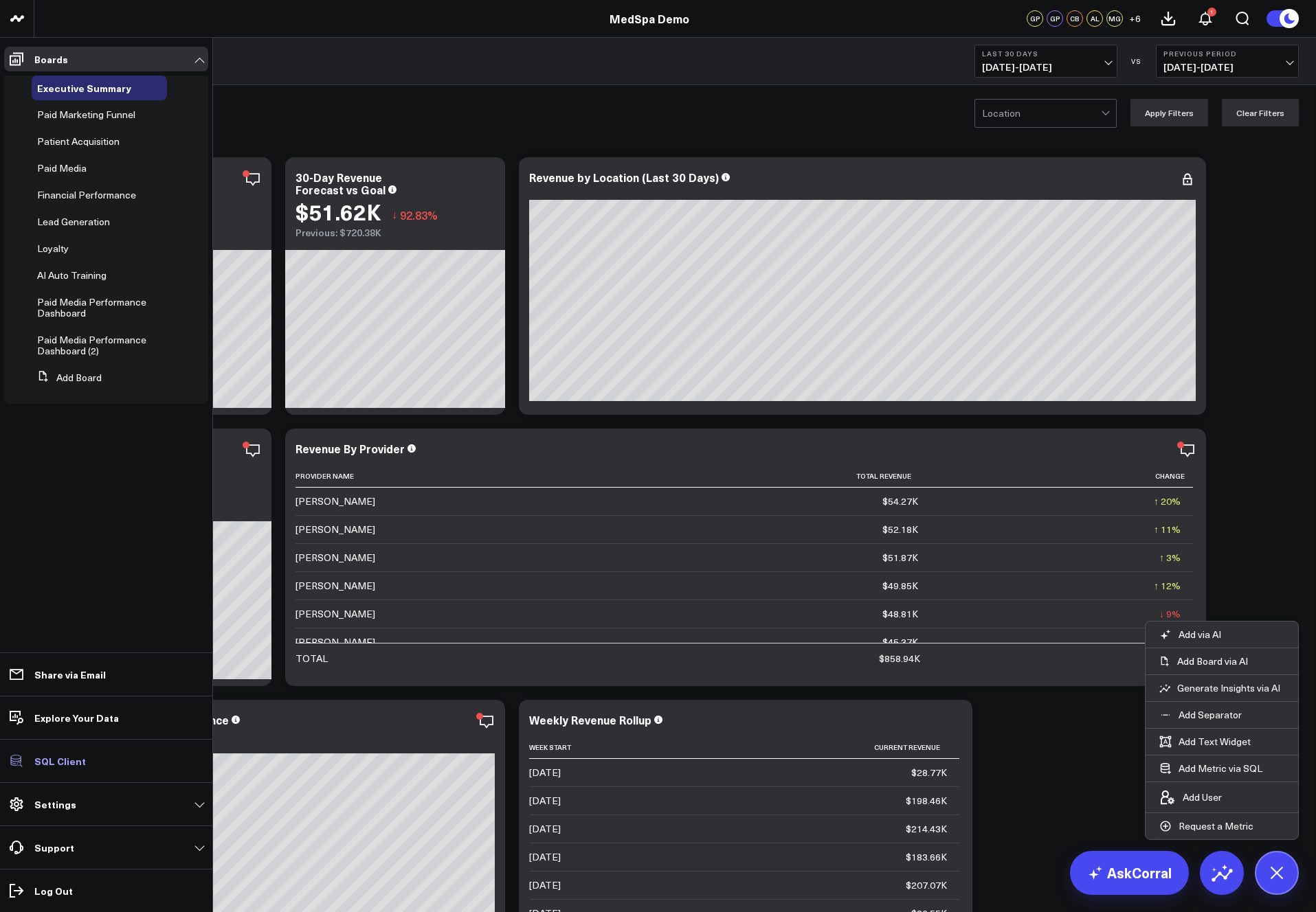
click at [59, 768] on link "SQL Client" at bounding box center [106, 762] width 204 height 25
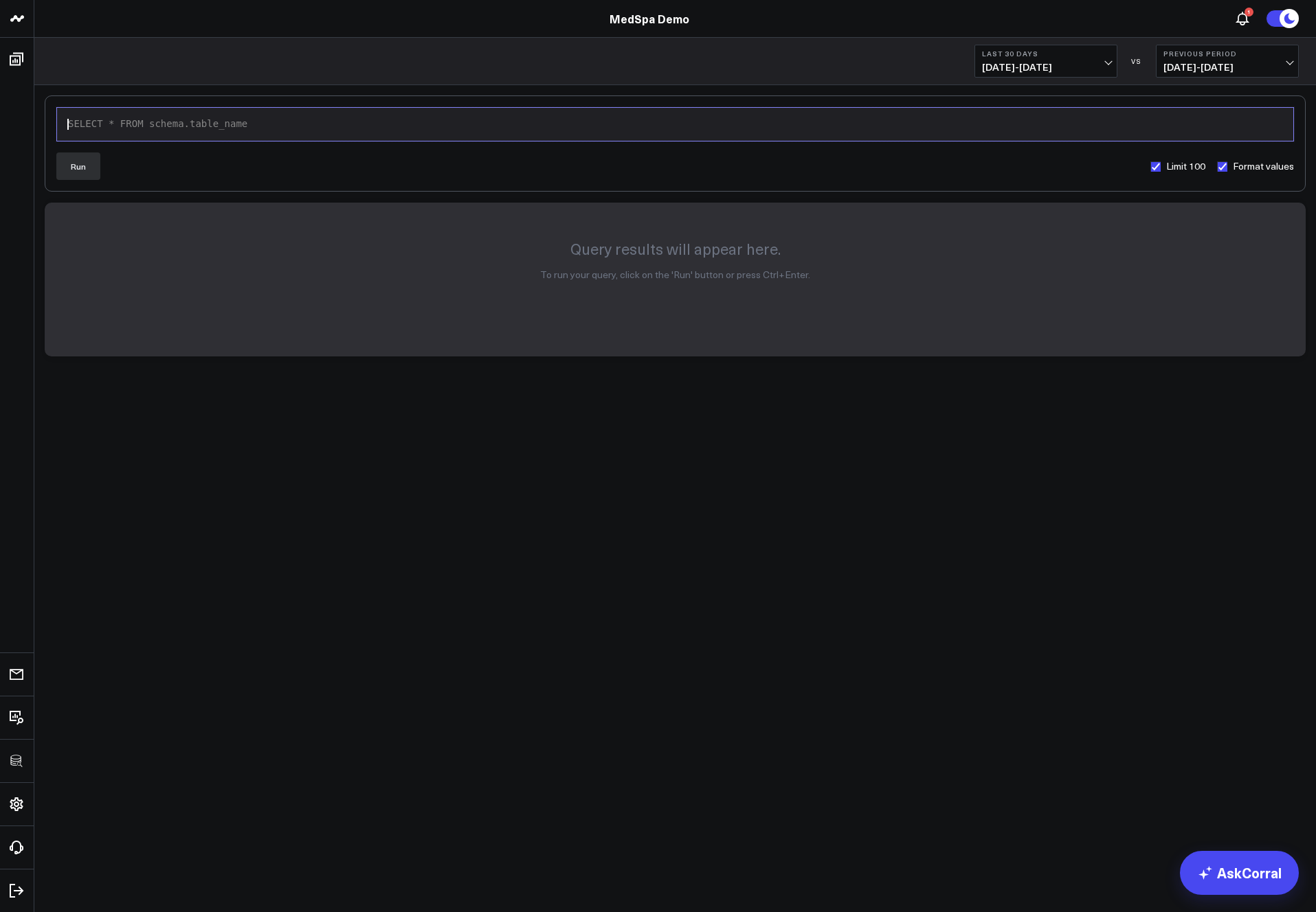
click at [221, 113] on div "9 1 › SELECT * FROM schema.table_name" at bounding box center [675, 124] width 1238 height 35
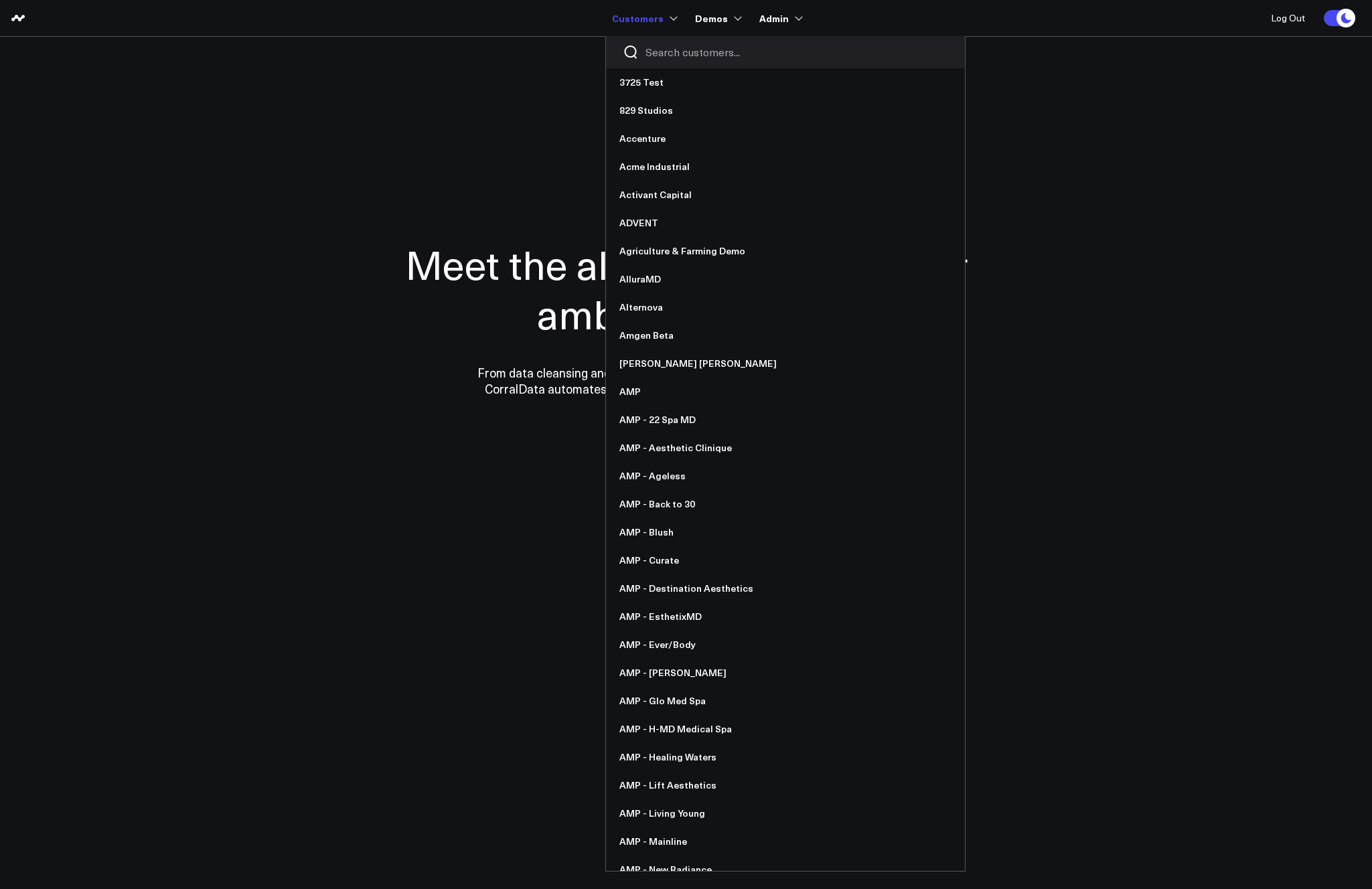
click at [663, 50] on input "Search customers input" at bounding box center [797, 53] width 302 height 15
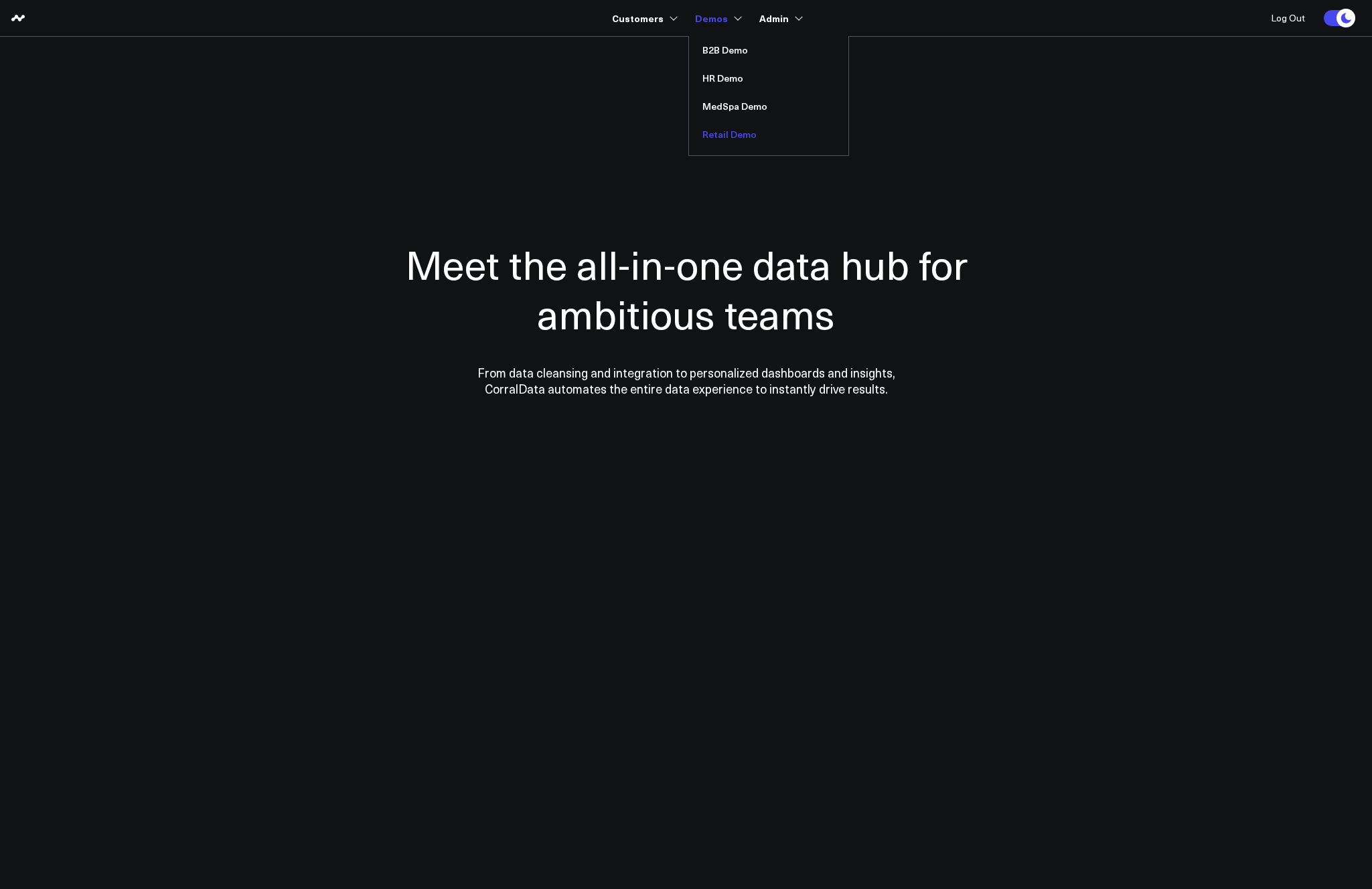
click at [718, 139] on link "Retail Demo" at bounding box center [769, 134] width 159 height 28
click at [721, 47] on link "B2B Demo" at bounding box center [769, 50] width 159 height 28
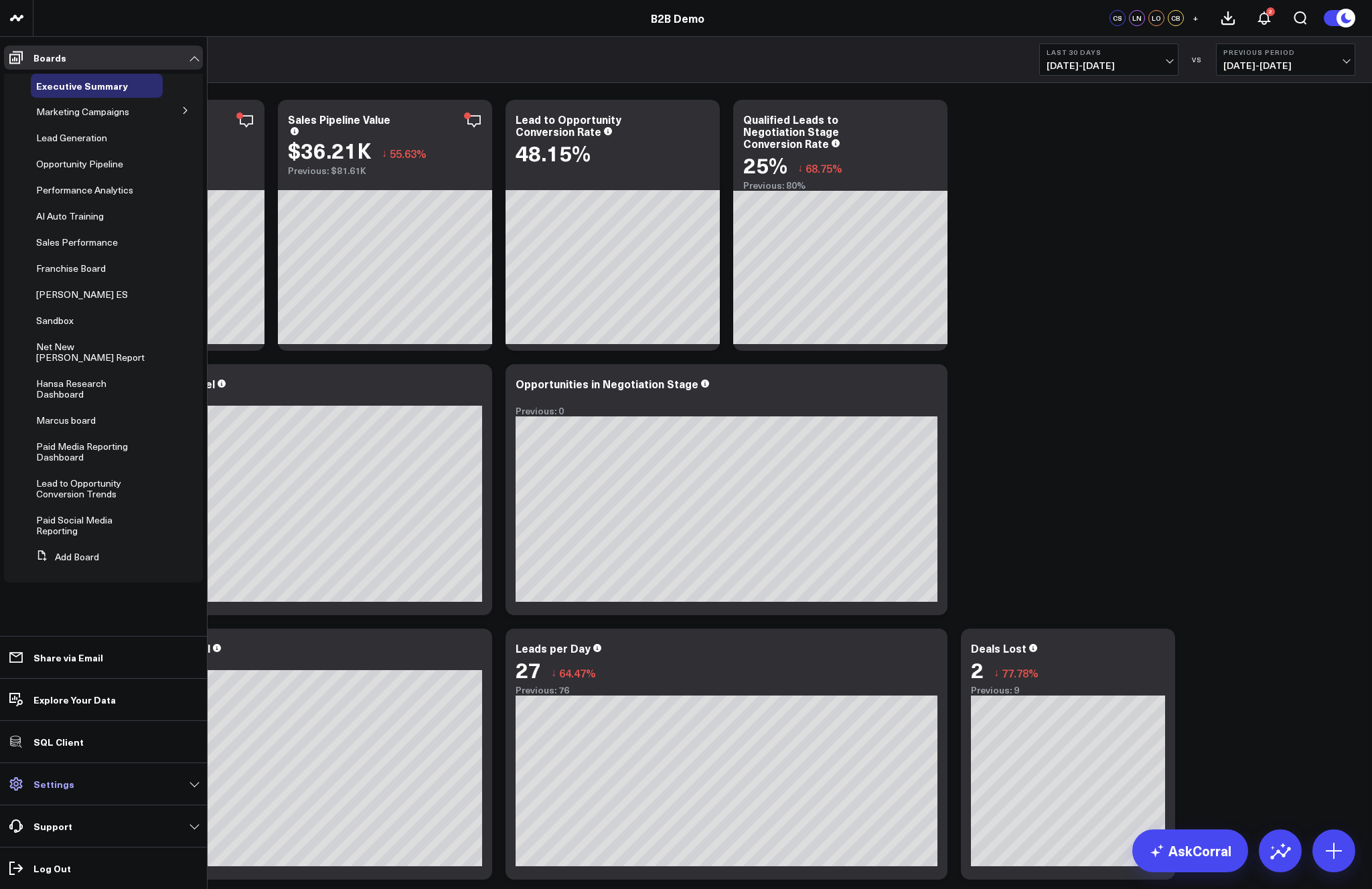
click at [71, 787] on link "Settings" at bounding box center [103, 784] width 199 height 24
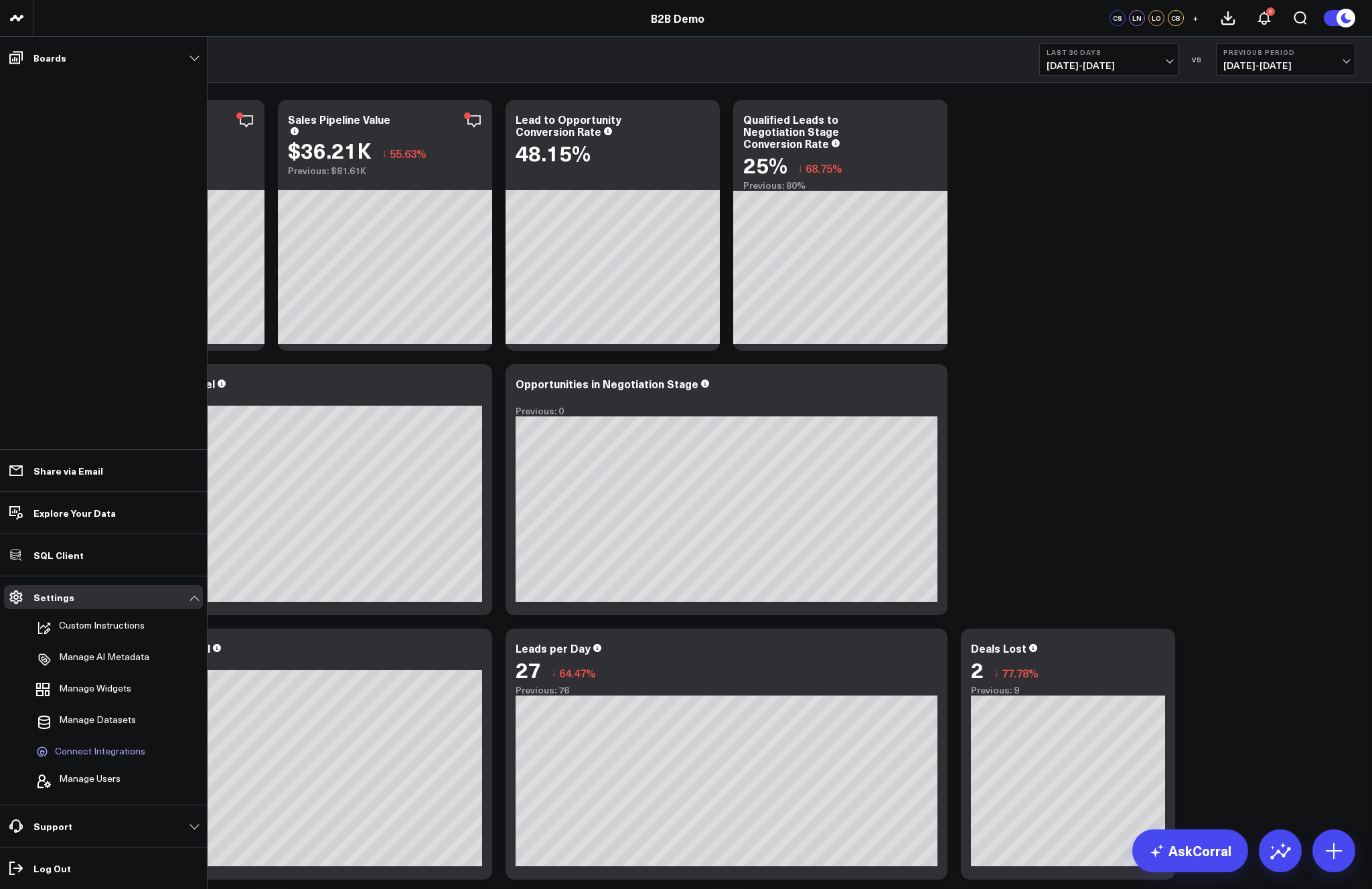
click at [96, 748] on span "Connect Integrations" at bounding box center [100, 752] width 90 height 12
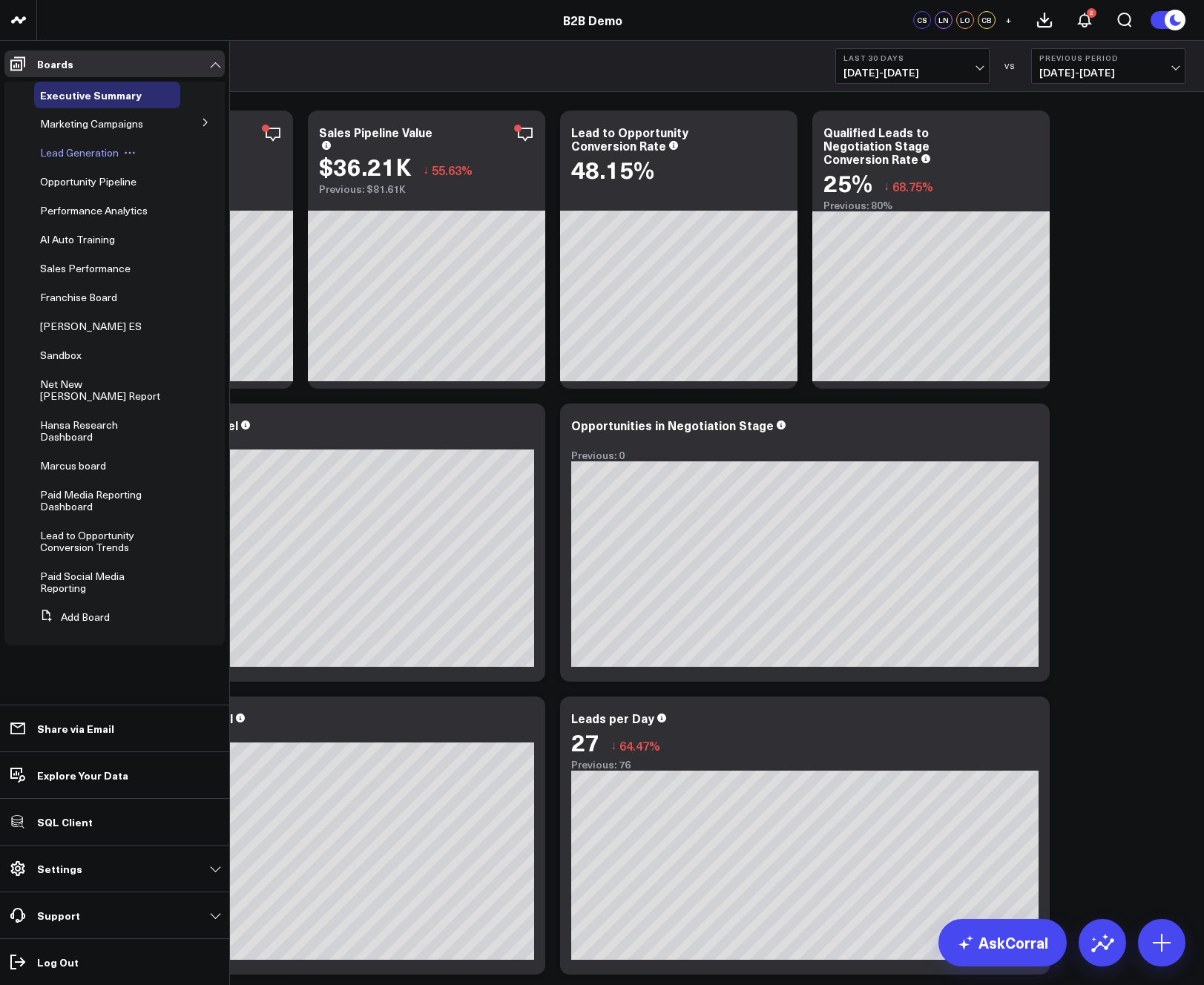
click at [79, 149] on span "Lead Generation" at bounding box center [79, 152] width 78 height 14
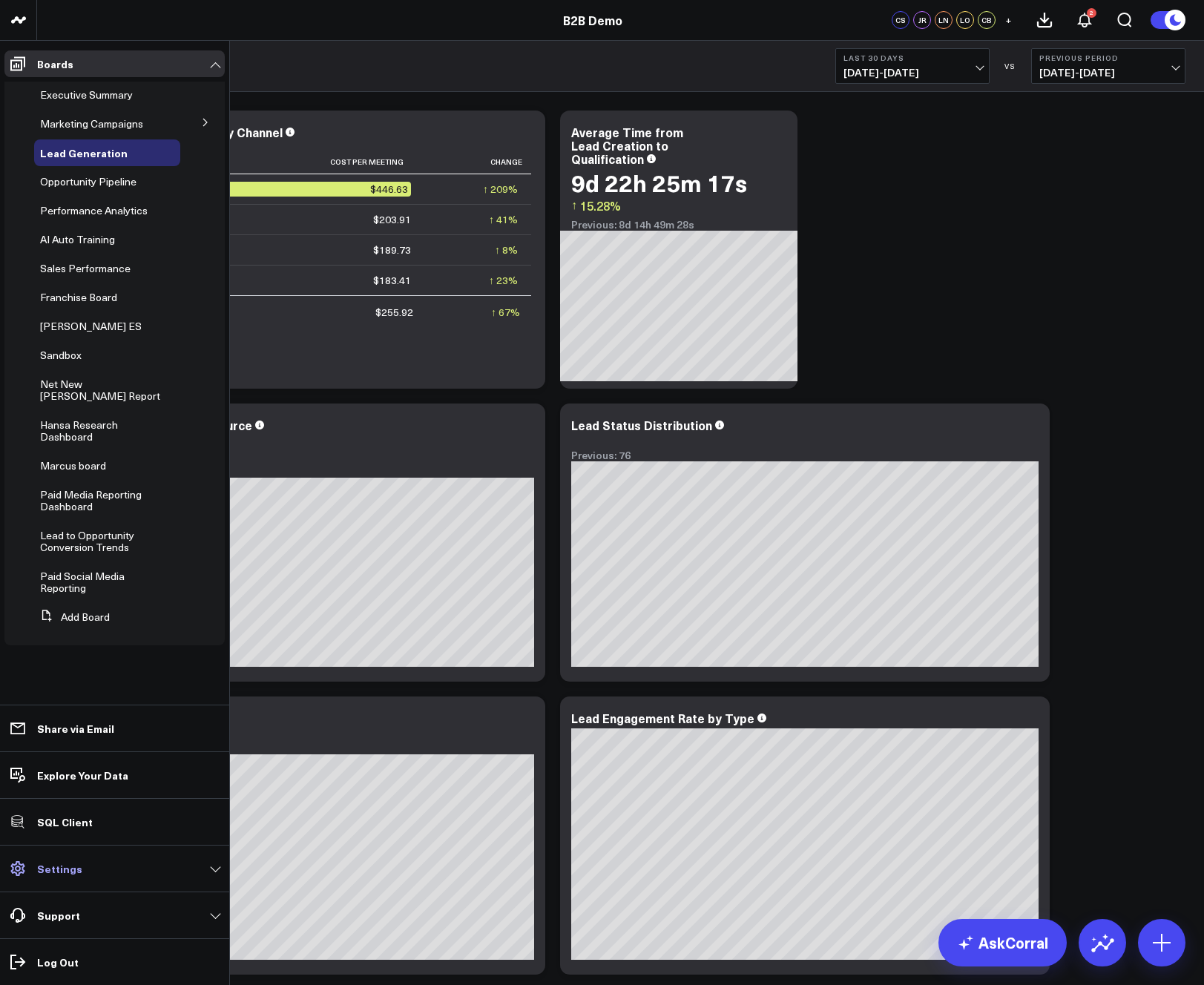
click at [67, 871] on p "Settings" at bounding box center [60, 869] width 45 height 12
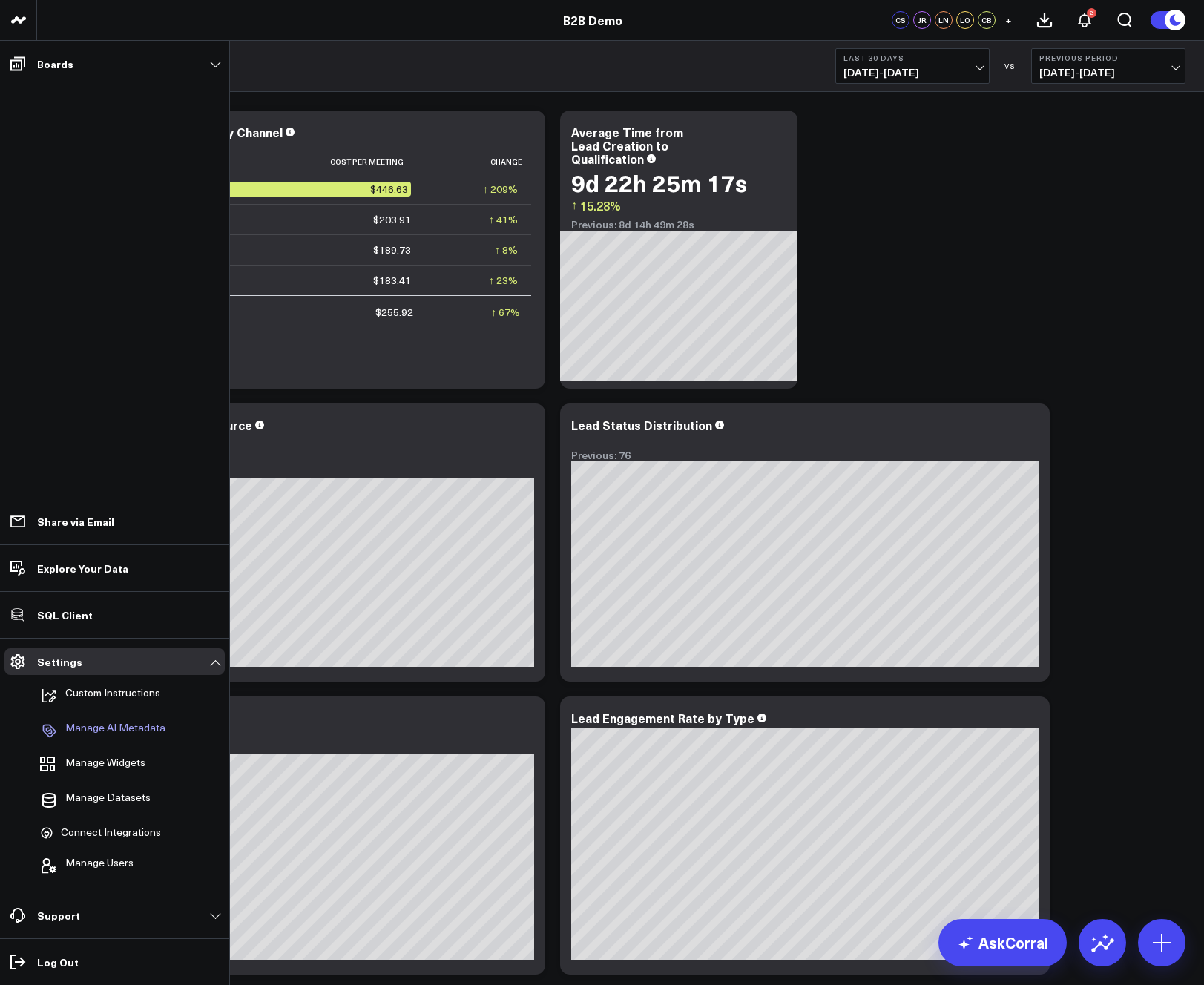
click at [106, 728] on p "Manage AI Metadata" at bounding box center [115, 730] width 100 height 18
